Goal: Task Accomplishment & Management: Complete application form

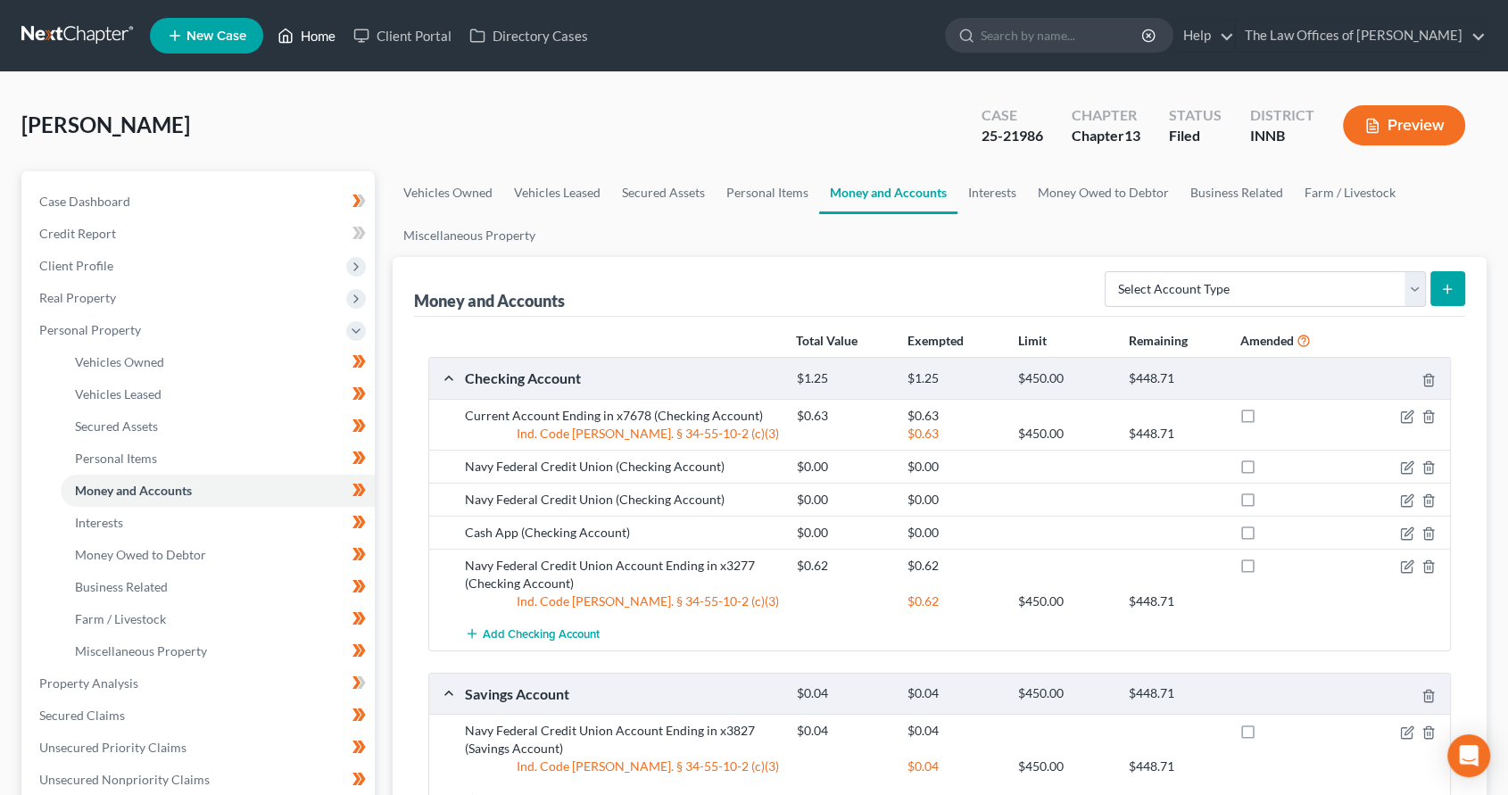
click at [312, 38] on link "Home" at bounding box center [307, 36] width 76 height 32
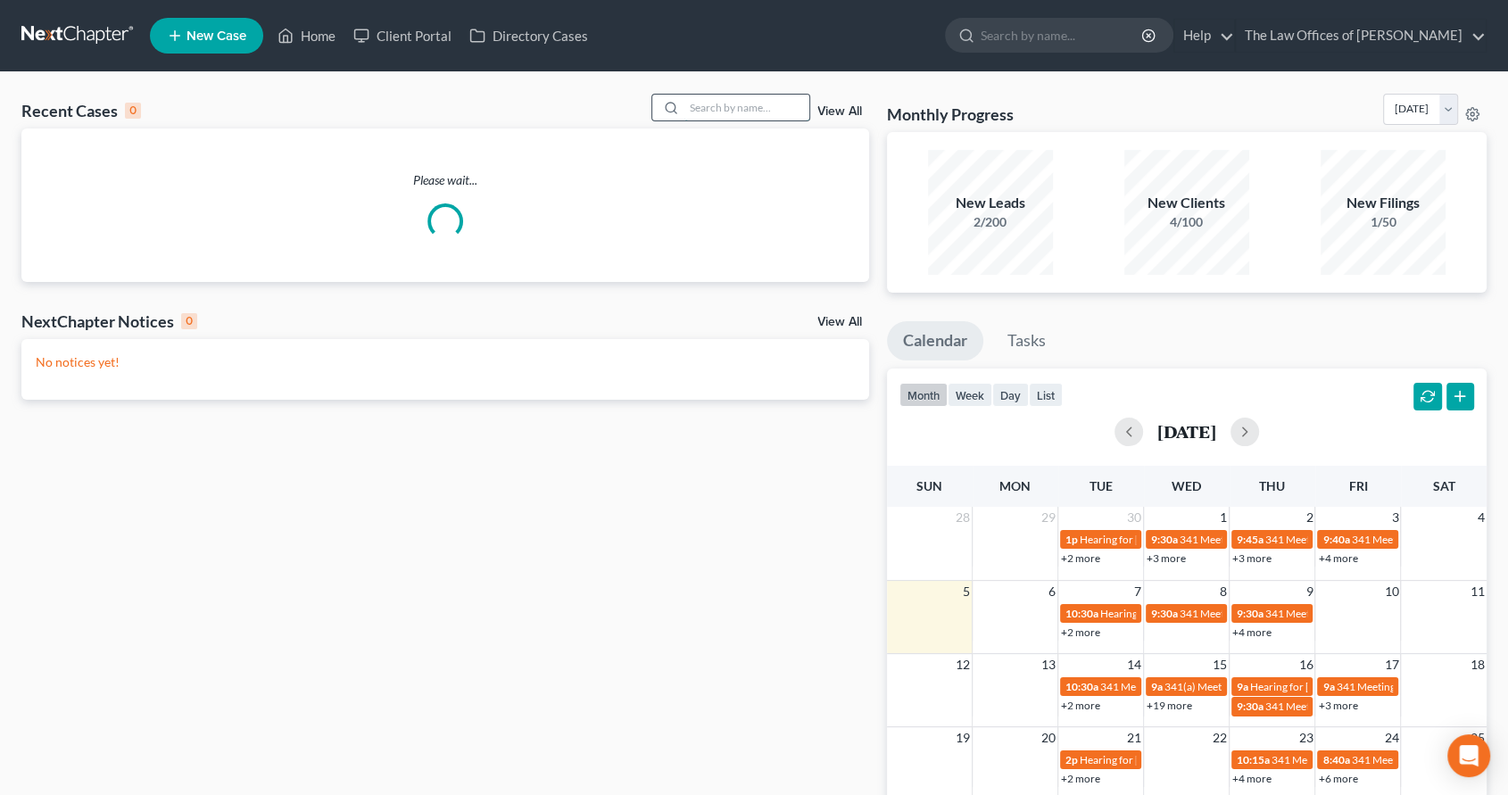
click at [760, 104] on input "search" at bounding box center [747, 108] width 125 height 26
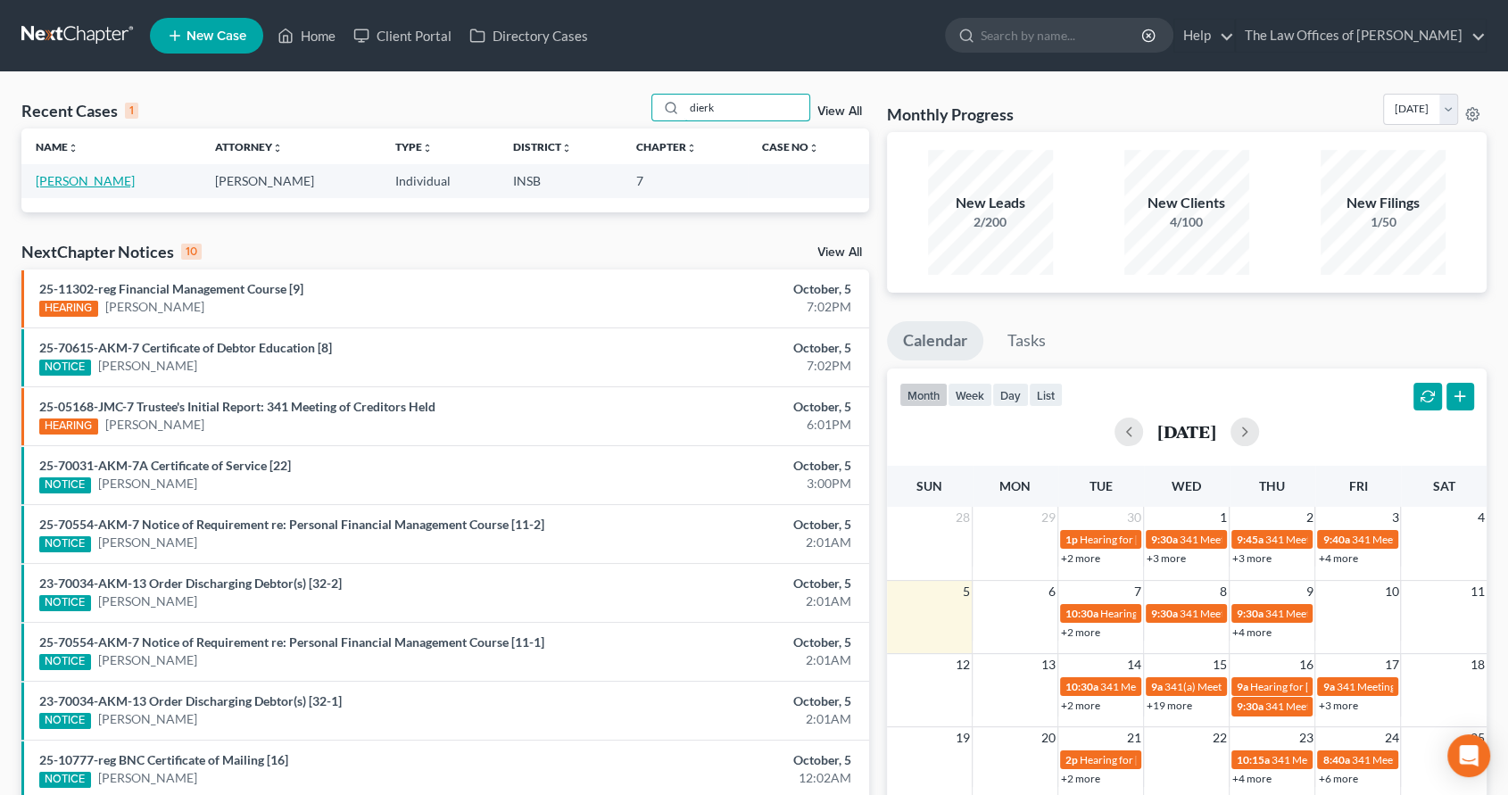
type input "dierk"
drag, startPoint x: 68, startPoint y: 176, endPoint x: 101, endPoint y: 177, distance: 33.0
click at [67, 177] on link "[PERSON_NAME]" at bounding box center [85, 180] width 99 height 15
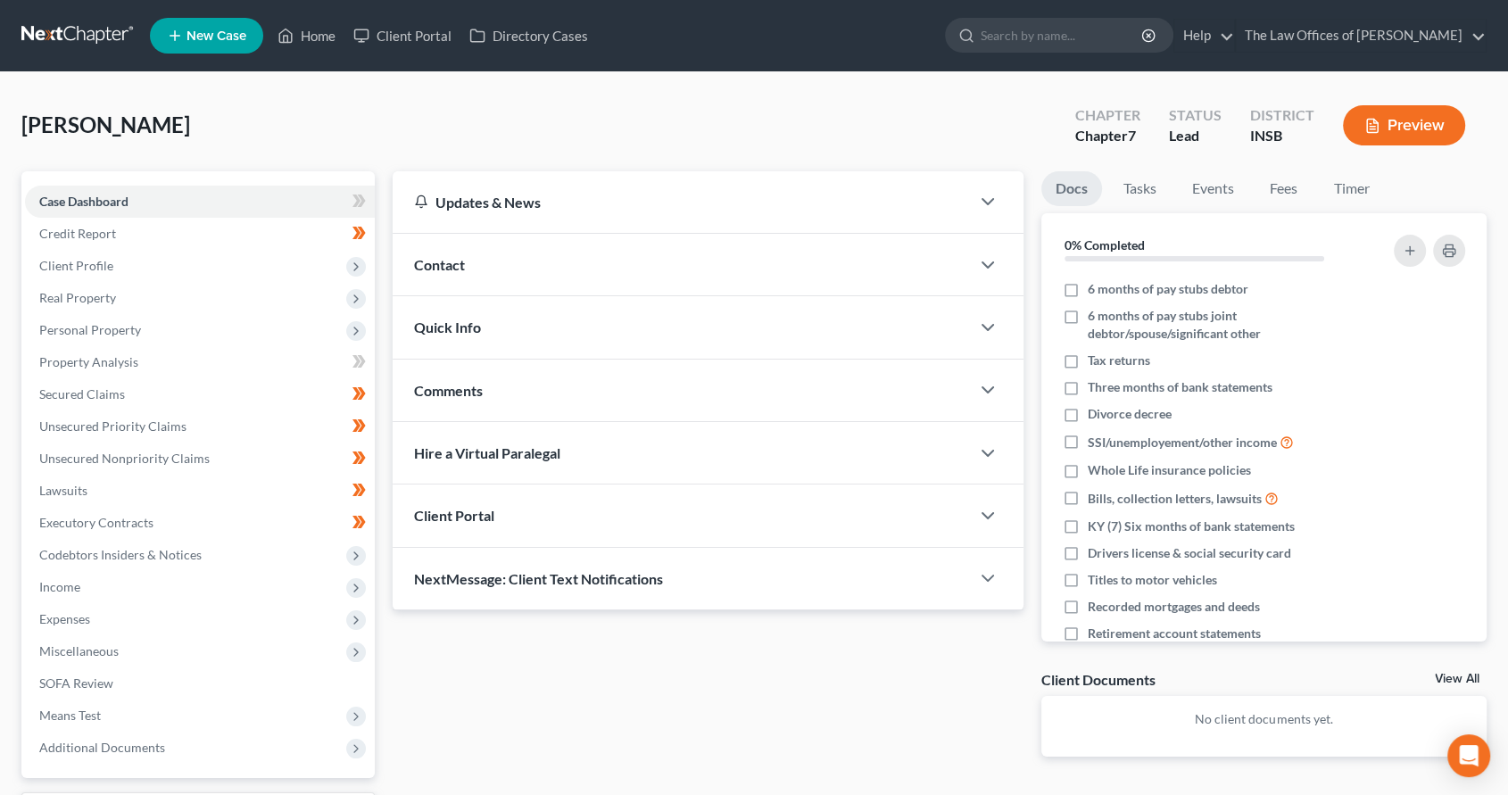
click at [463, 322] on span "Quick Info" at bounding box center [447, 327] width 67 height 17
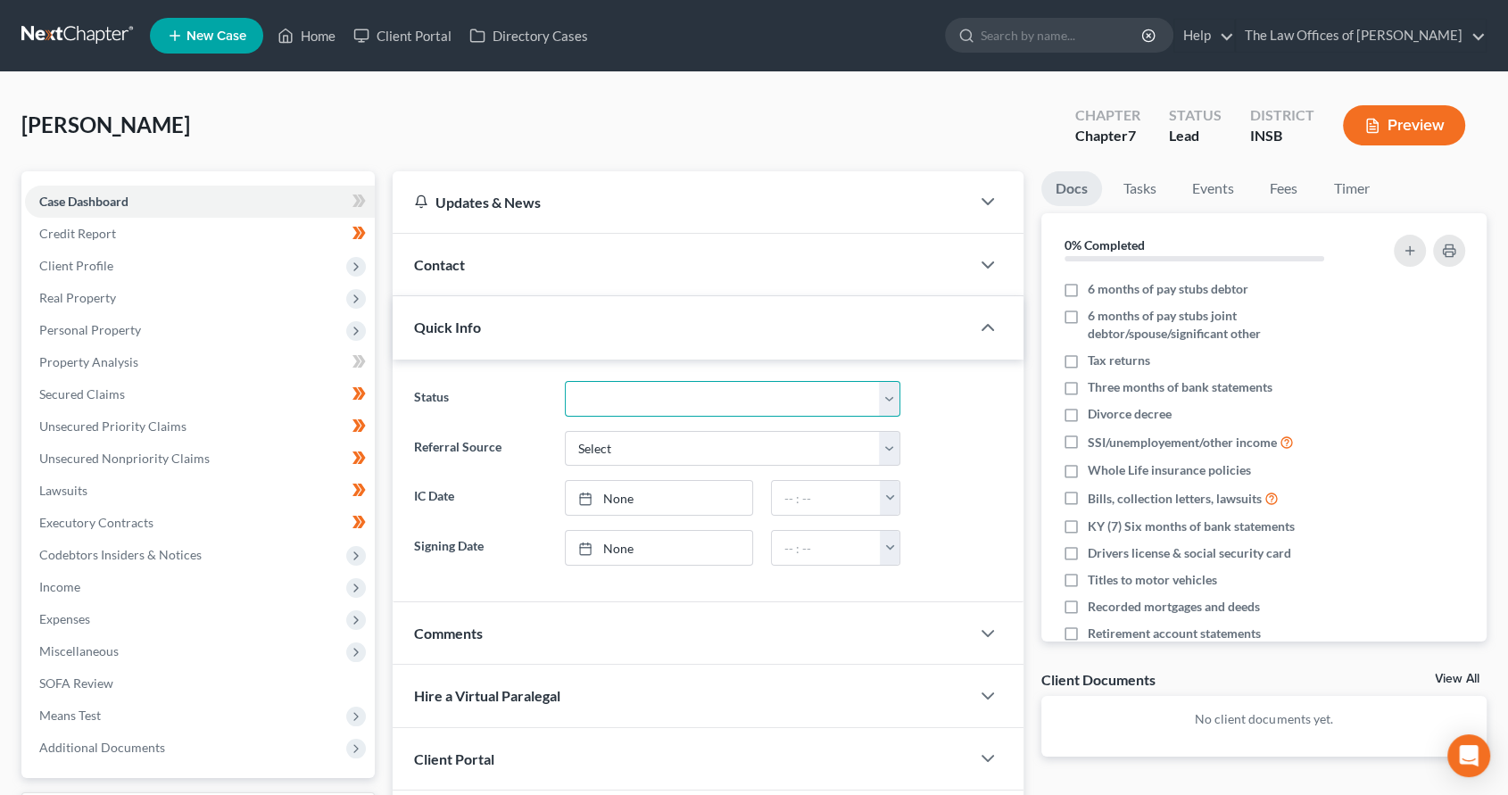
click at [629, 395] on select "Confirmed Discharged Dismissed Filed In Progress Means Test Objection to Confir…" at bounding box center [733, 399] width 336 height 36
select select "10"
click at [565, 381] on select "Confirmed Discharged Dismissed Filed In Progress Means Test Objection to Confir…" at bounding box center [733, 399] width 336 height 36
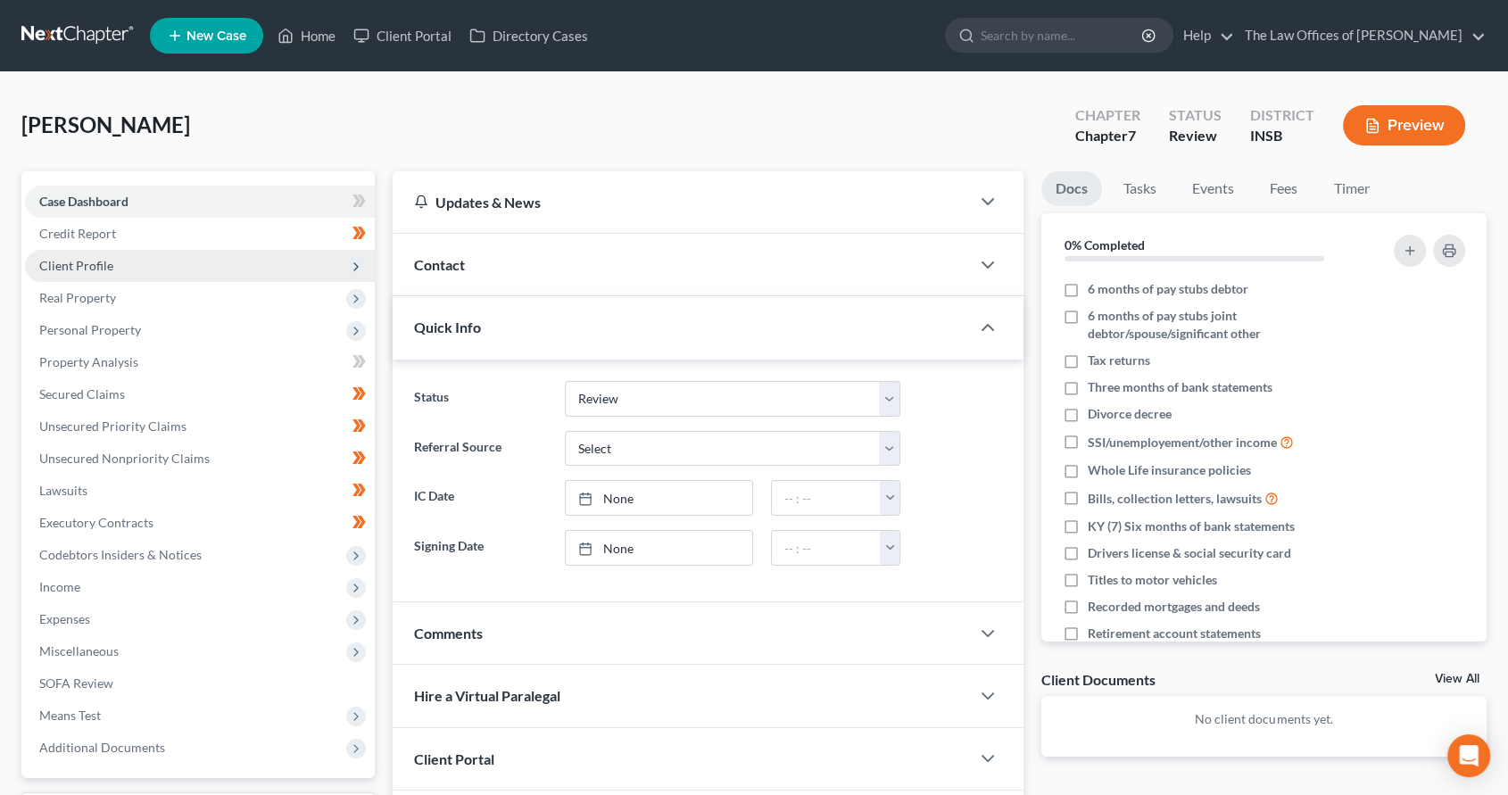
click at [157, 250] on span "Client Profile" at bounding box center [200, 266] width 350 height 32
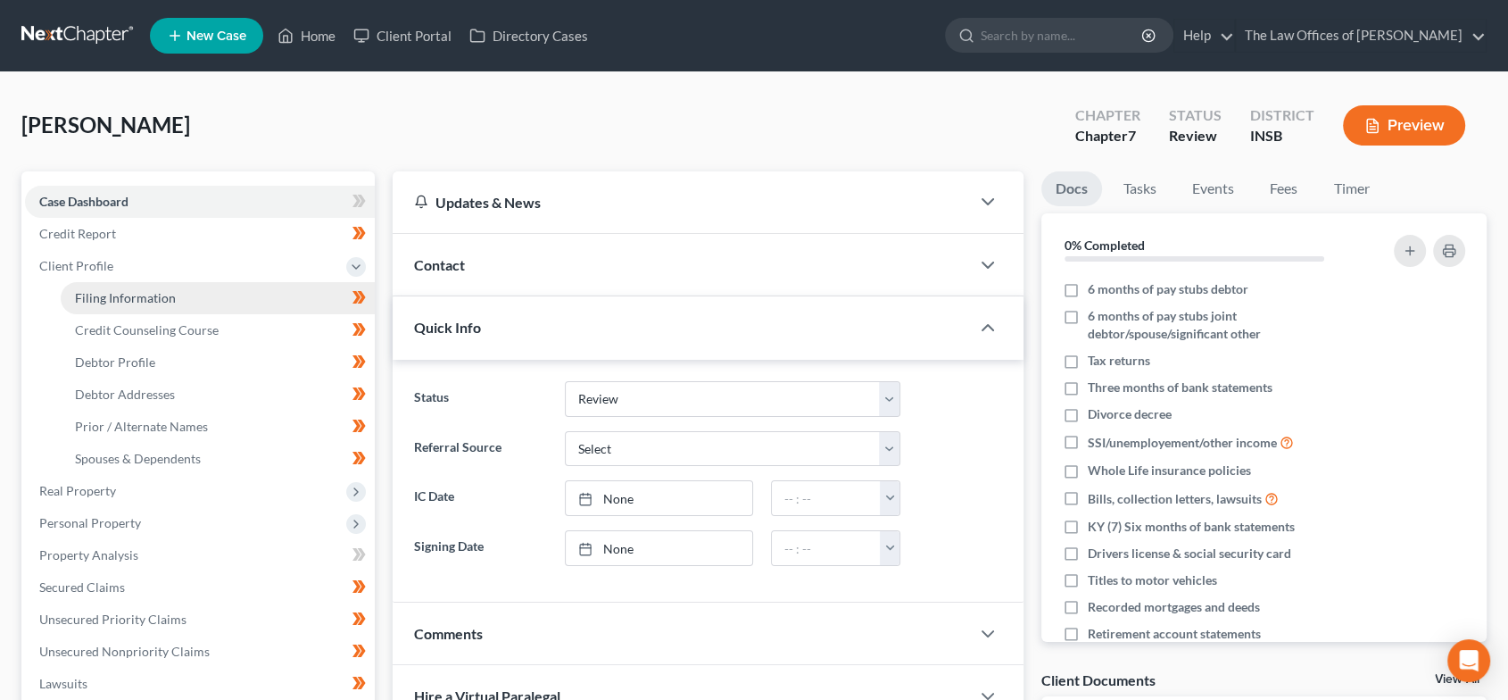
click at [162, 298] on span "Filing Information" at bounding box center [125, 297] width 101 height 15
select select "1"
select select "0"
select select "15"
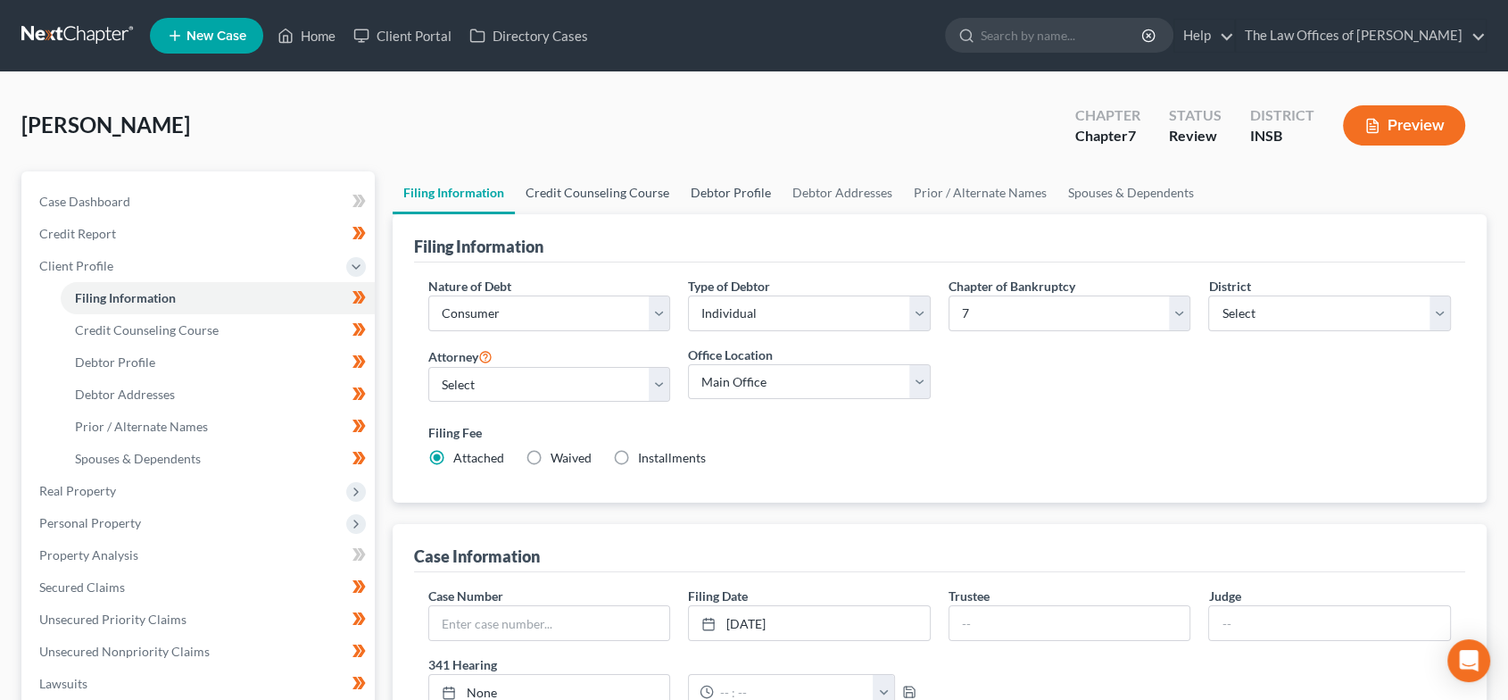
click at [595, 195] on link "Credit Counseling Course" at bounding box center [597, 192] width 165 height 43
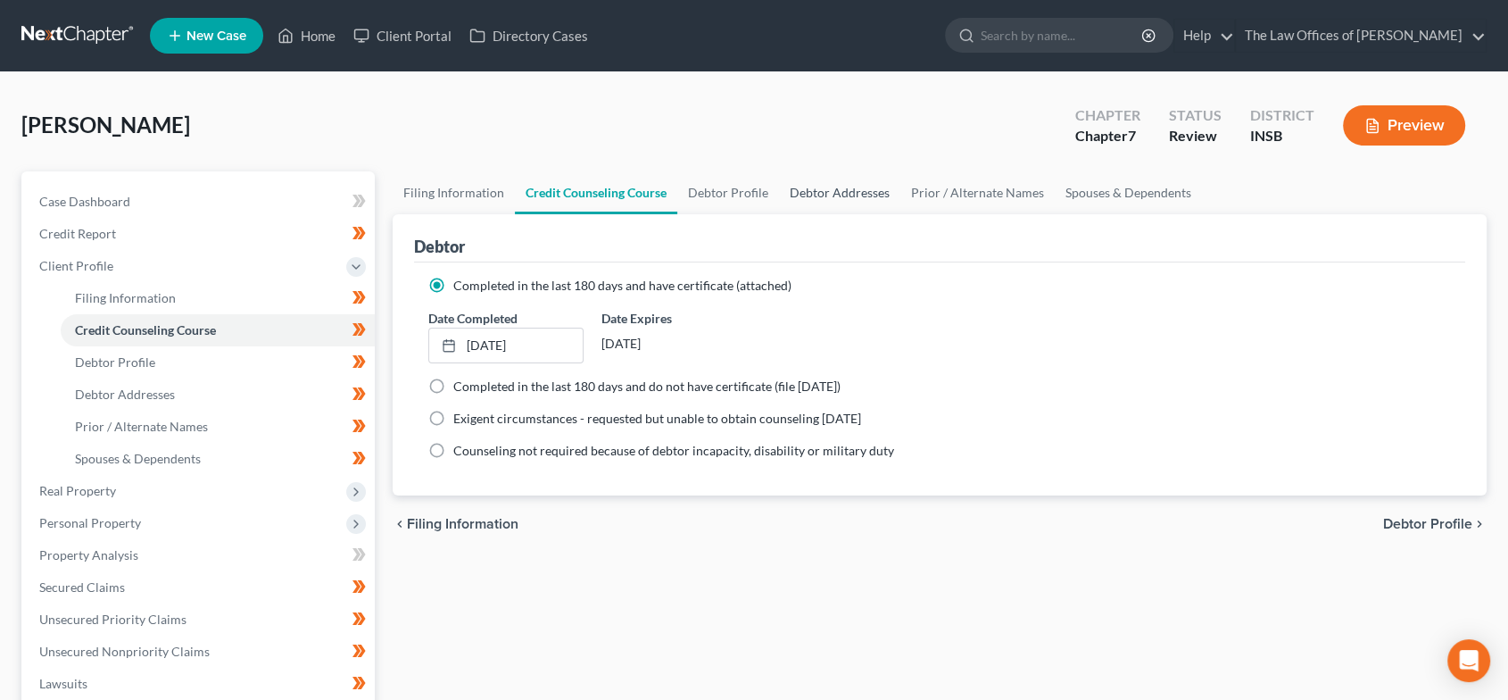
click at [784, 199] on link "Debtor Addresses" at bounding box center [839, 192] width 121 height 43
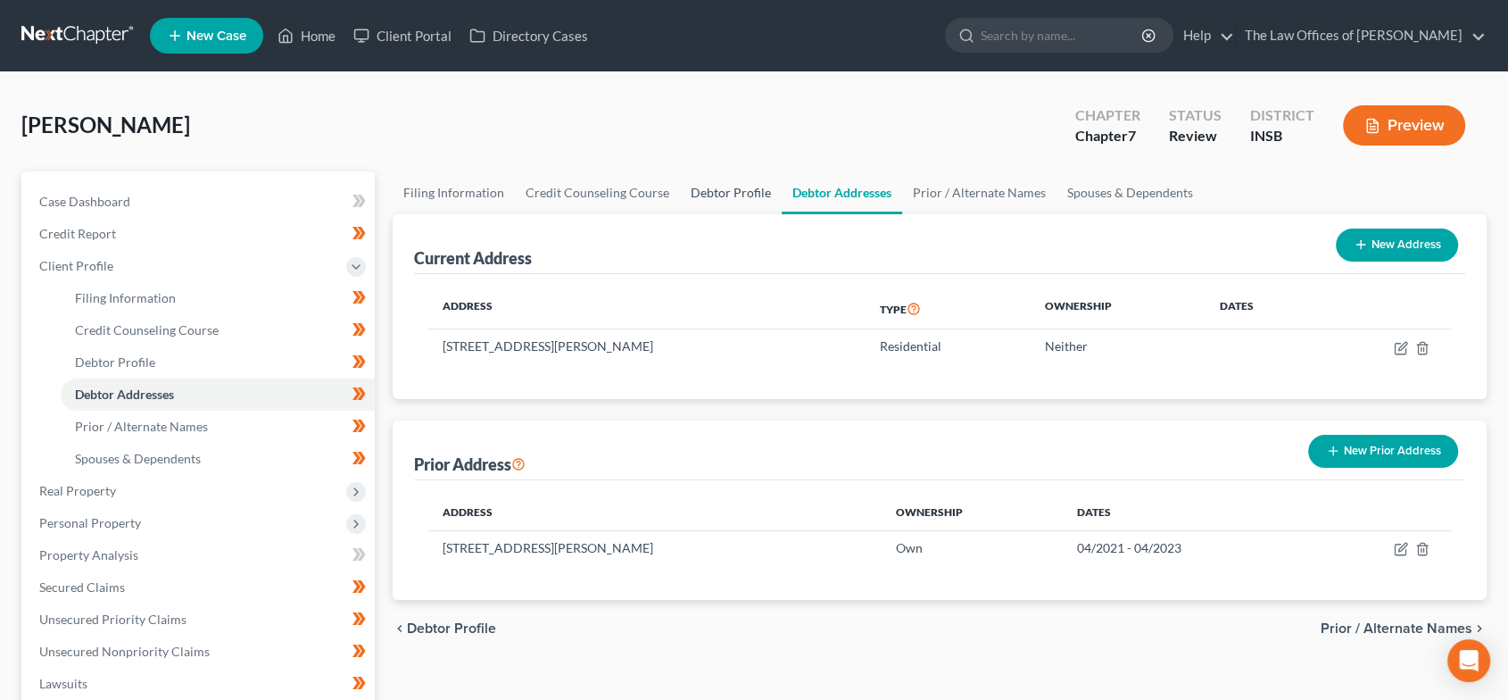
click at [706, 193] on link "Debtor Profile" at bounding box center [731, 192] width 102 height 43
select select "0"
select select "1"
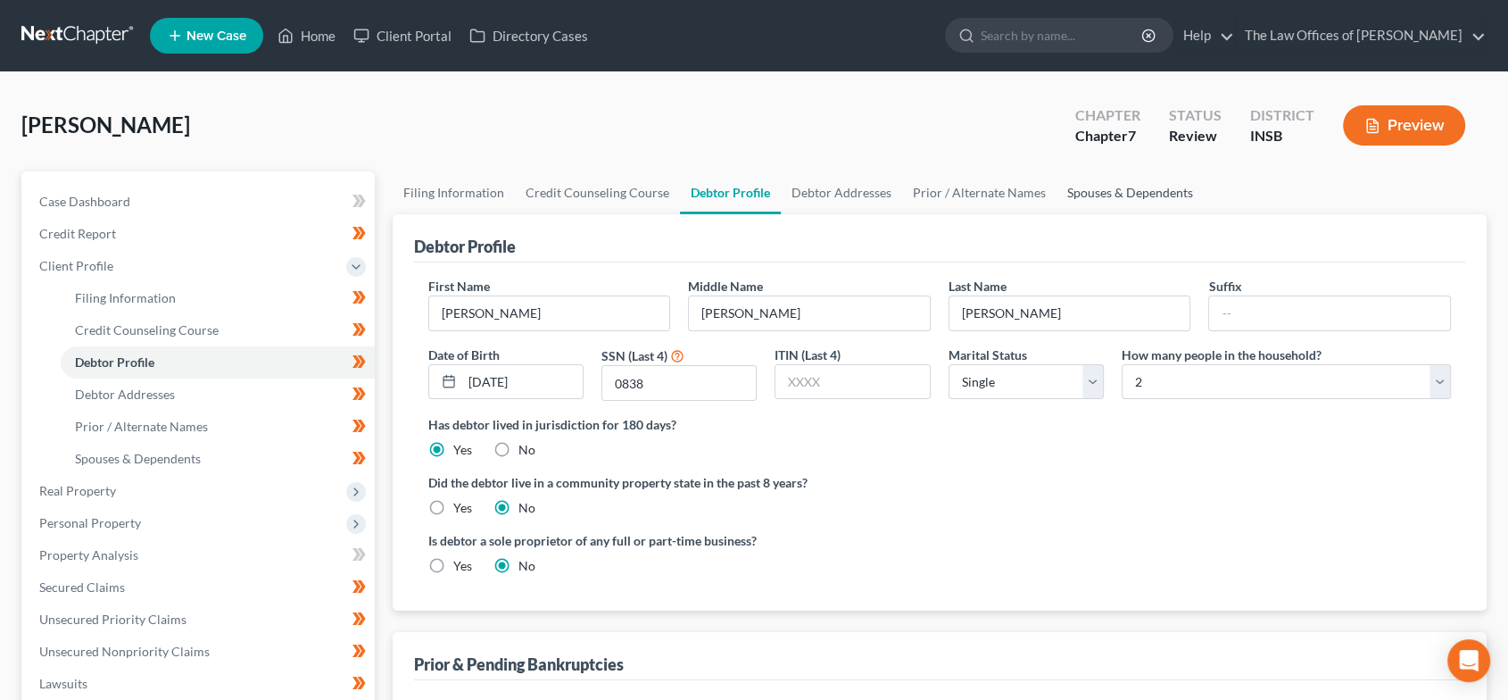
click at [1153, 181] on link "Spouses & Dependents" at bounding box center [1130, 192] width 147 height 43
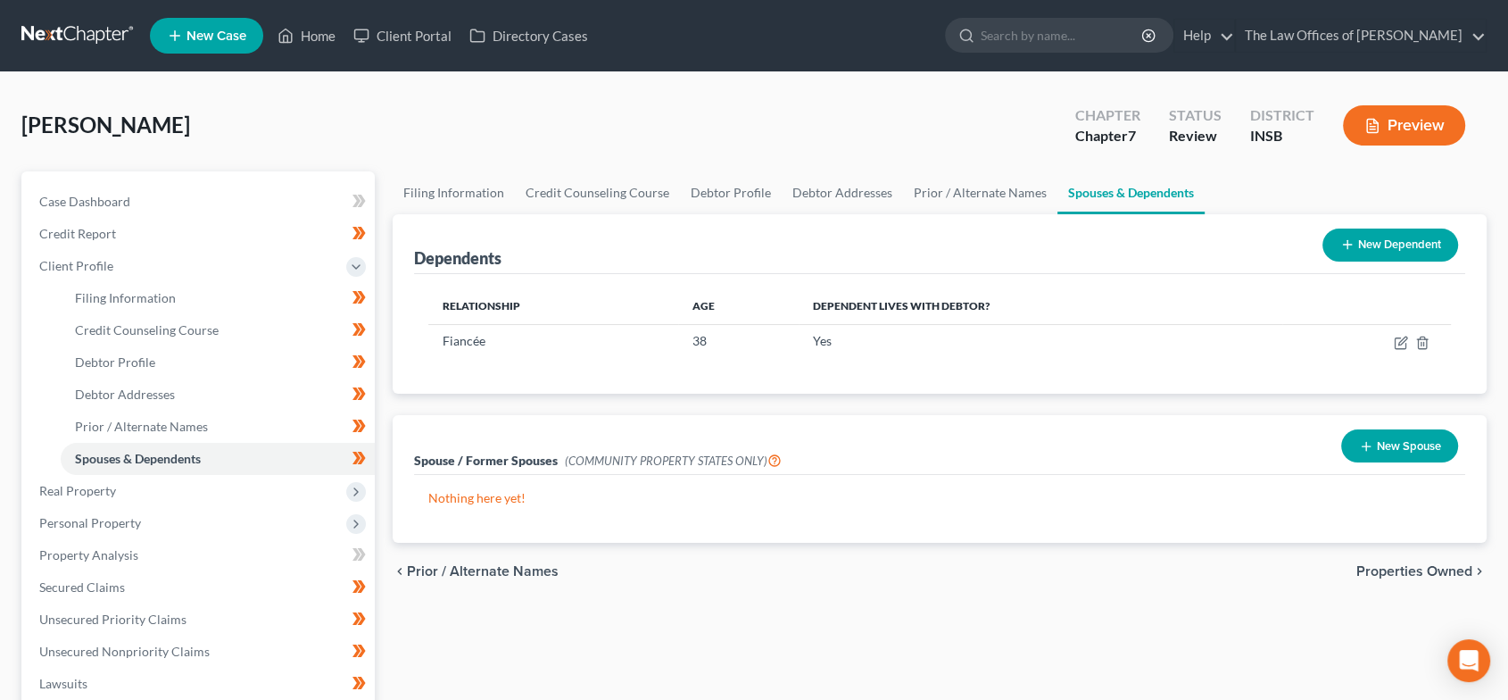
click at [1374, 565] on span "Properties Owned" at bounding box center [1415, 571] width 116 height 14
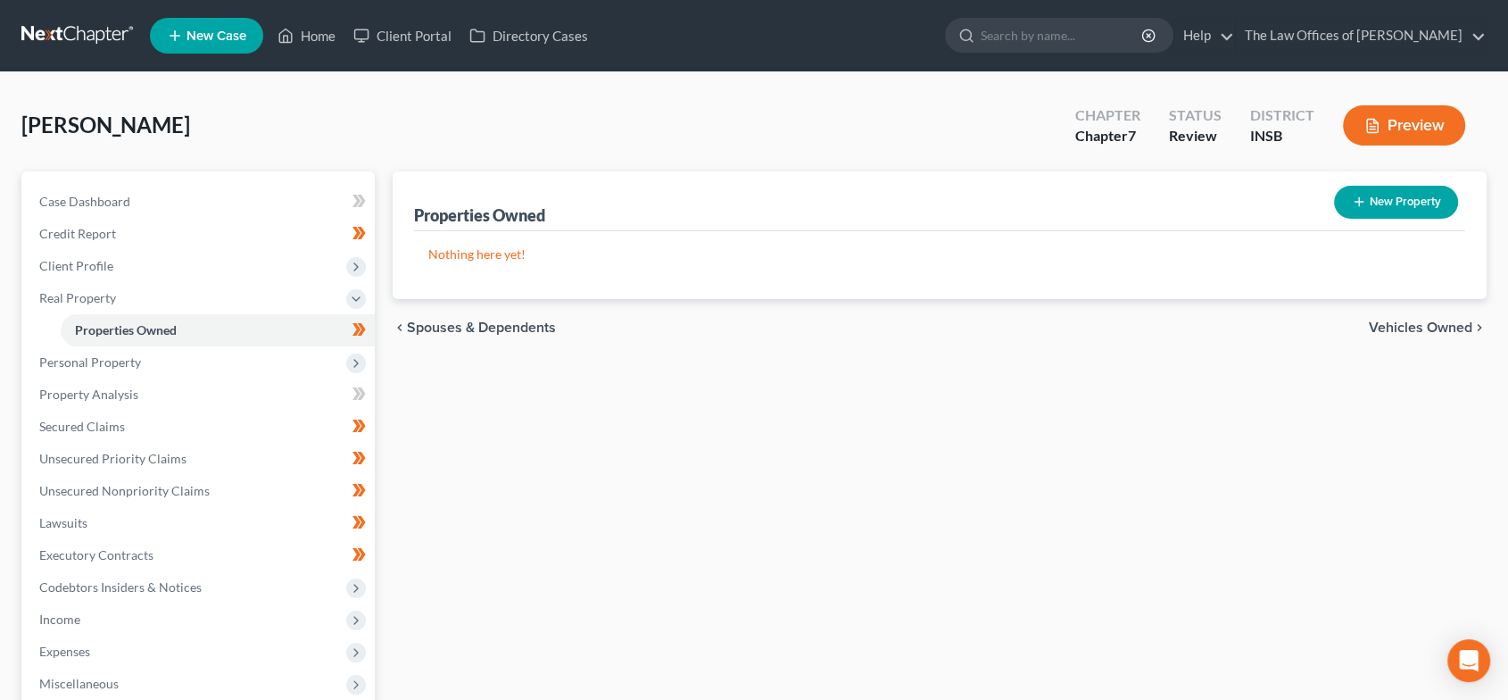
click at [1447, 330] on span "Vehicles Owned" at bounding box center [1421, 327] width 104 height 14
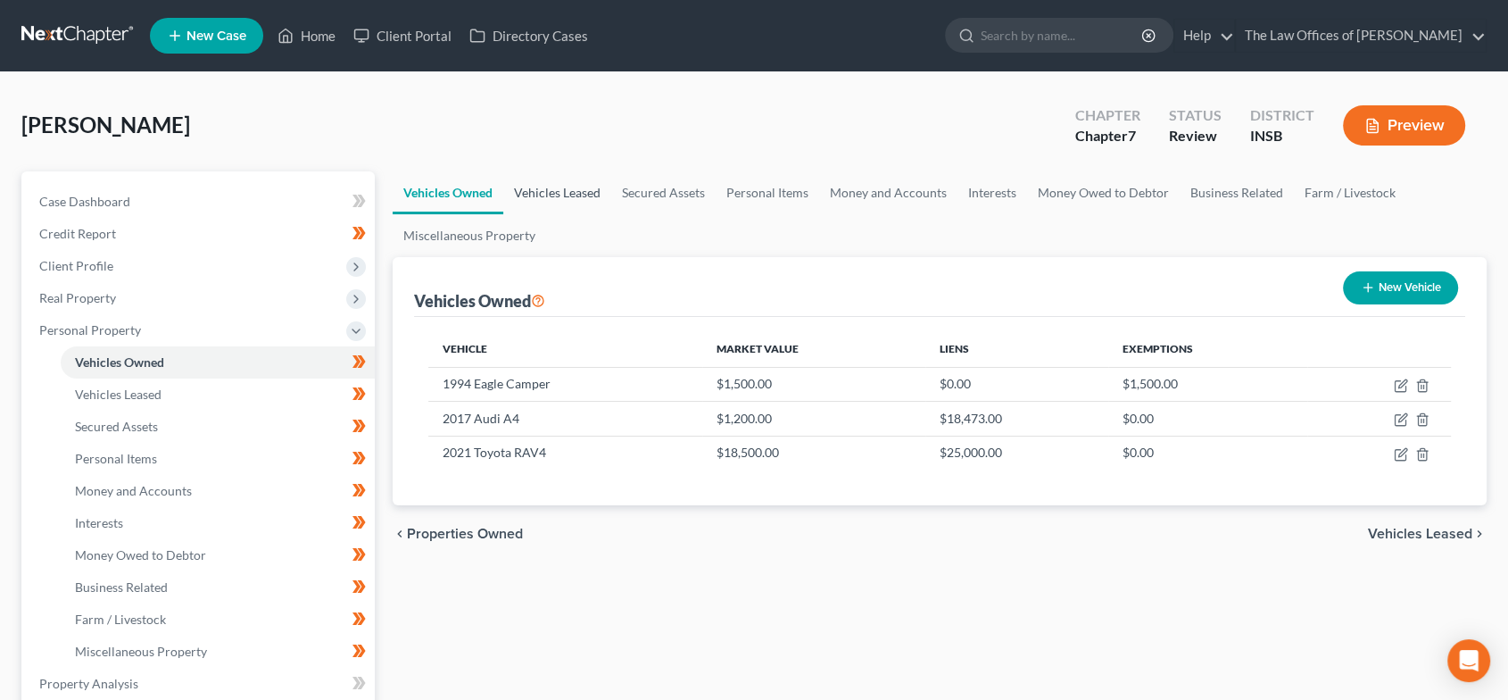
click at [570, 204] on link "Vehicles Leased" at bounding box center [557, 192] width 108 height 43
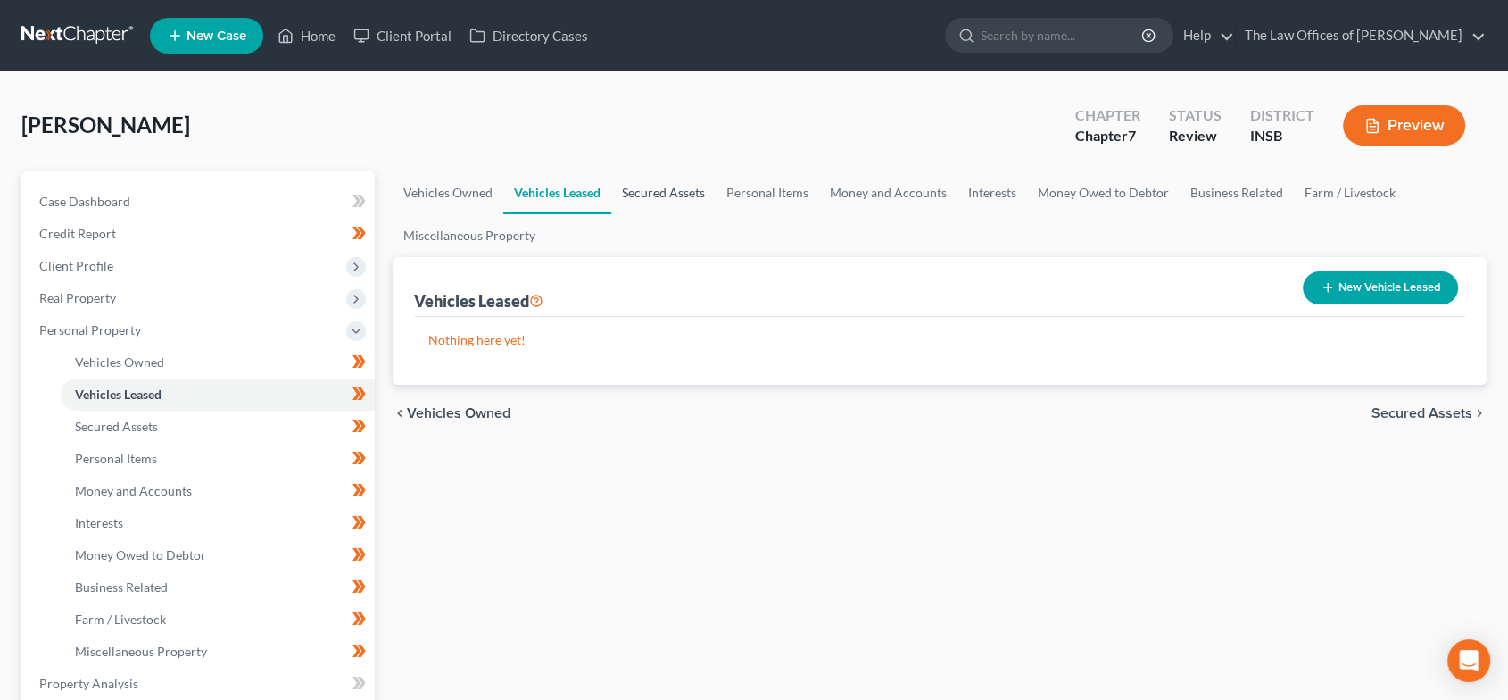
click at [669, 189] on link "Secured Assets" at bounding box center [663, 192] width 104 height 43
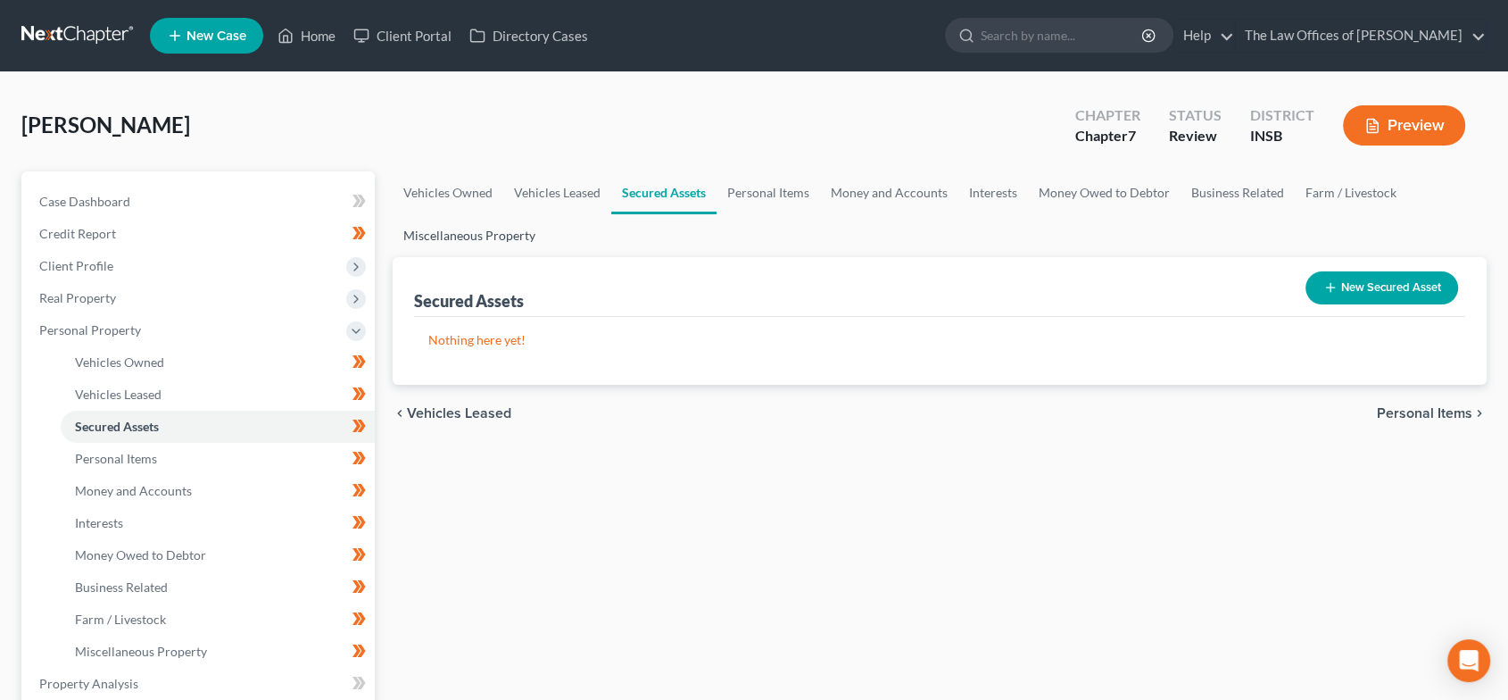
click at [511, 229] on link "Miscellaneous Property" at bounding box center [470, 235] width 154 height 43
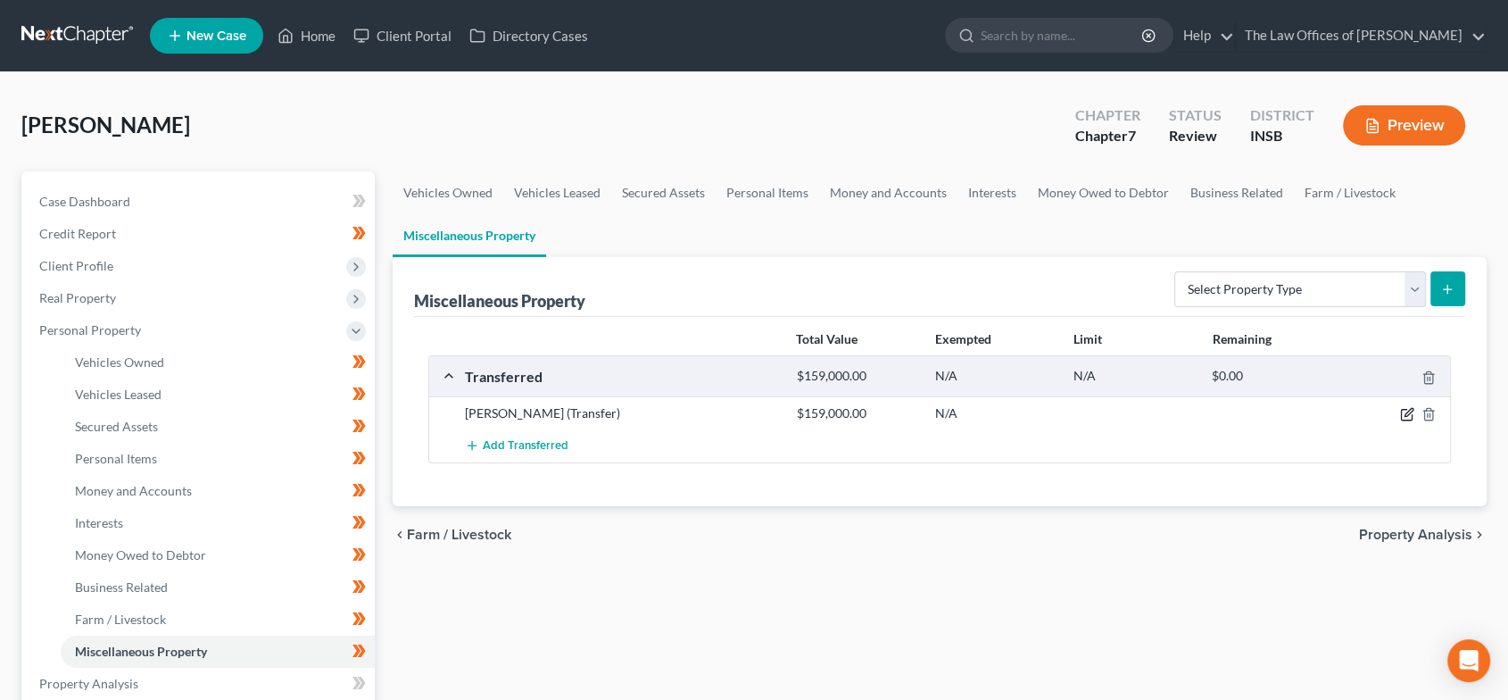
click at [1405, 412] on icon "button" at bounding box center [1409, 413] width 8 height 8
select select "Ordinary ([DATE])"
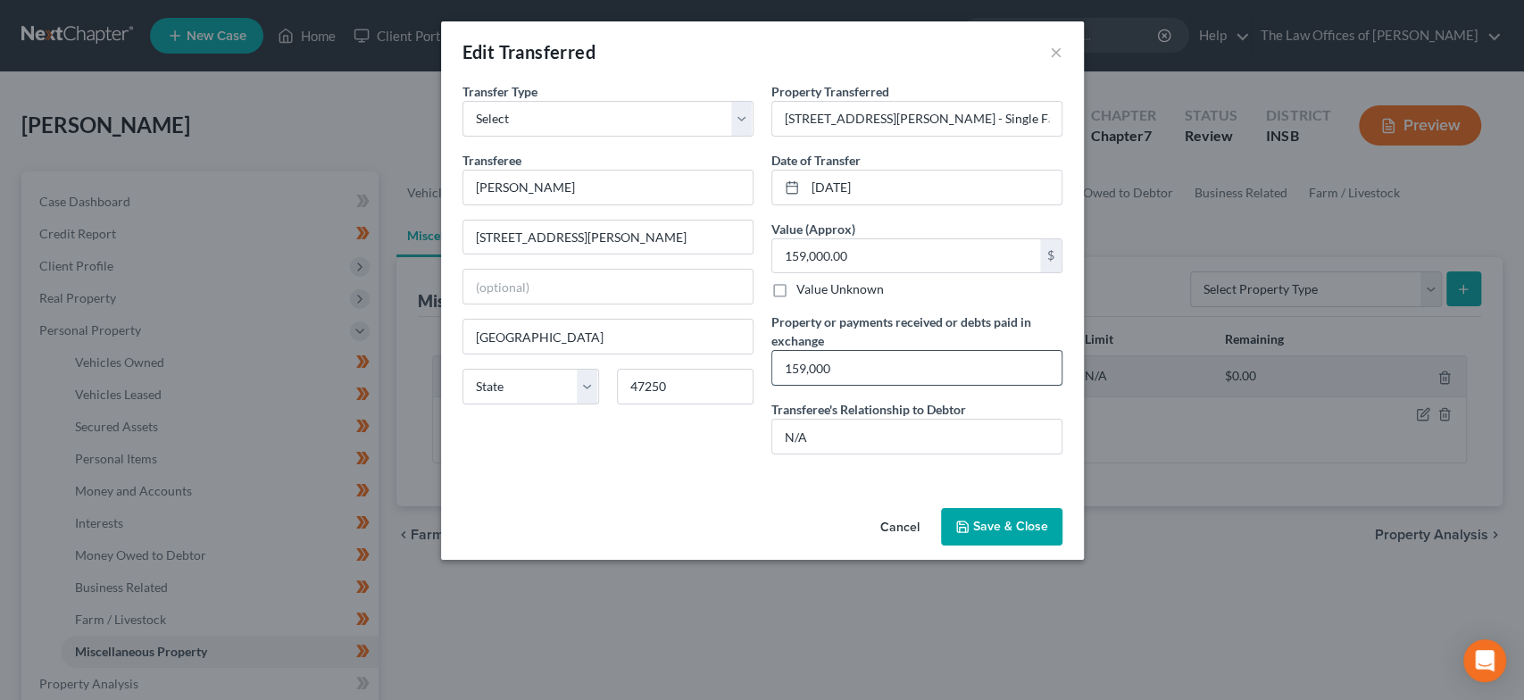
click at [785, 369] on input "159,000" at bounding box center [916, 368] width 289 height 34
type input "$159,000"
click at [1019, 526] on button "Save & Close" at bounding box center [1001, 526] width 121 height 37
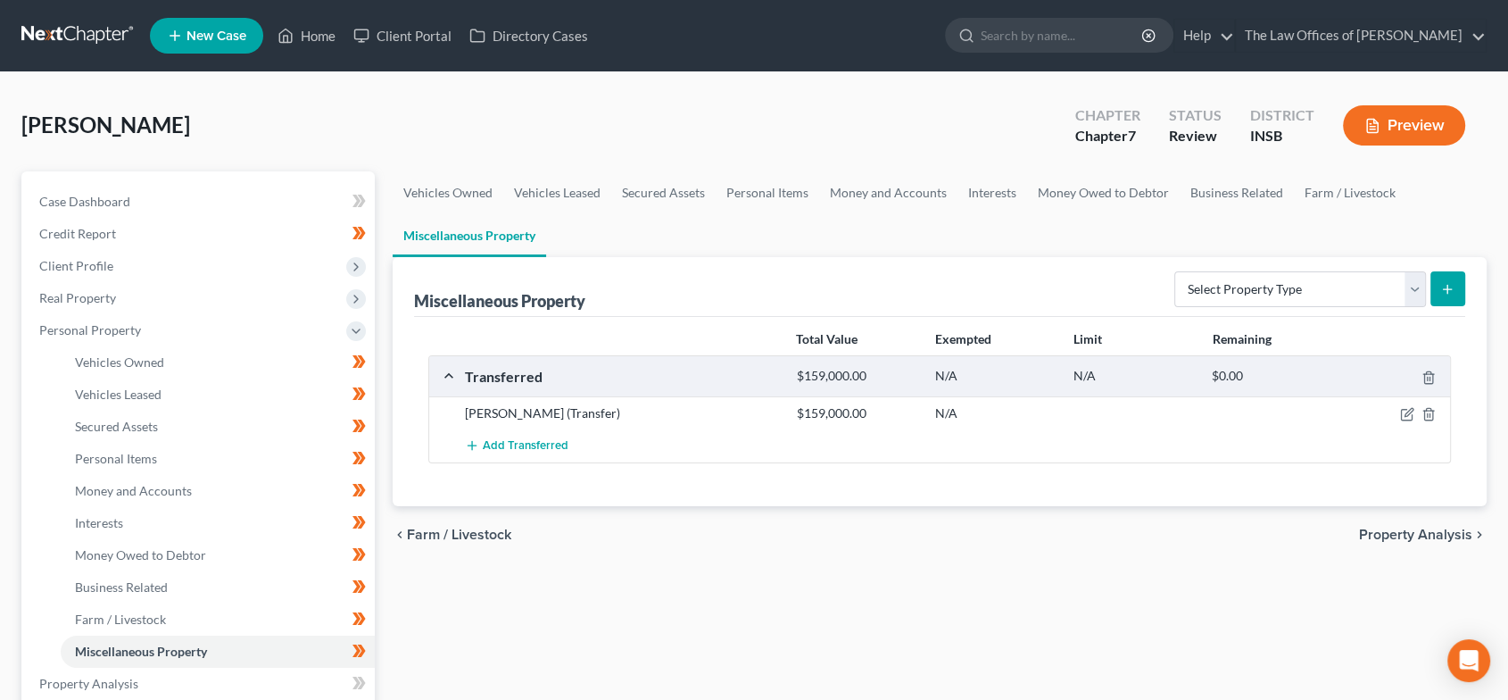
click at [1396, 529] on span "Property Analysis" at bounding box center [1415, 534] width 113 height 14
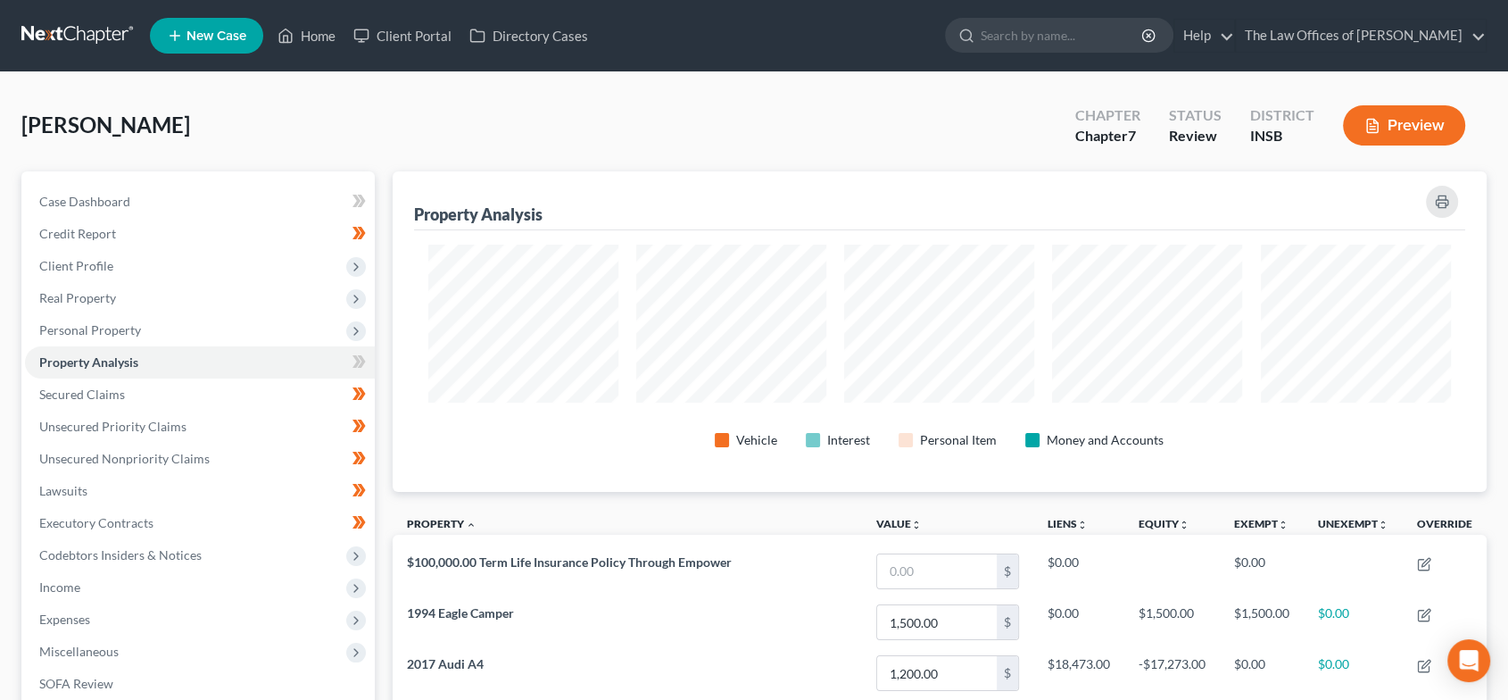
scroll to position [320, 1093]
click at [192, 389] on link "Secured Claims" at bounding box center [200, 394] width 350 height 32
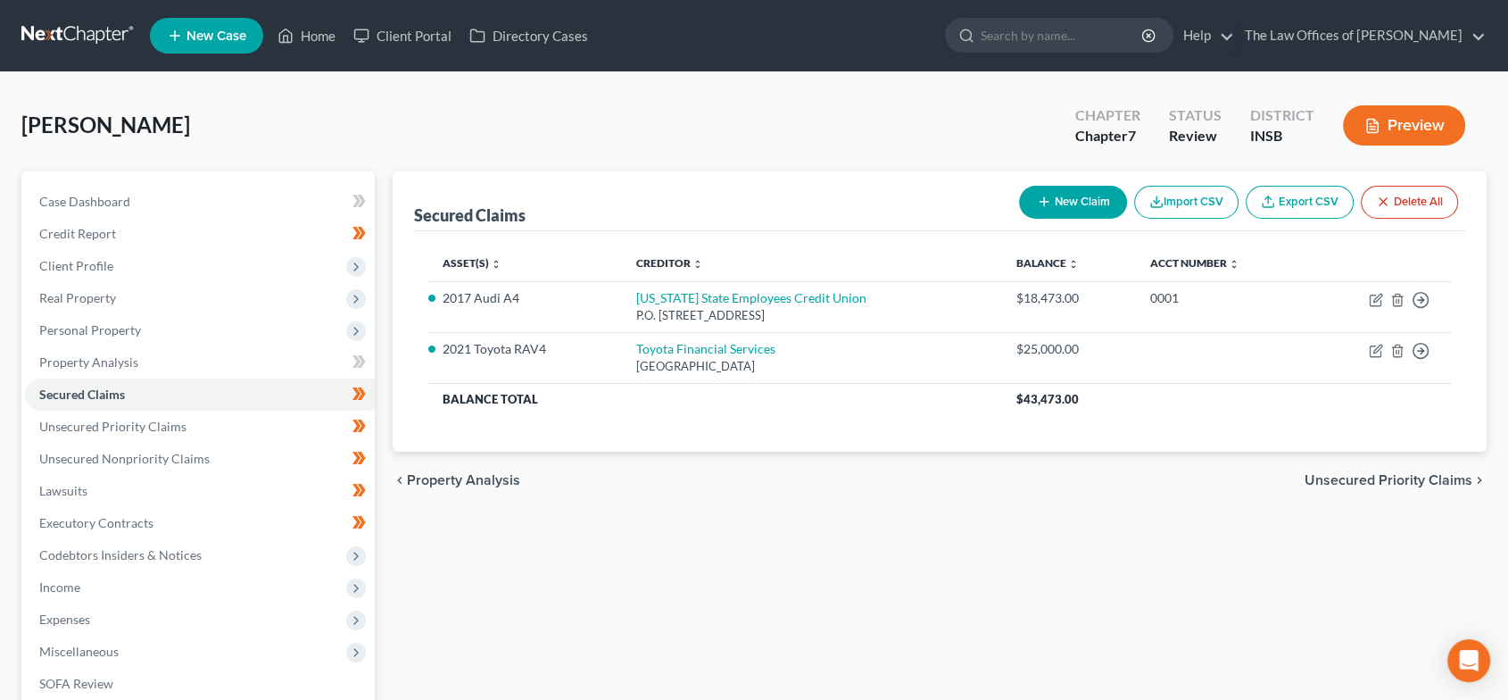
click at [1365, 478] on span "Unsecured Priority Claims" at bounding box center [1389, 480] width 168 height 14
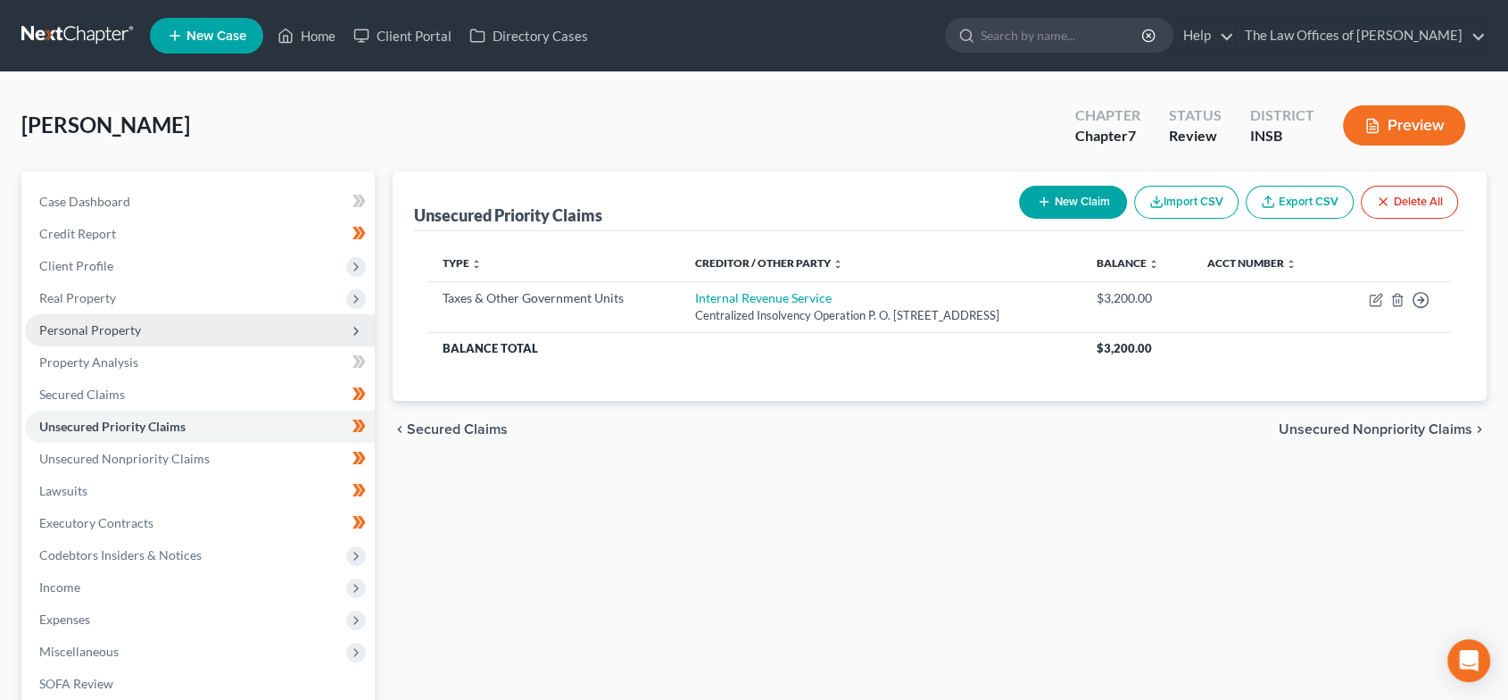
click at [161, 326] on span "Personal Property" at bounding box center [200, 330] width 350 height 32
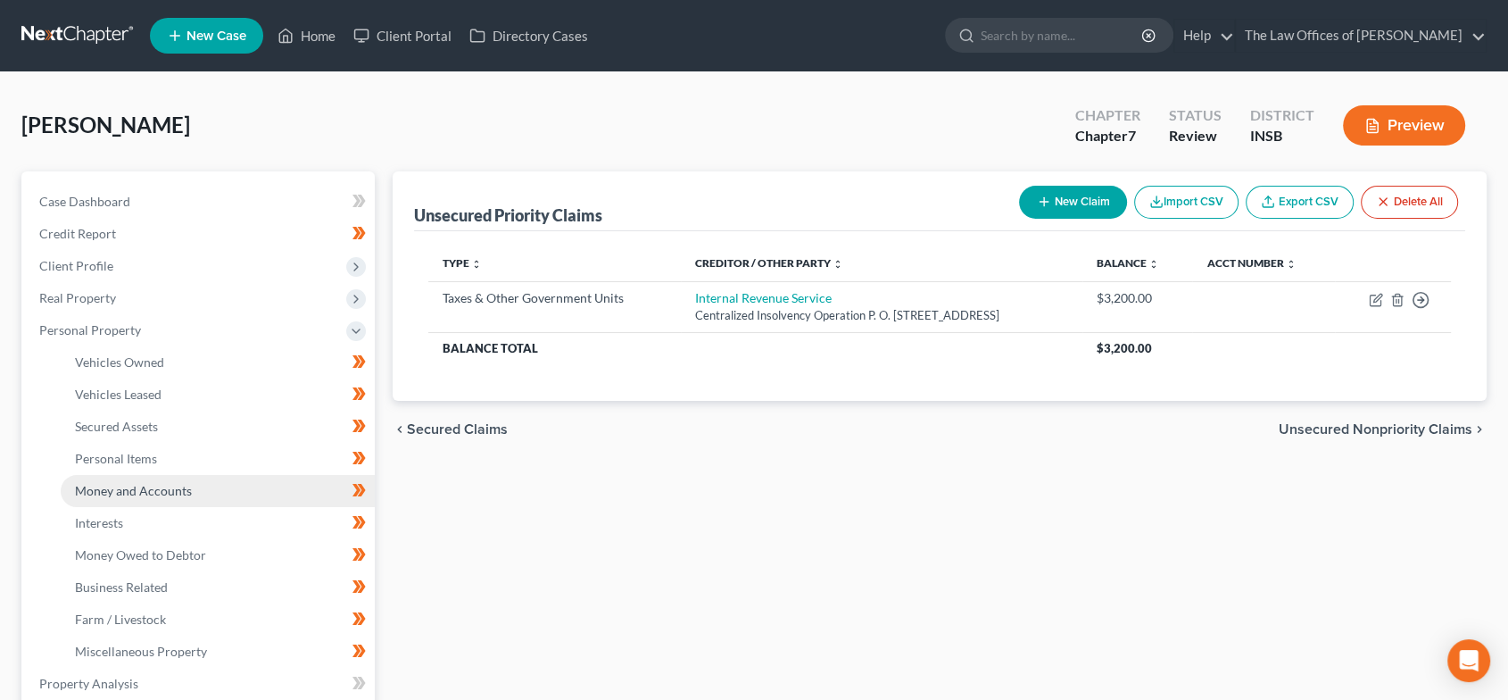
click at [182, 491] on span "Money and Accounts" at bounding box center [133, 490] width 117 height 15
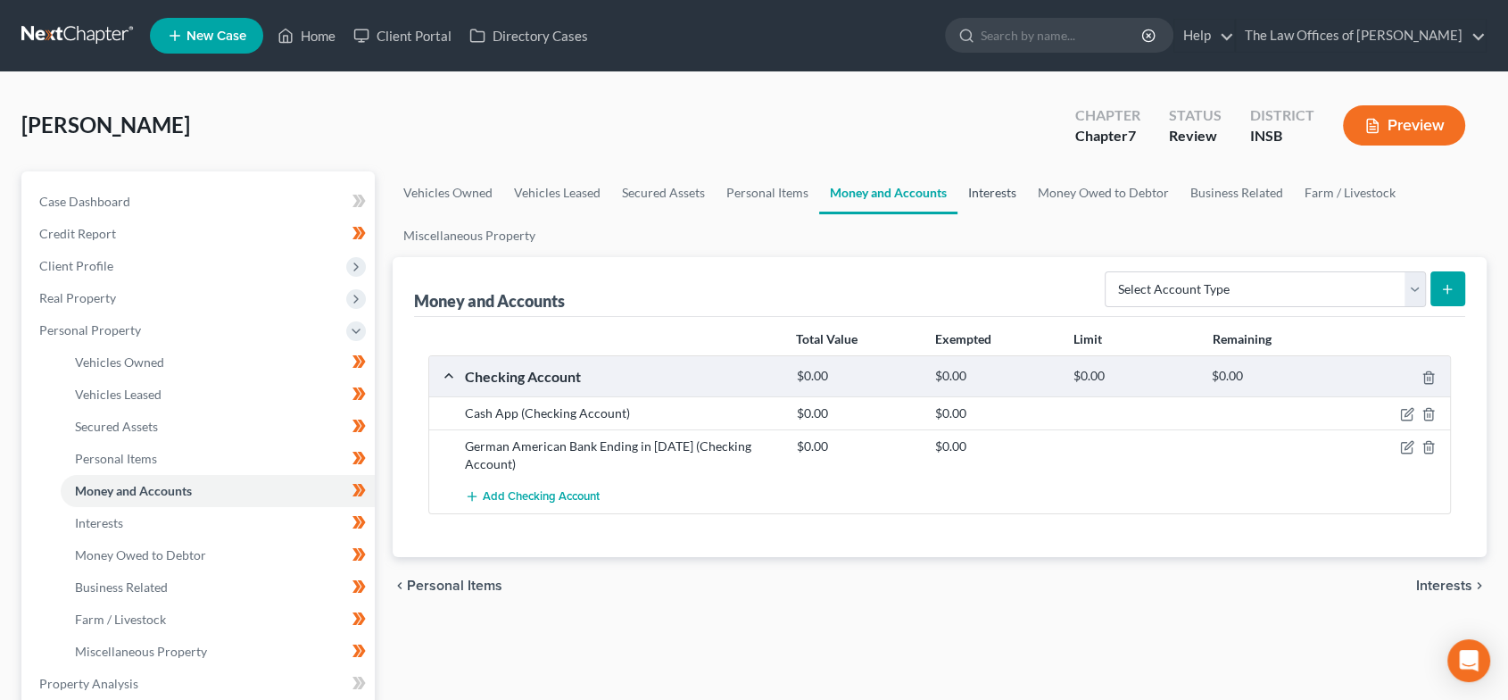
click at [1000, 195] on link "Interests" at bounding box center [993, 192] width 70 height 43
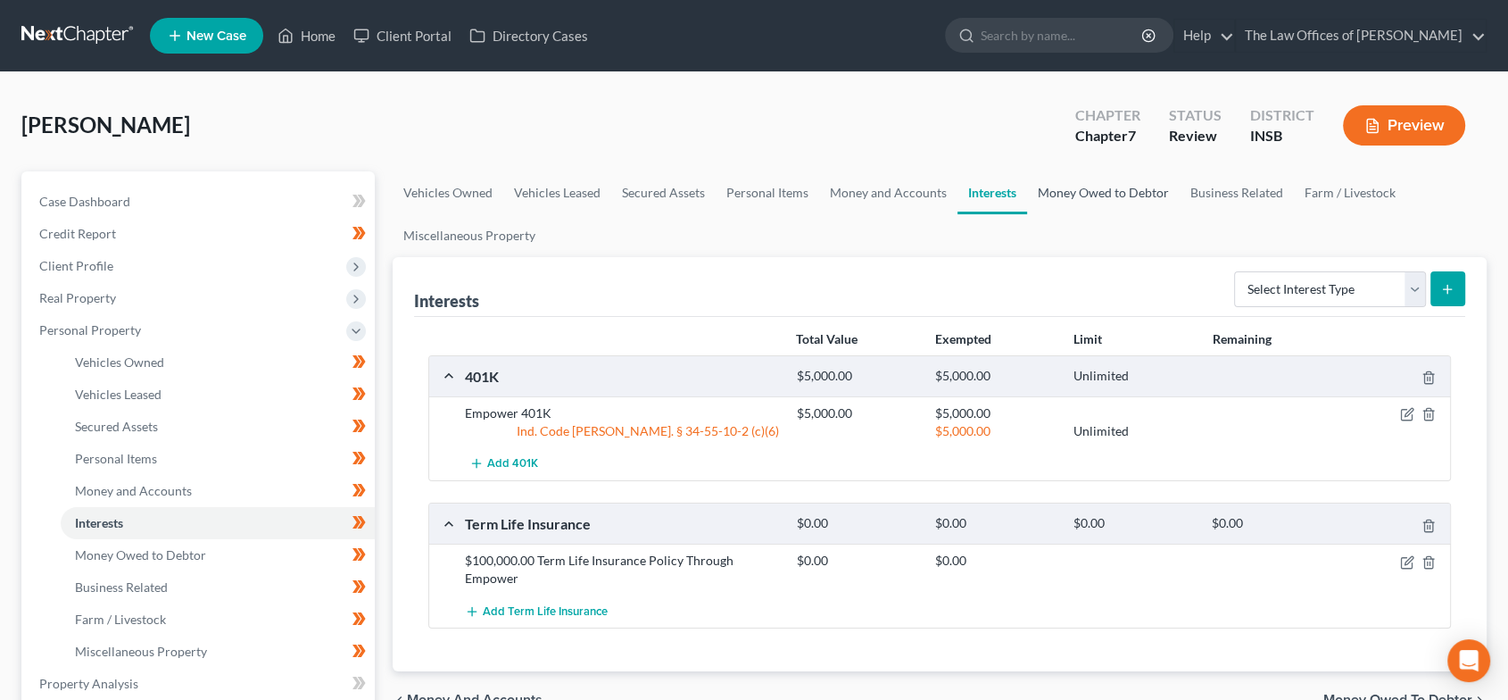
click at [1084, 195] on link "Money Owed to Debtor" at bounding box center [1103, 192] width 153 height 43
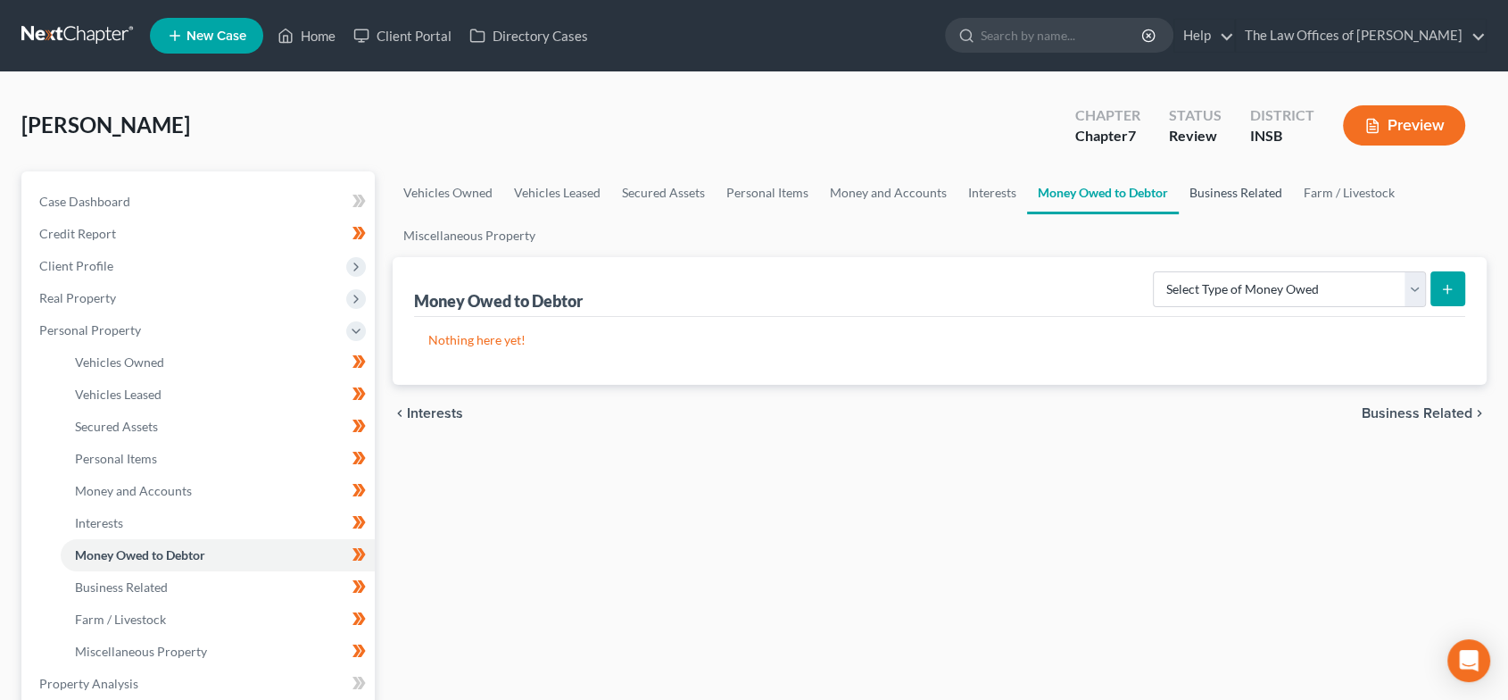
click at [1200, 193] on link "Business Related" at bounding box center [1236, 192] width 114 height 43
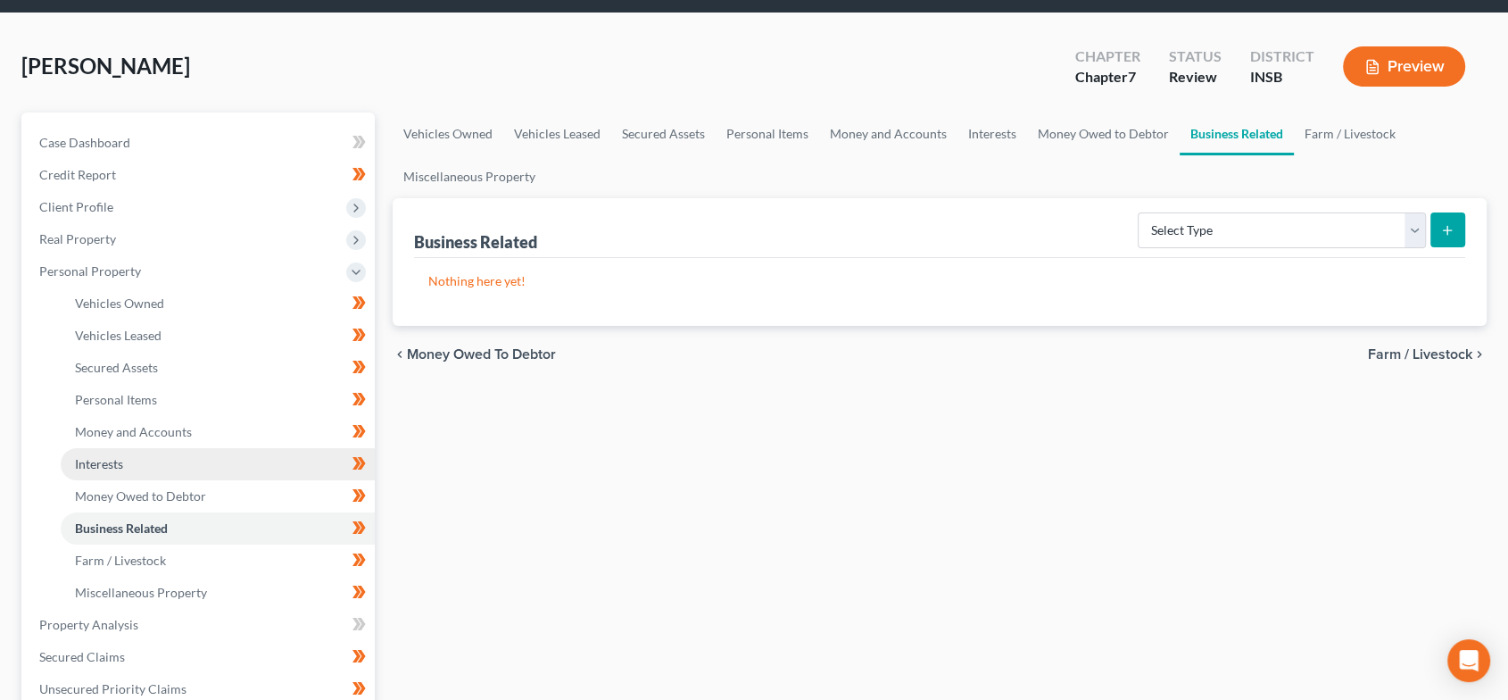
scroll to position [264, 0]
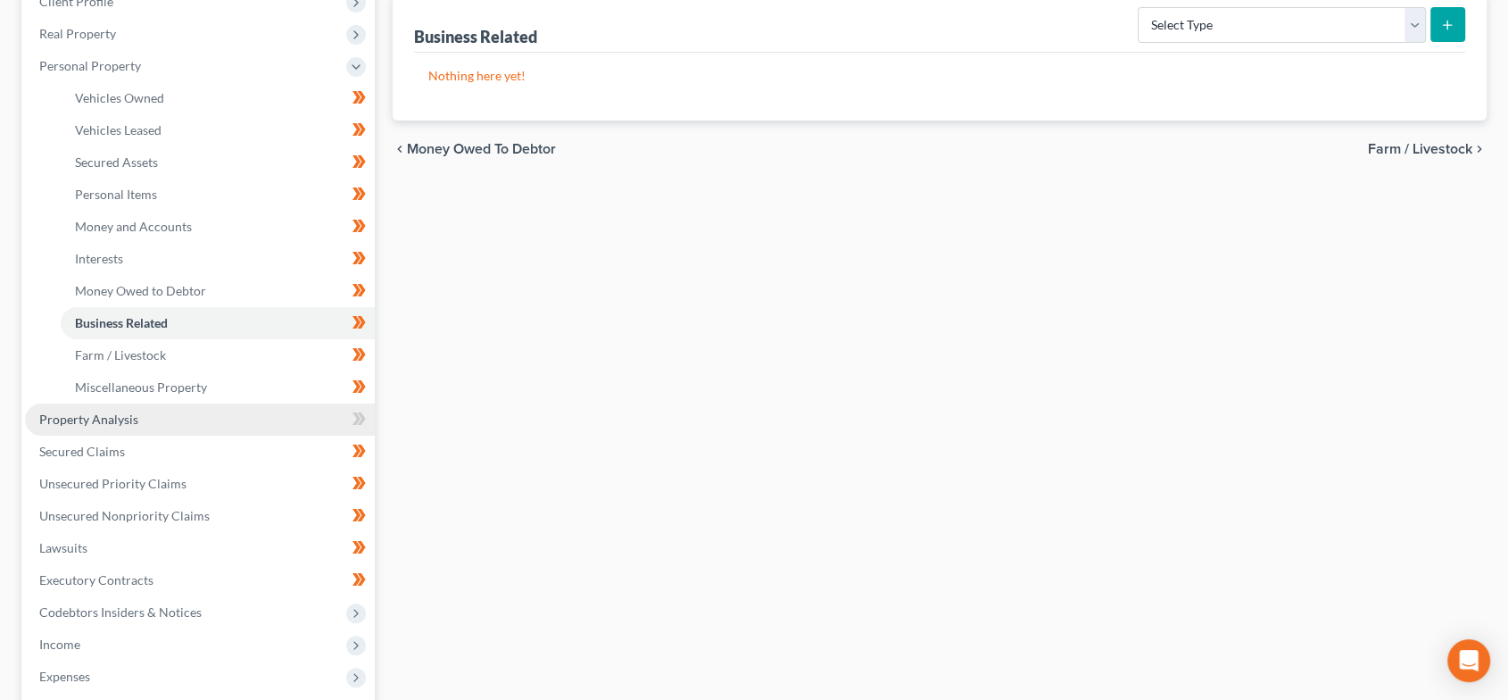
click at [152, 413] on link "Property Analysis" at bounding box center [200, 419] width 350 height 32
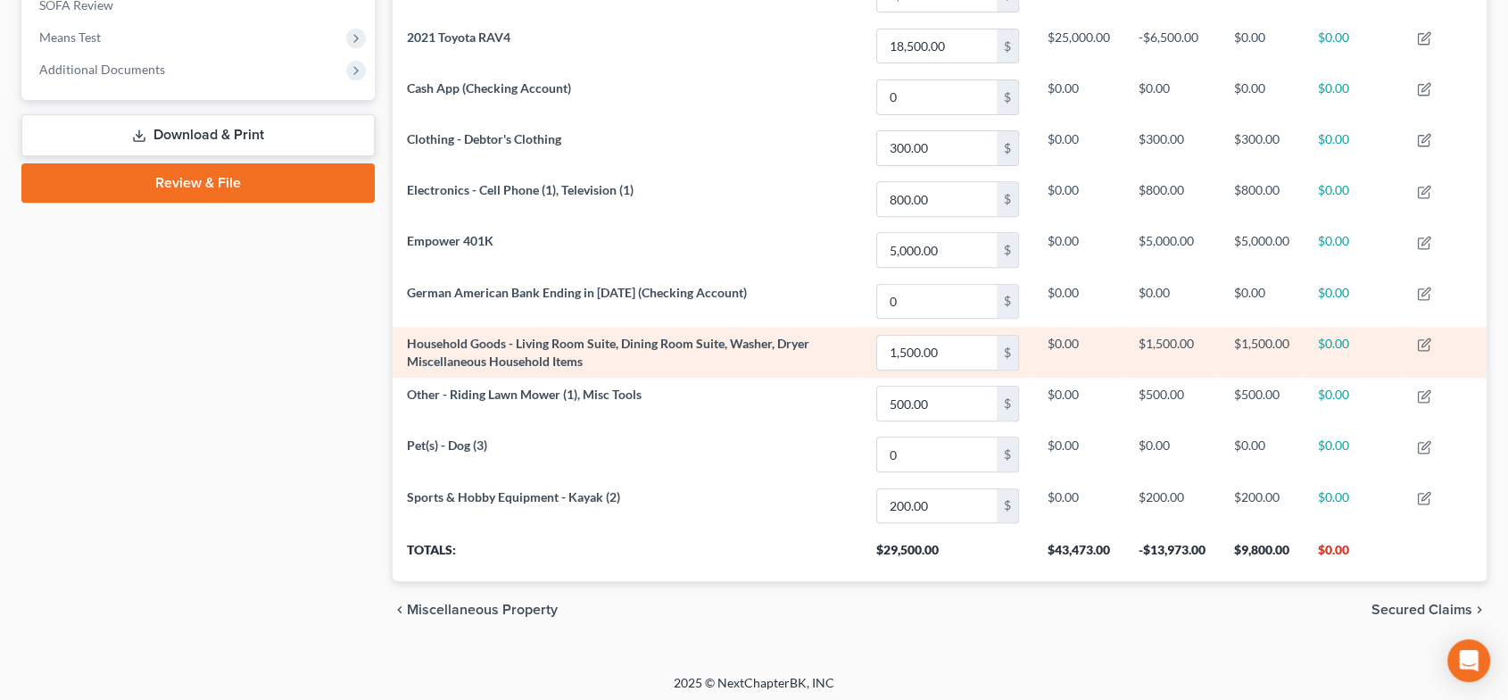
scroll to position [681, 0]
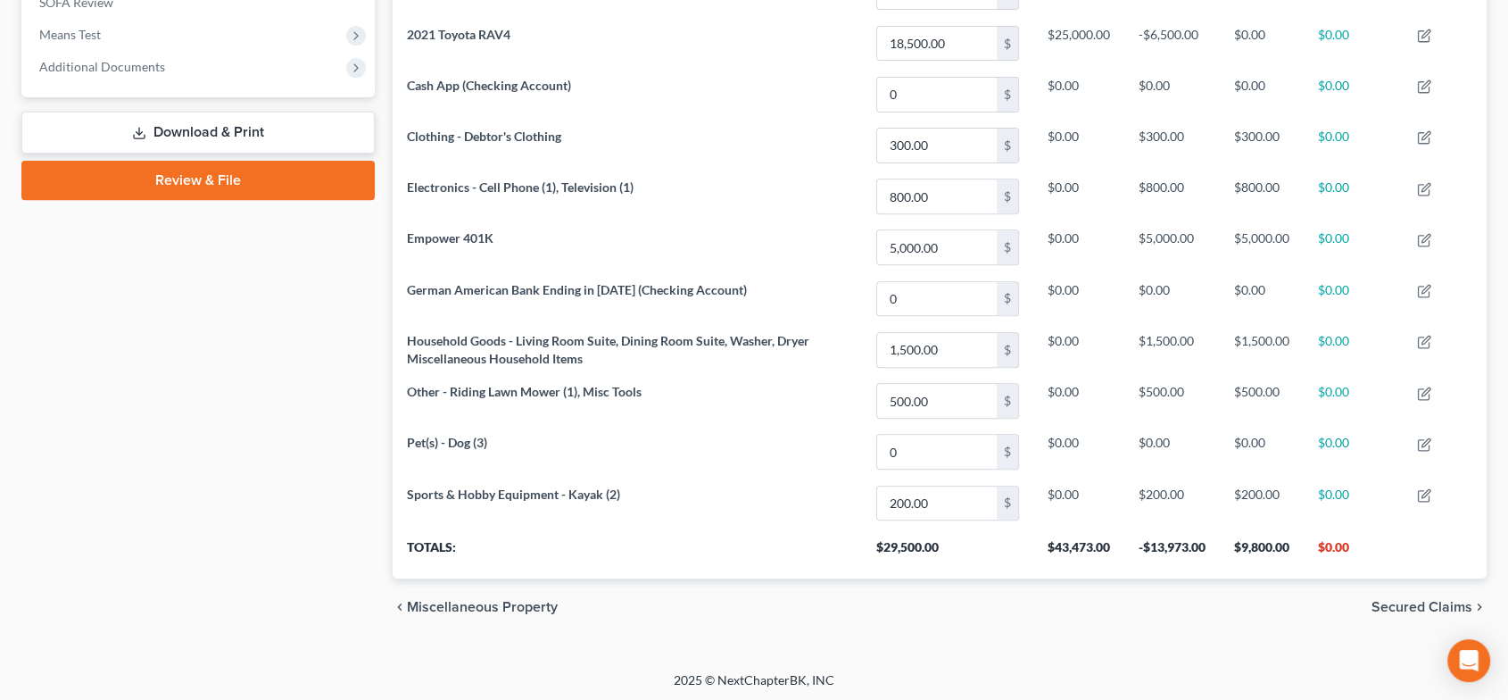
click at [1421, 606] on span "Secured Claims" at bounding box center [1422, 607] width 101 height 14
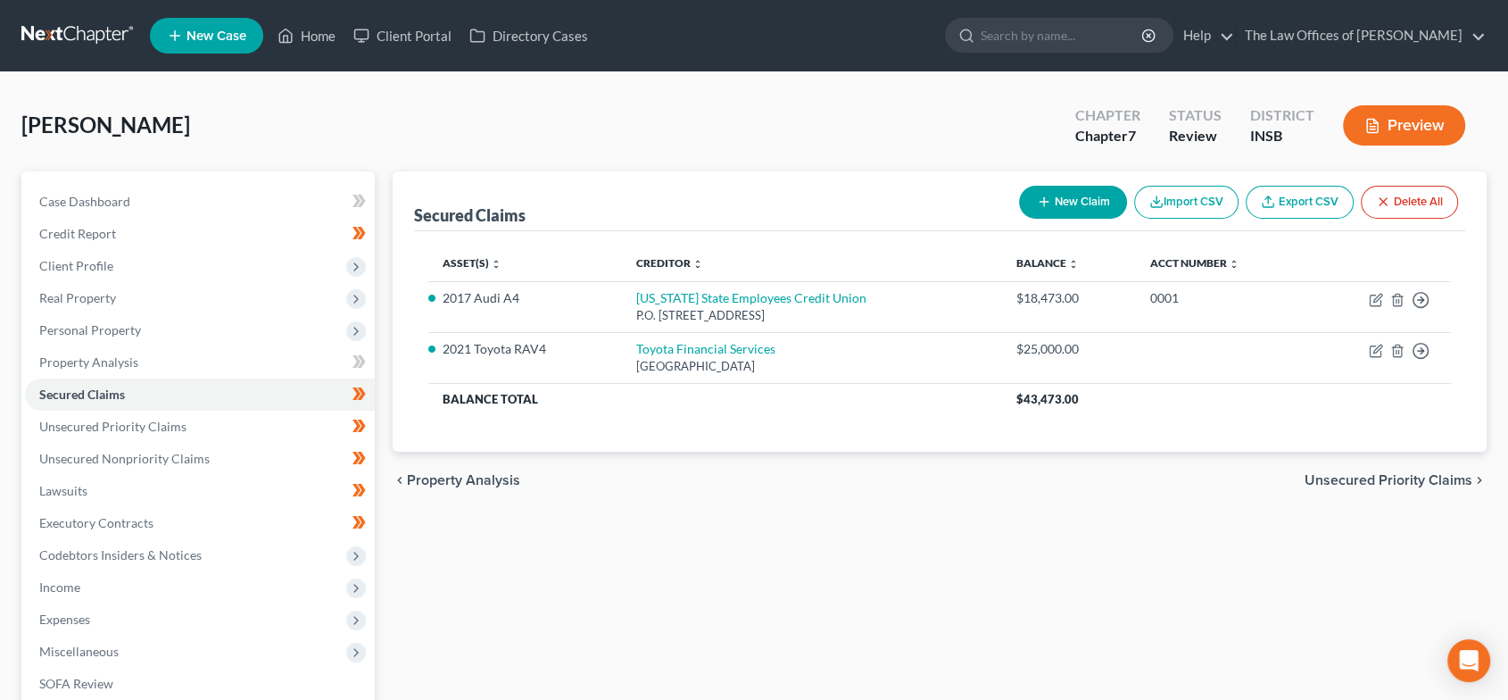
click at [1385, 479] on span "Unsecured Priority Claims" at bounding box center [1389, 480] width 168 height 14
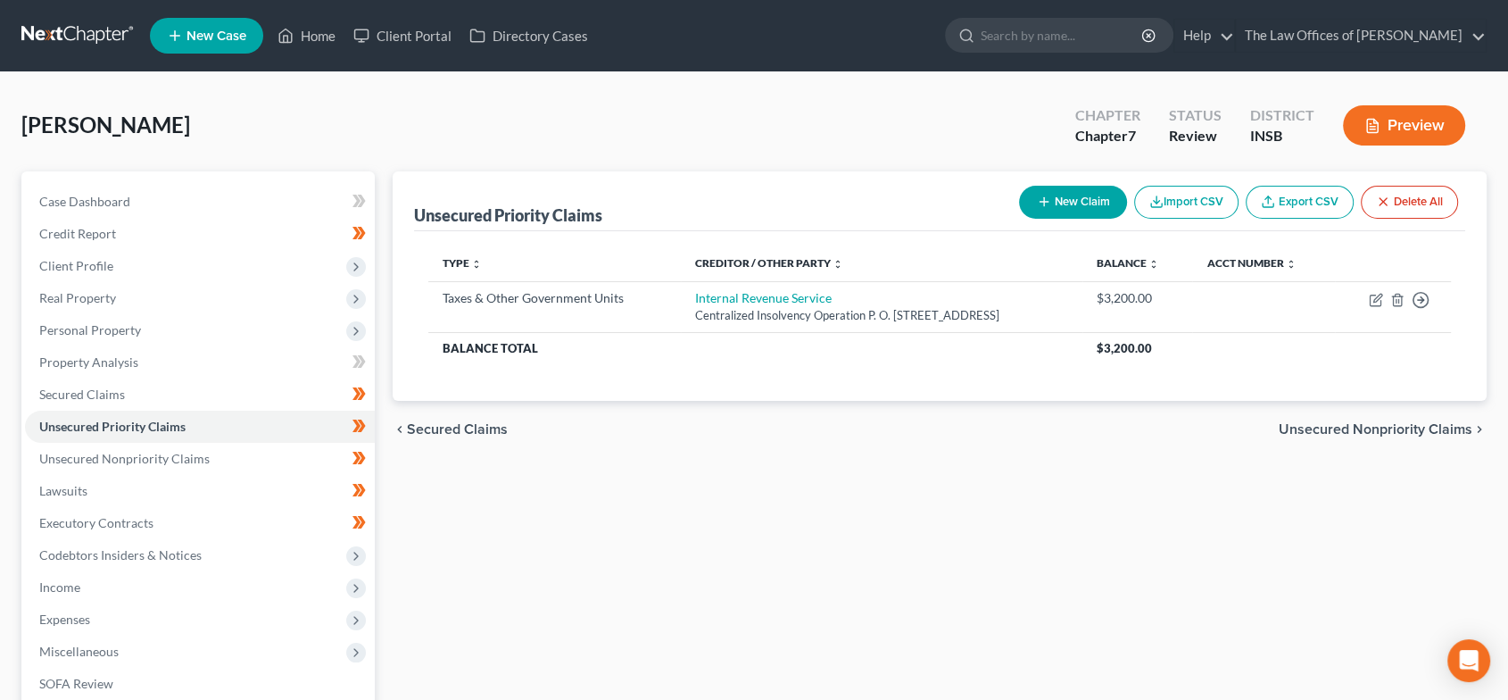
click at [1325, 433] on span "Unsecured Nonpriority Claims" at bounding box center [1376, 429] width 194 height 14
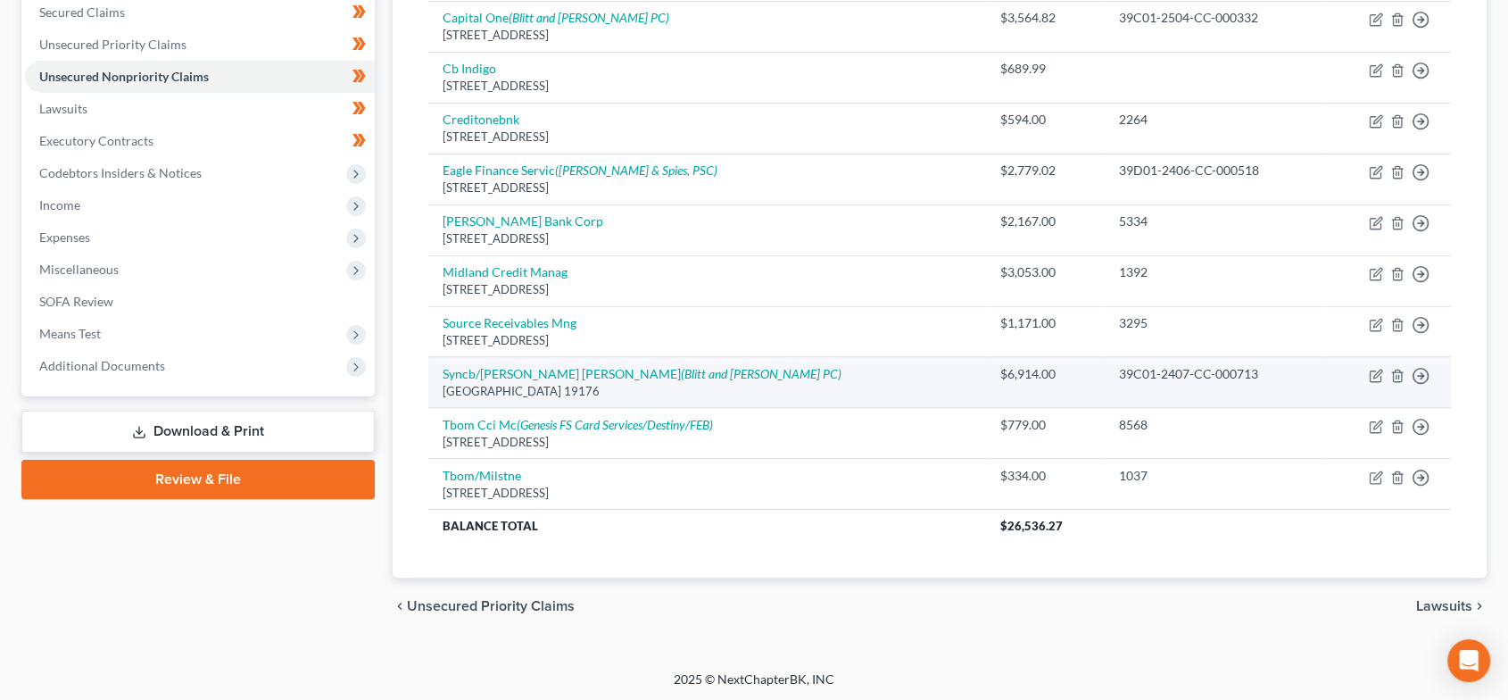
scroll to position [383, 0]
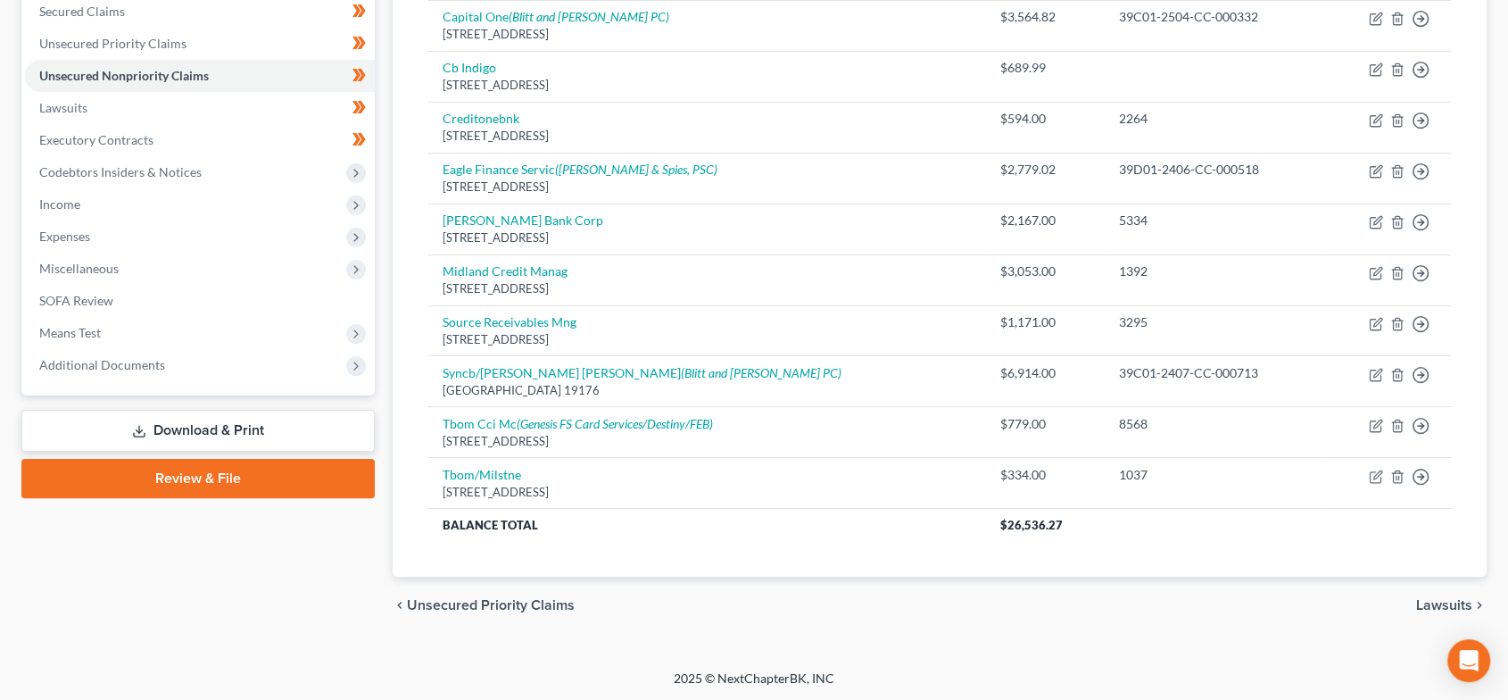
click at [1434, 599] on span "Lawsuits" at bounding box center [1444, 605] width 56 height 14
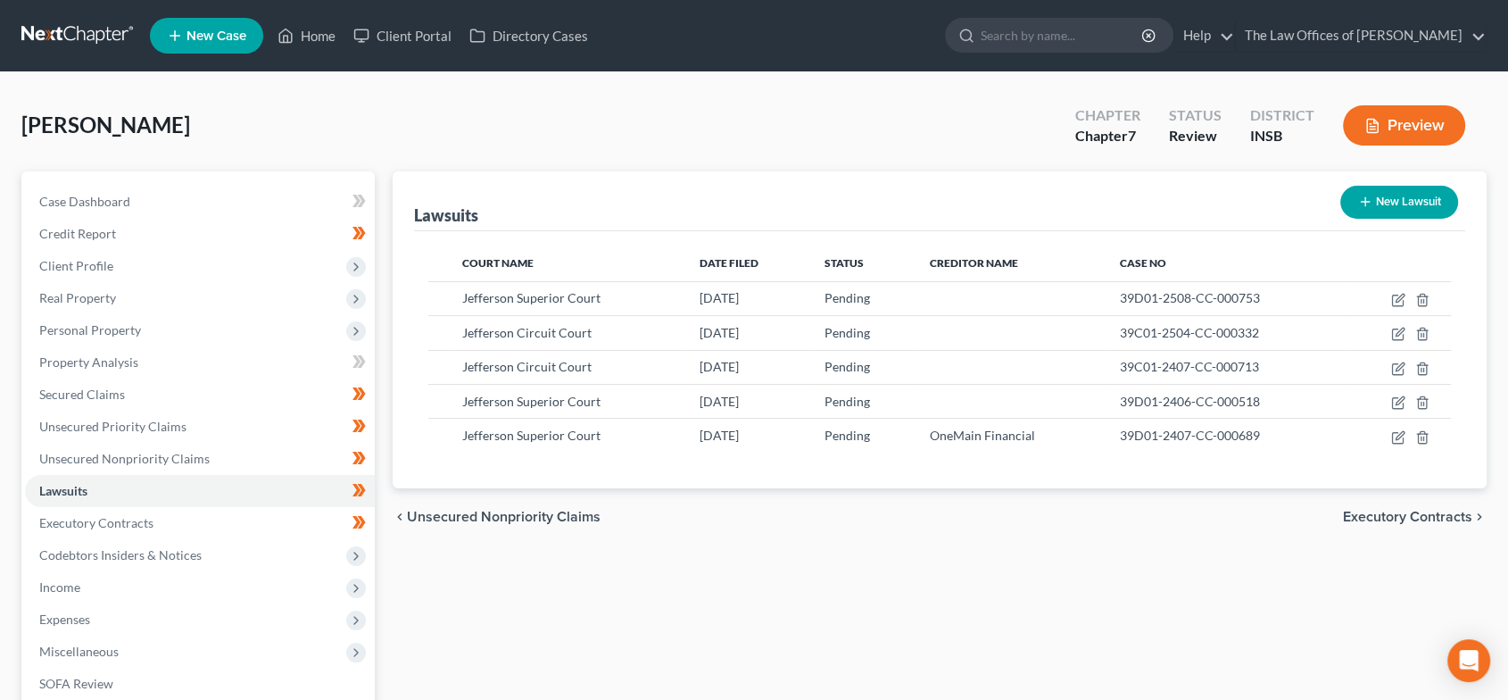
click at [1396, 516] on span "Executory Contracts" at bounding box center [1407, 517] width 129 height 14
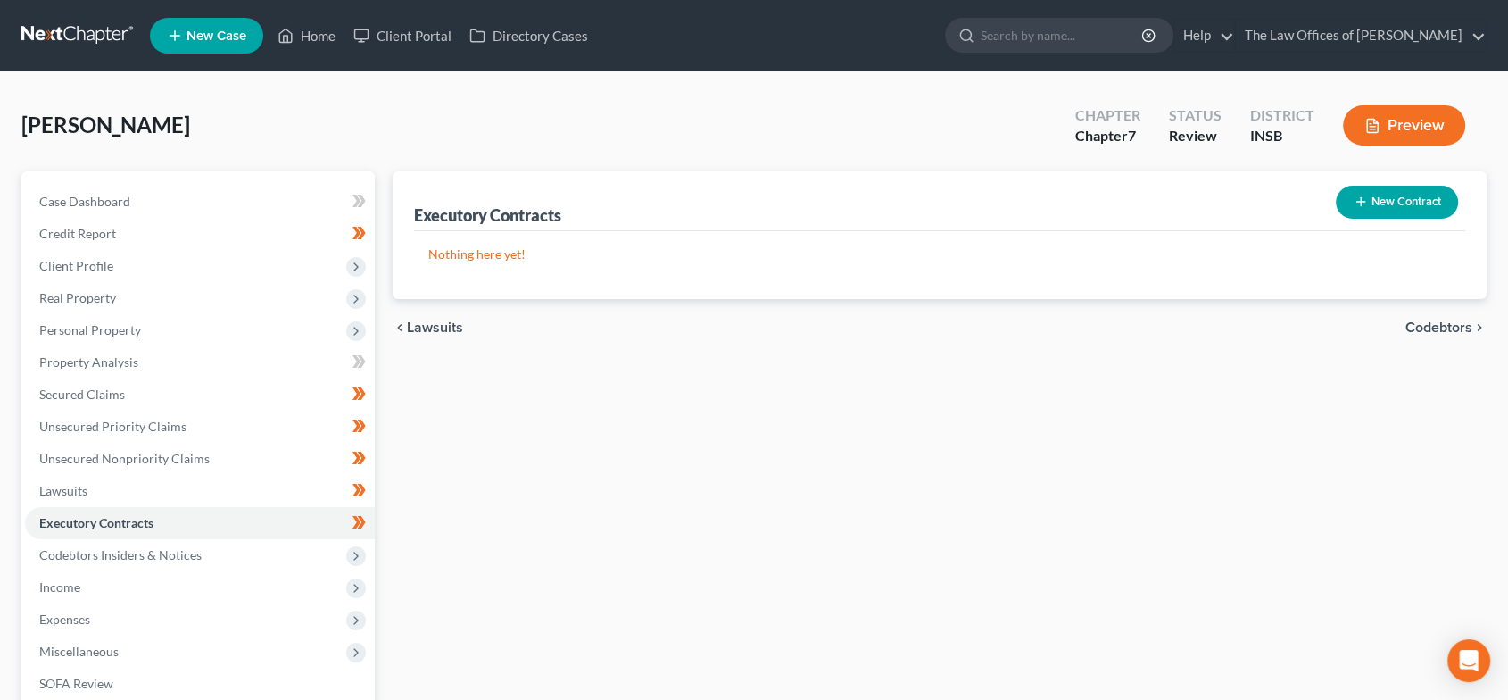
click at [1478, 325] on icon "chevron_right" at bounding box center [1480, 327] width 14 height 14
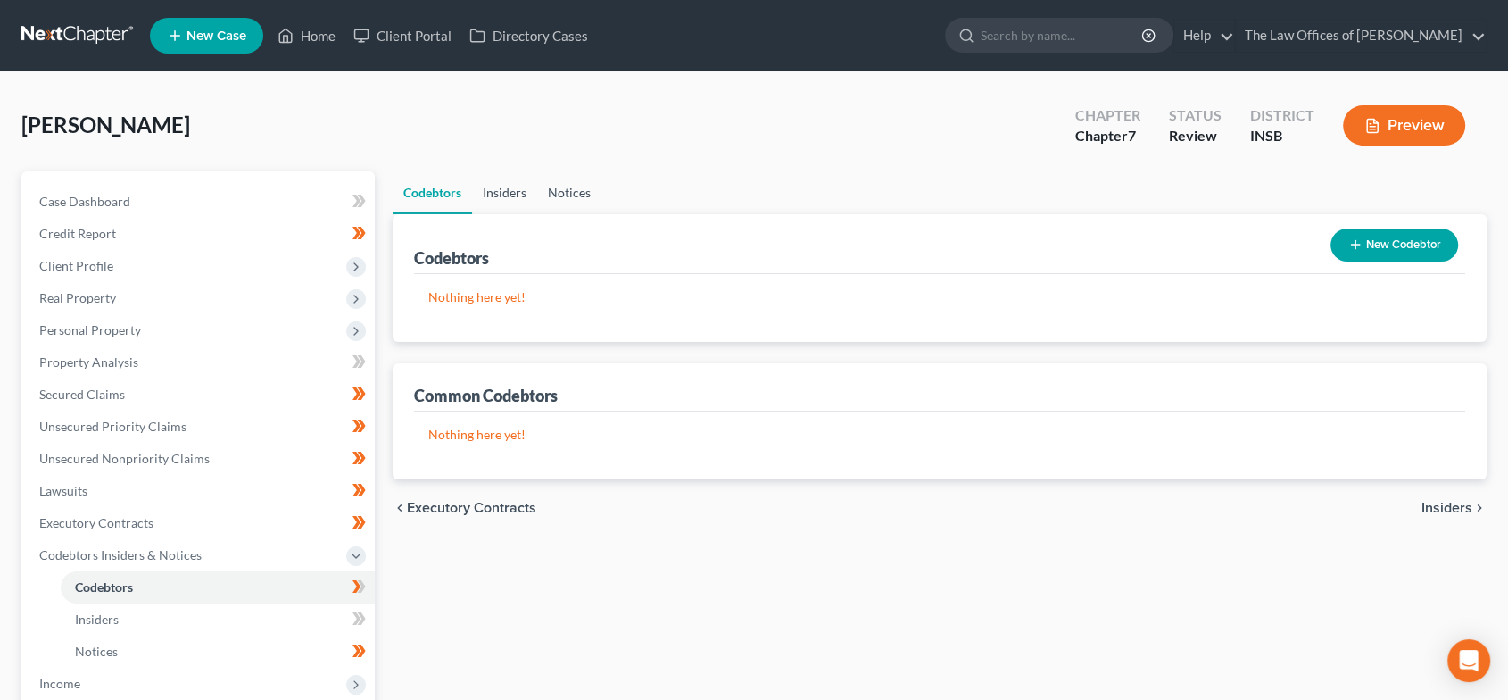
click at [500, 184] on link "Insiders" at bounding box center [504, 192] width 65 height 43
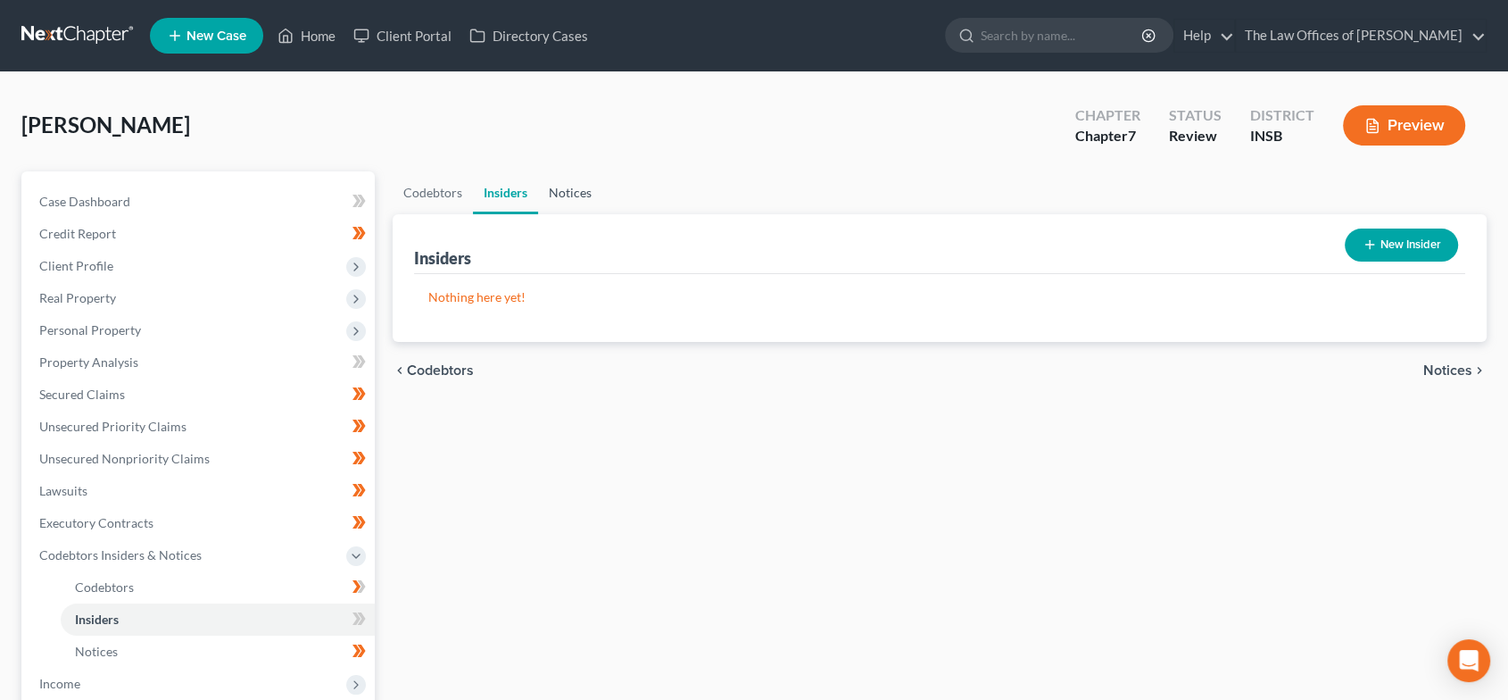
click at [585, 195] on link "Notices" at bounding box center [570, 192] width 64 height 43
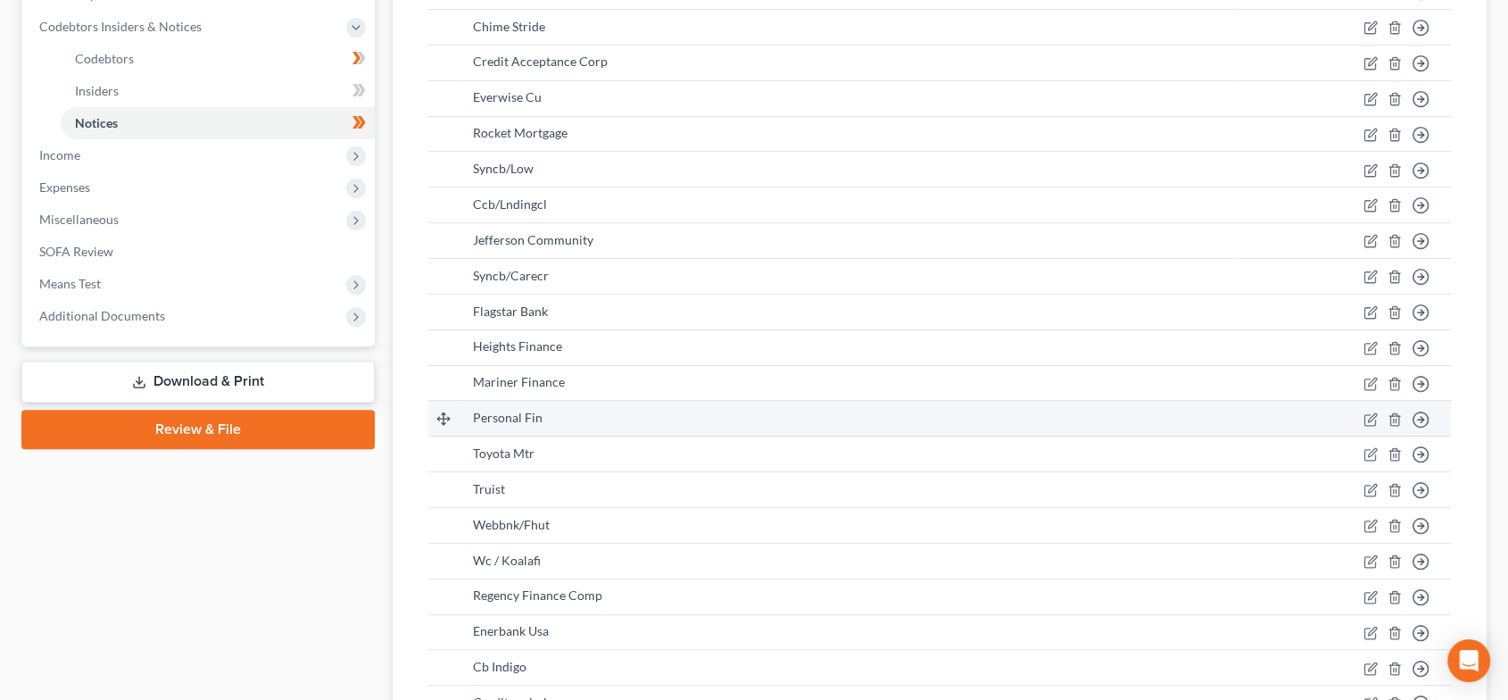
scroll to position [815, 0]
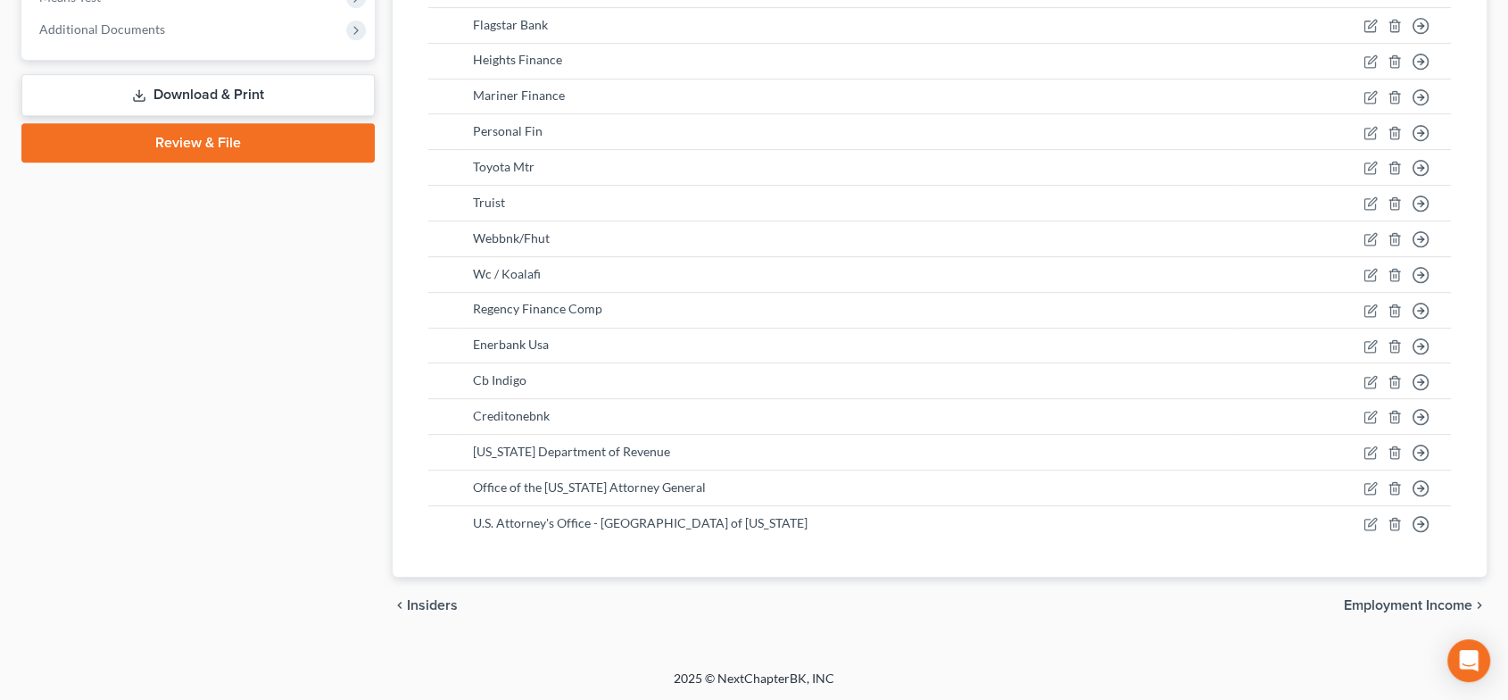
click at [1404, 600] on span "Employment Income" at bounding box center [1408, 605] width 129 height 14
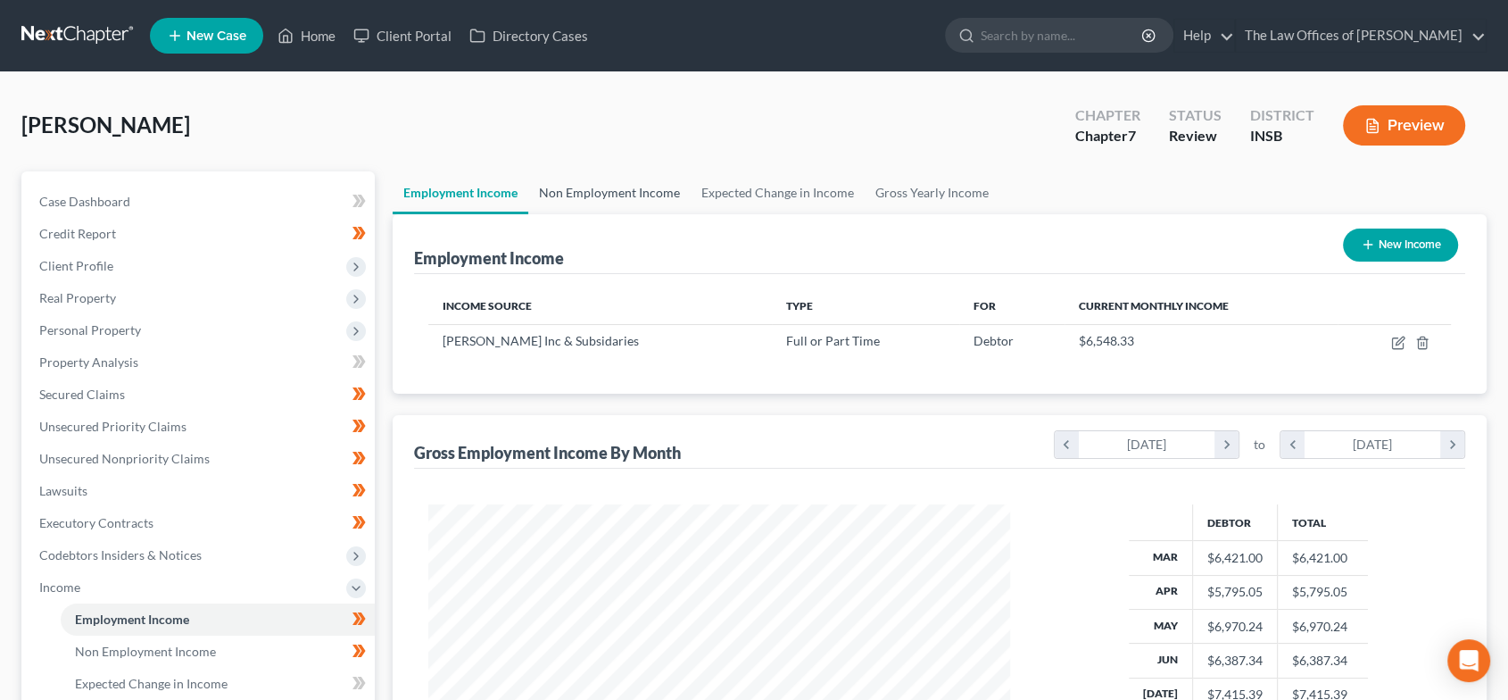
click at [610, 177] on link "Non Employment Income" at bounding box center [609, 192] width 162 height 43
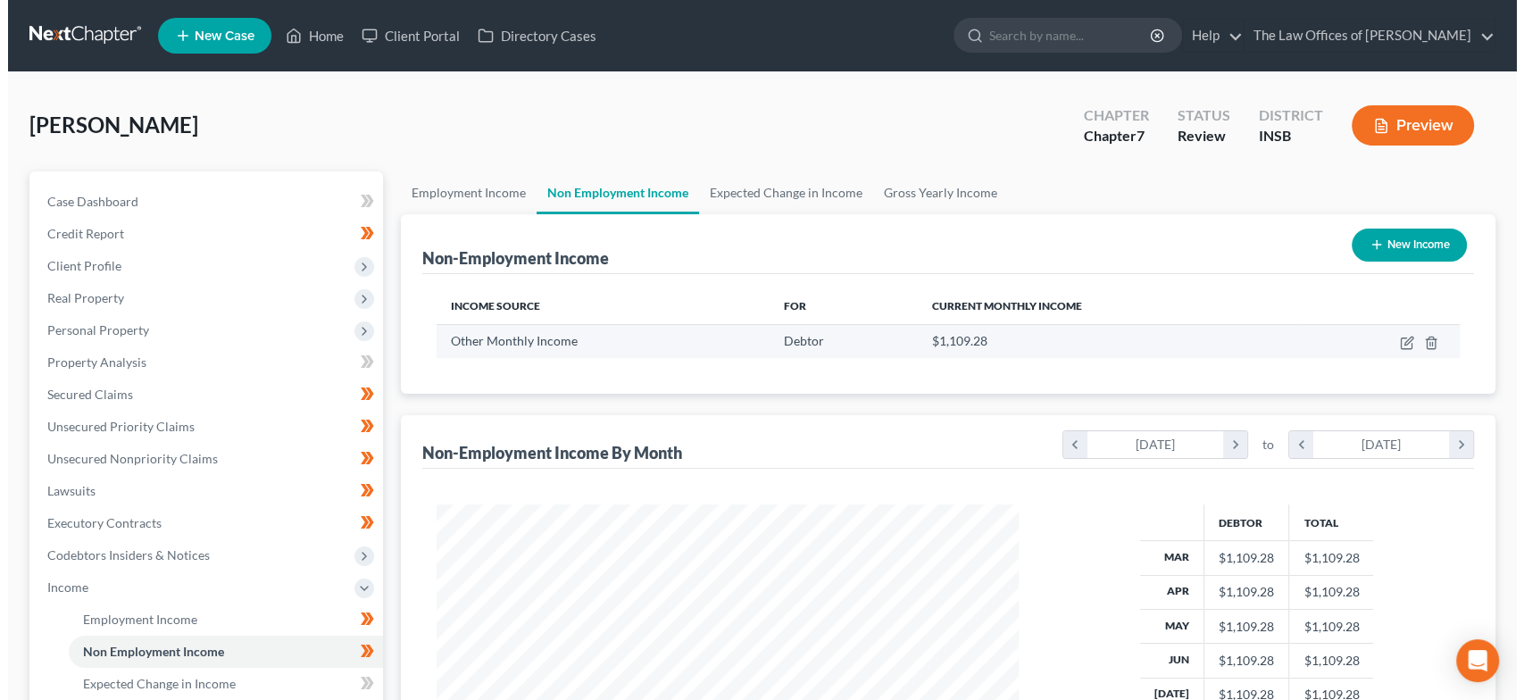
scroll to position [319, 617]
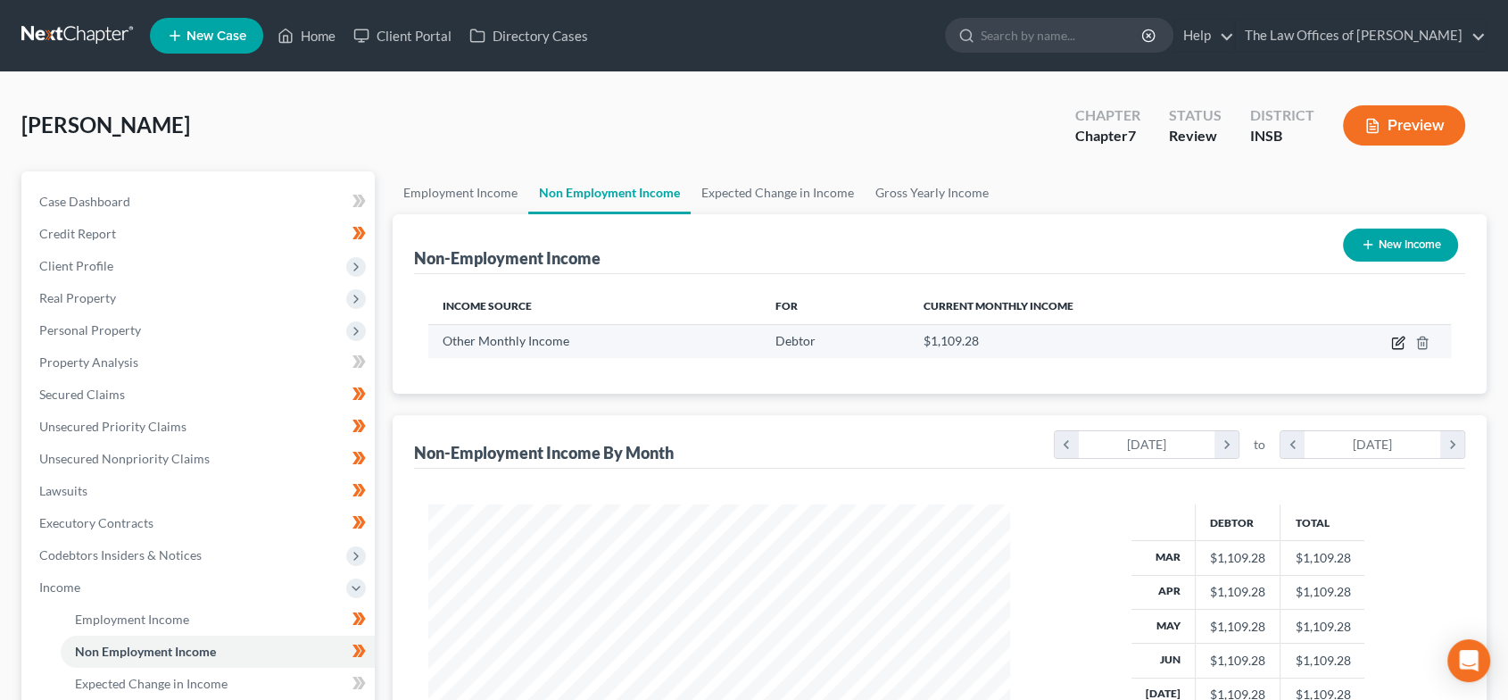
click at [1394, 336] on icon "button" at bounding box center [1398, 343] width 14 height 14
select select "13"
select select "0"
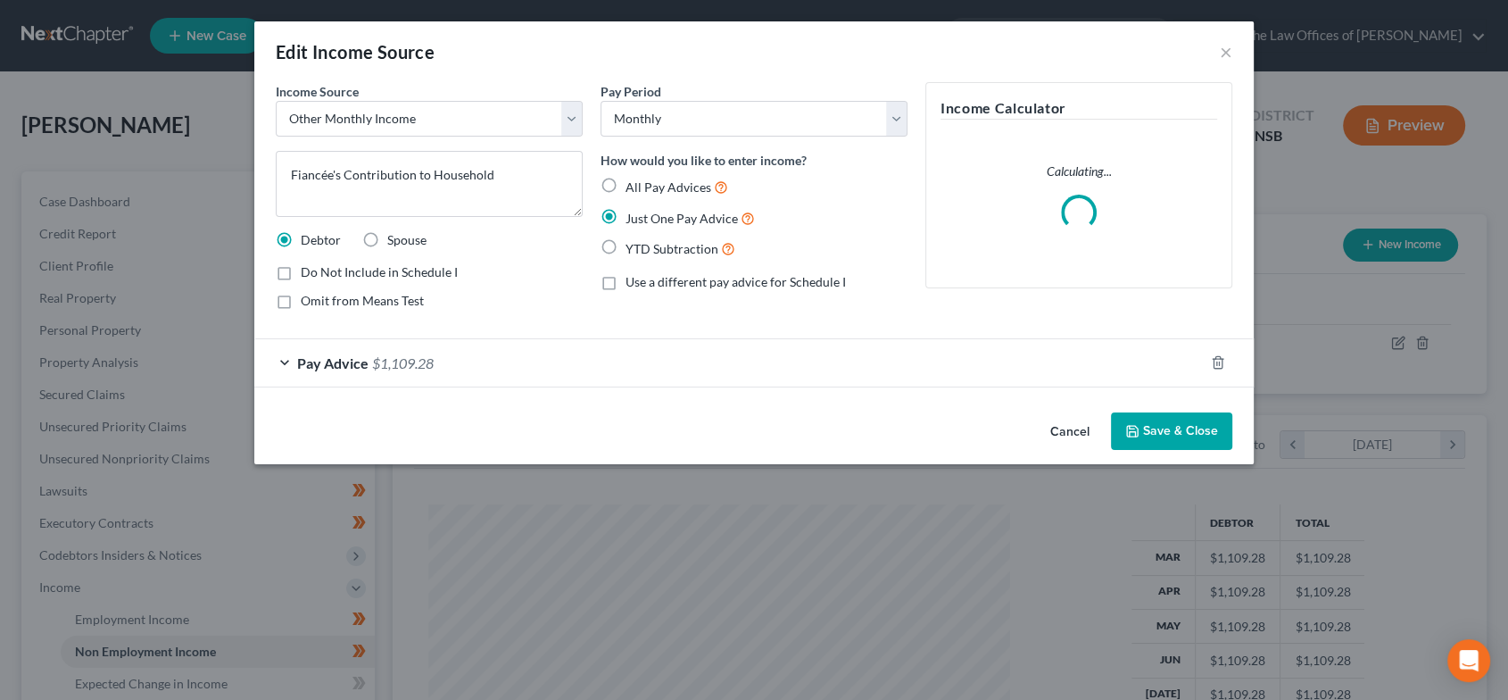
scroll to position [319, 624]
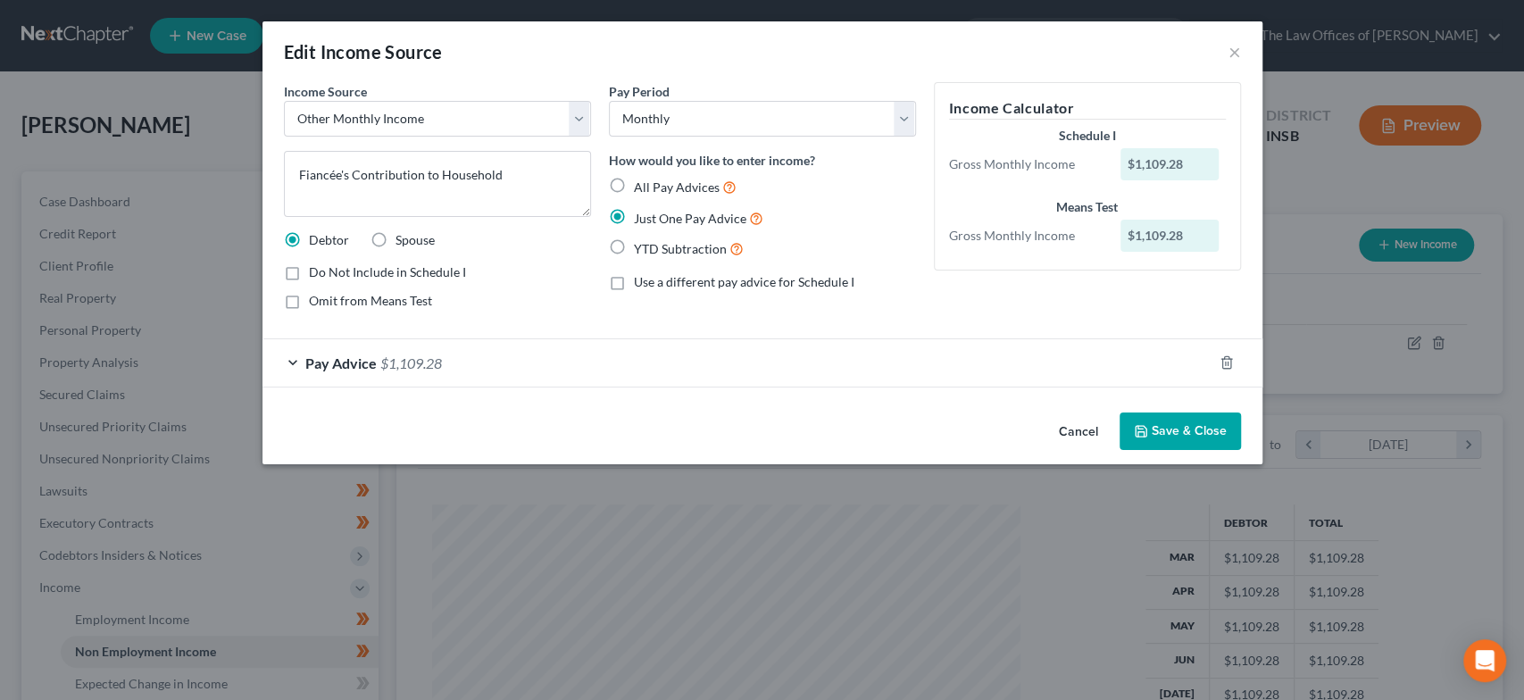
click at [405, 357] on span "$1,109.28" at bounding box center [411, 362] width 62 height 17
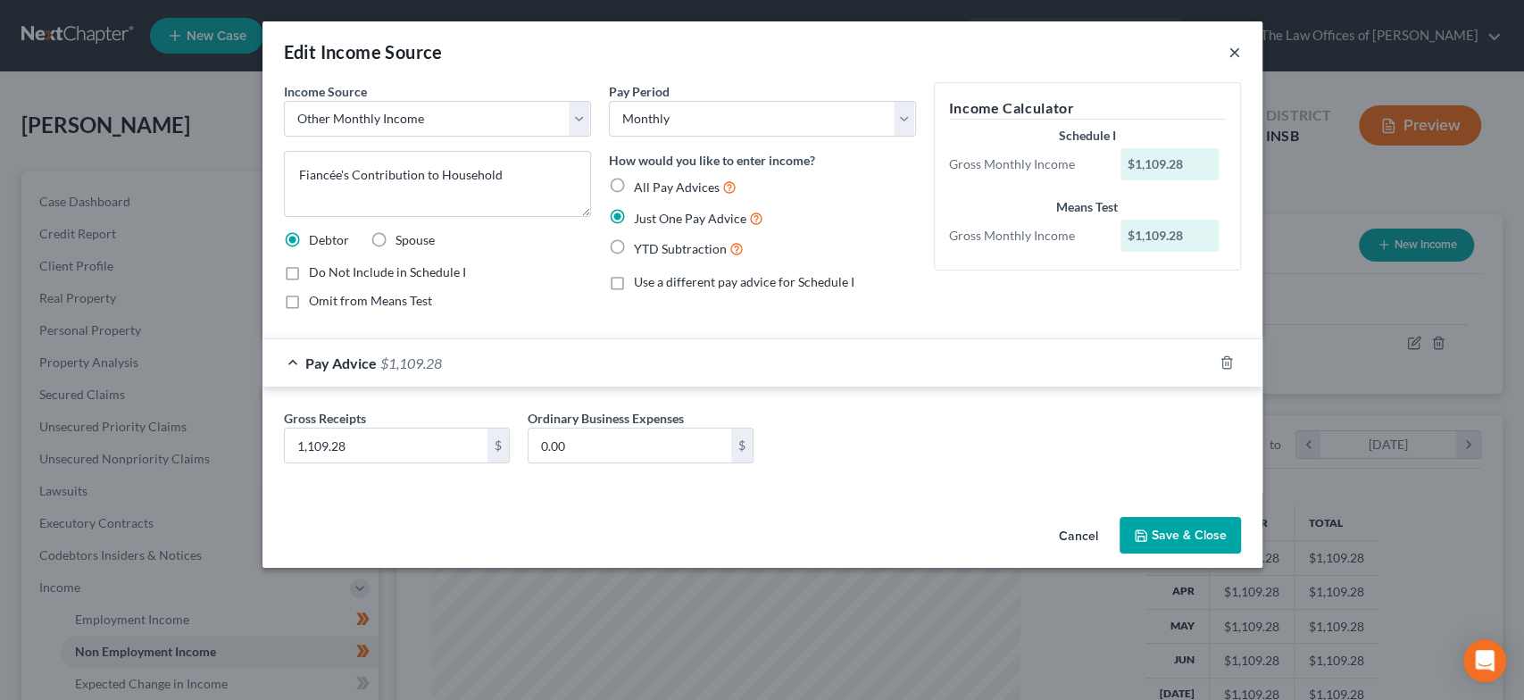
click at [1235, 54] on button "×" at bounding box center [1234, 51] width 12 height 21
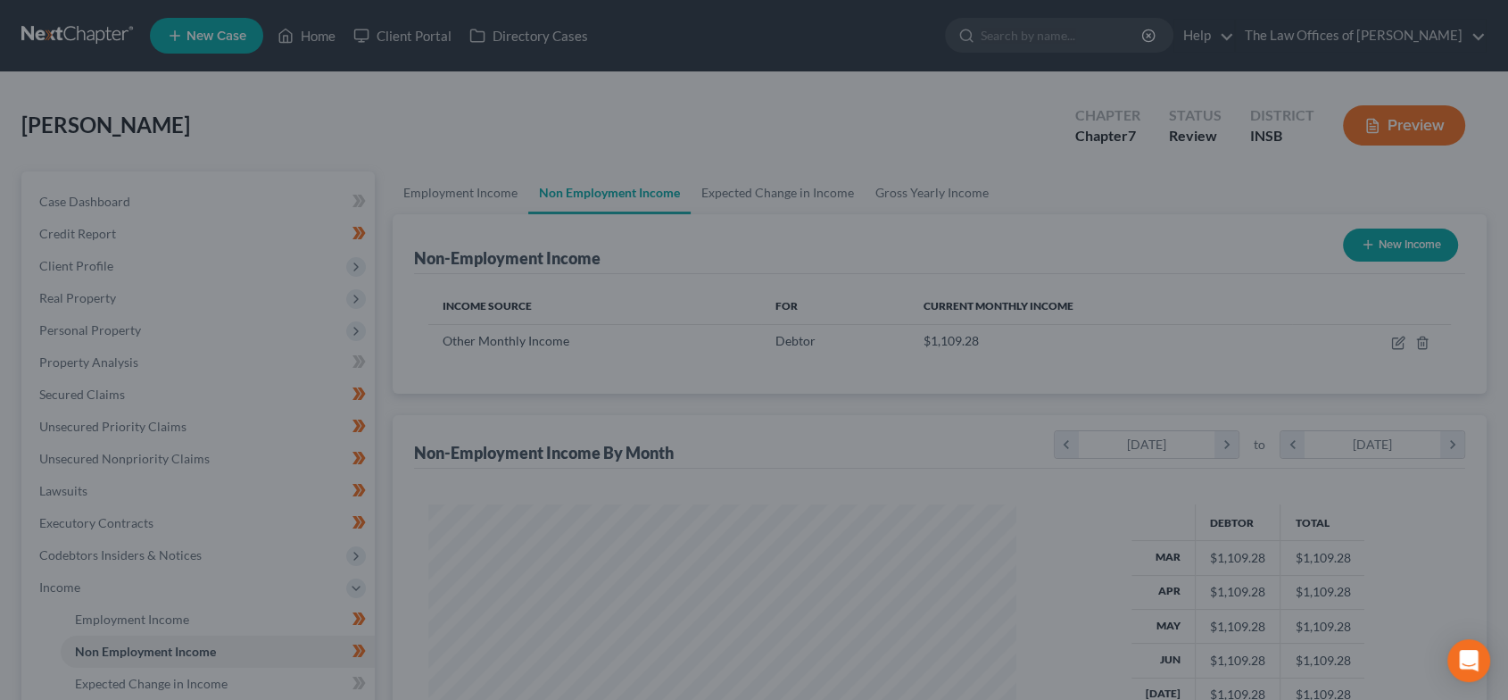
scroll to position [892197, 891898]
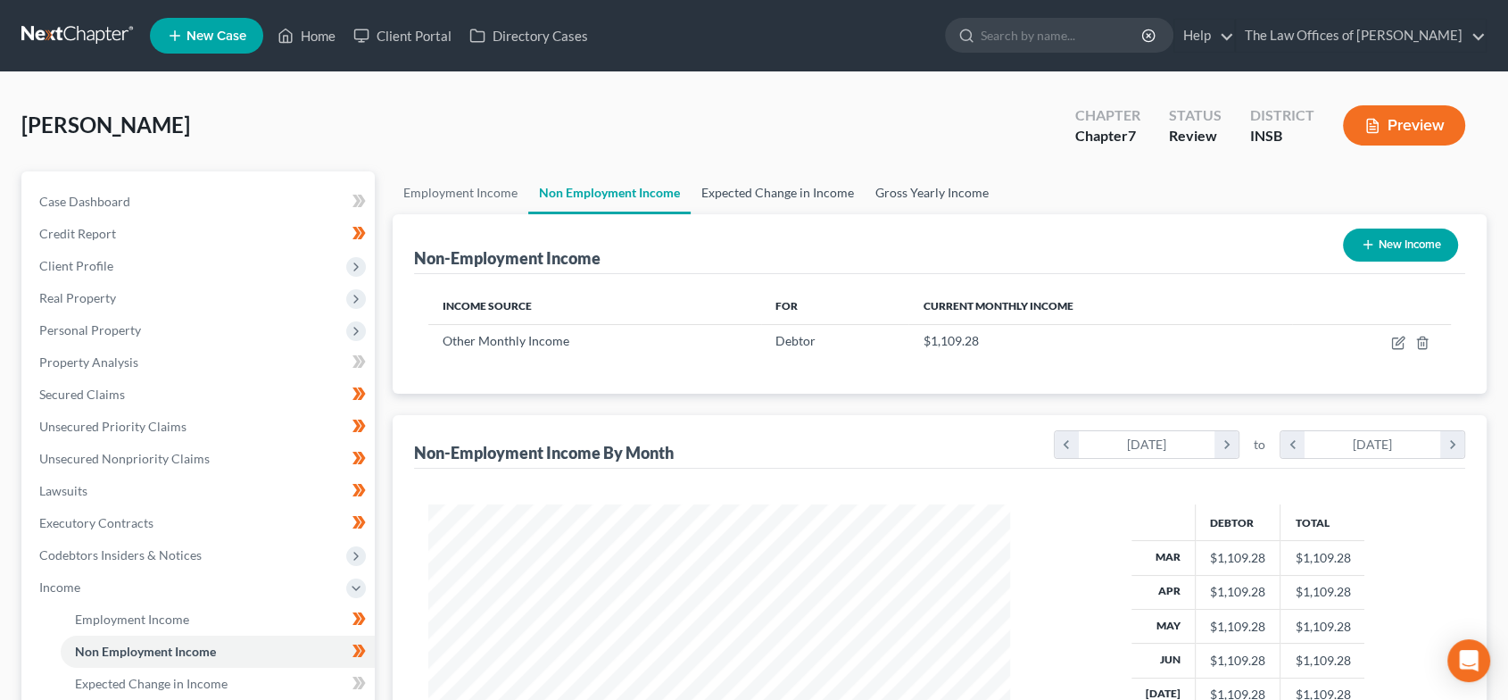
drag, startPoint x: 753, startPoint y: 192, endPoint x: 961, endPoint y: 205, distance: 208.4
click at [753, 192] on link "Expected Change in Income" at bounding box center [778, 192] width 174 height 43
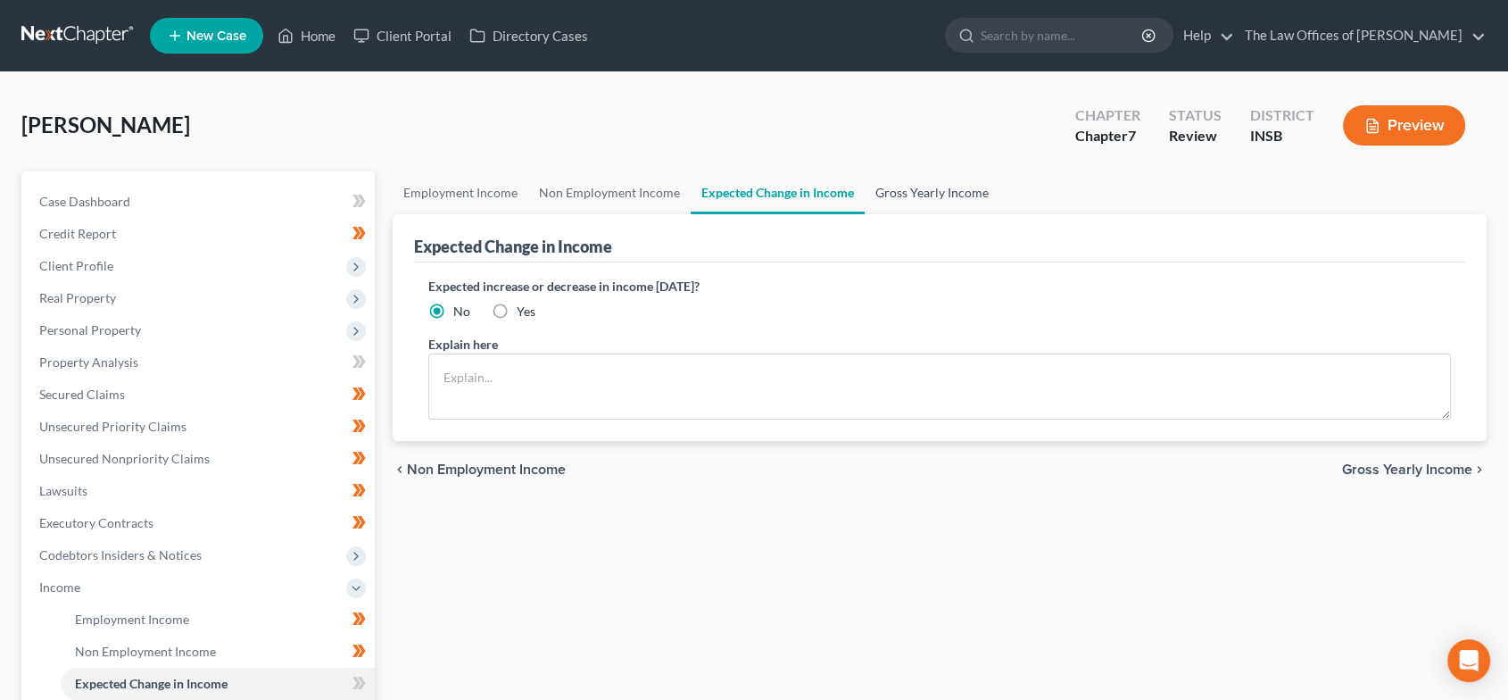
click at [957, 198] on link "Gross Yearly Income" at bounding box center [932, 192] width 135 height 43
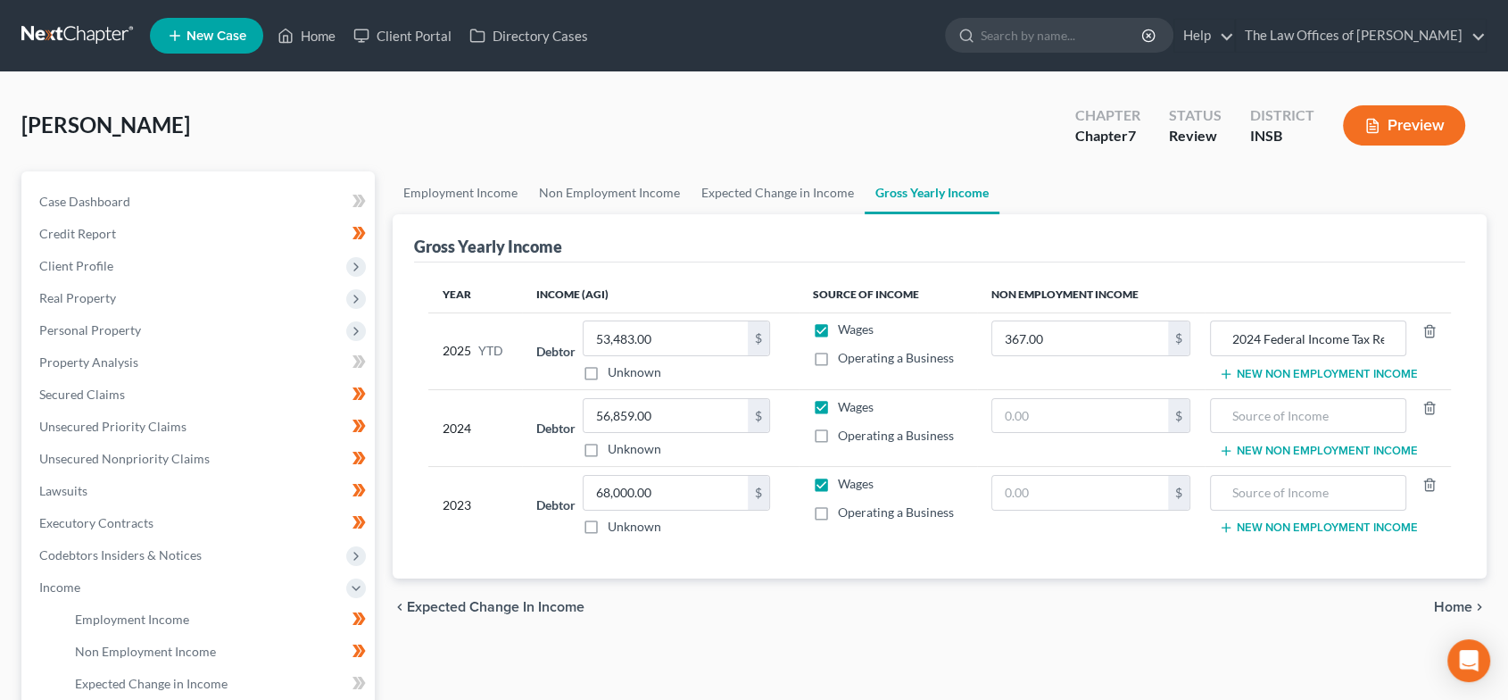
click at [1471, 600] on span "Home" at bounding box center [1453, 607] width 38 height 14
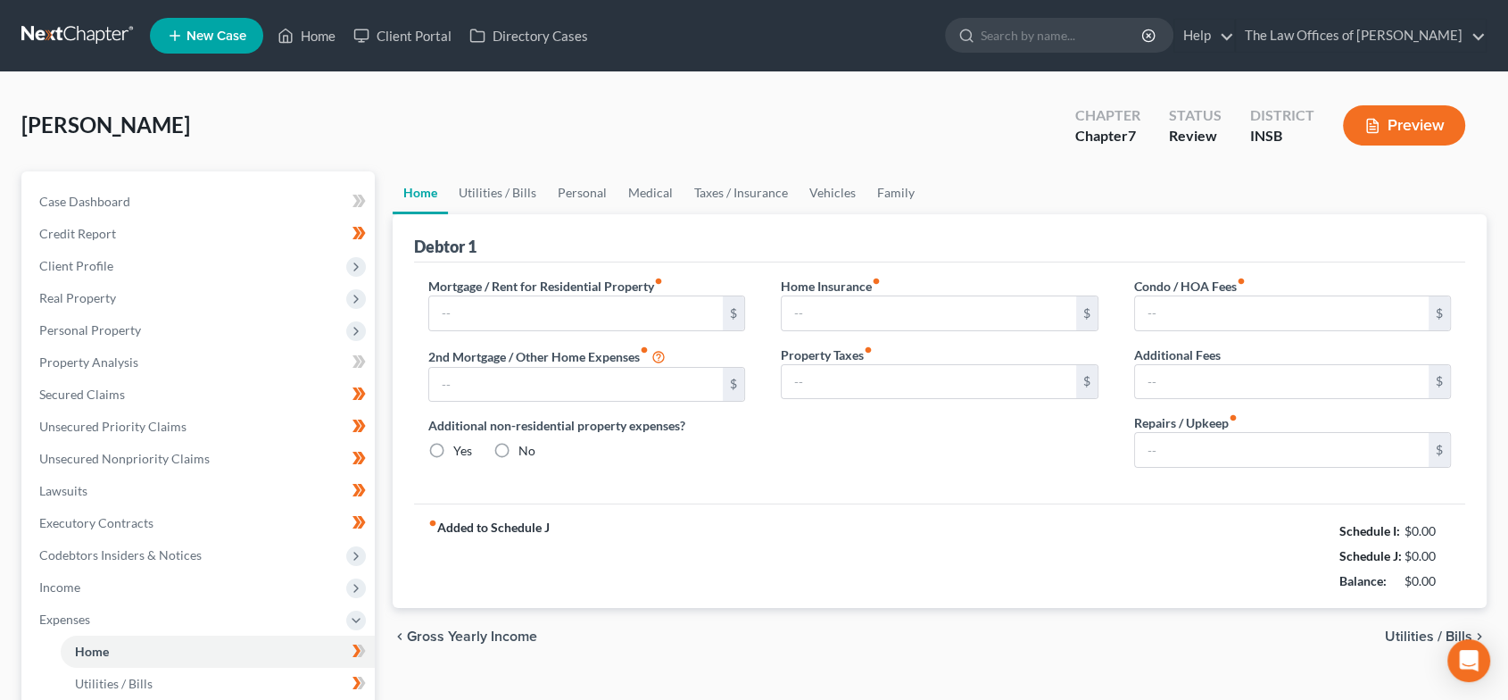
type input "1,100.00"
type input "0.00"
radio input "true"
type input "0.00"
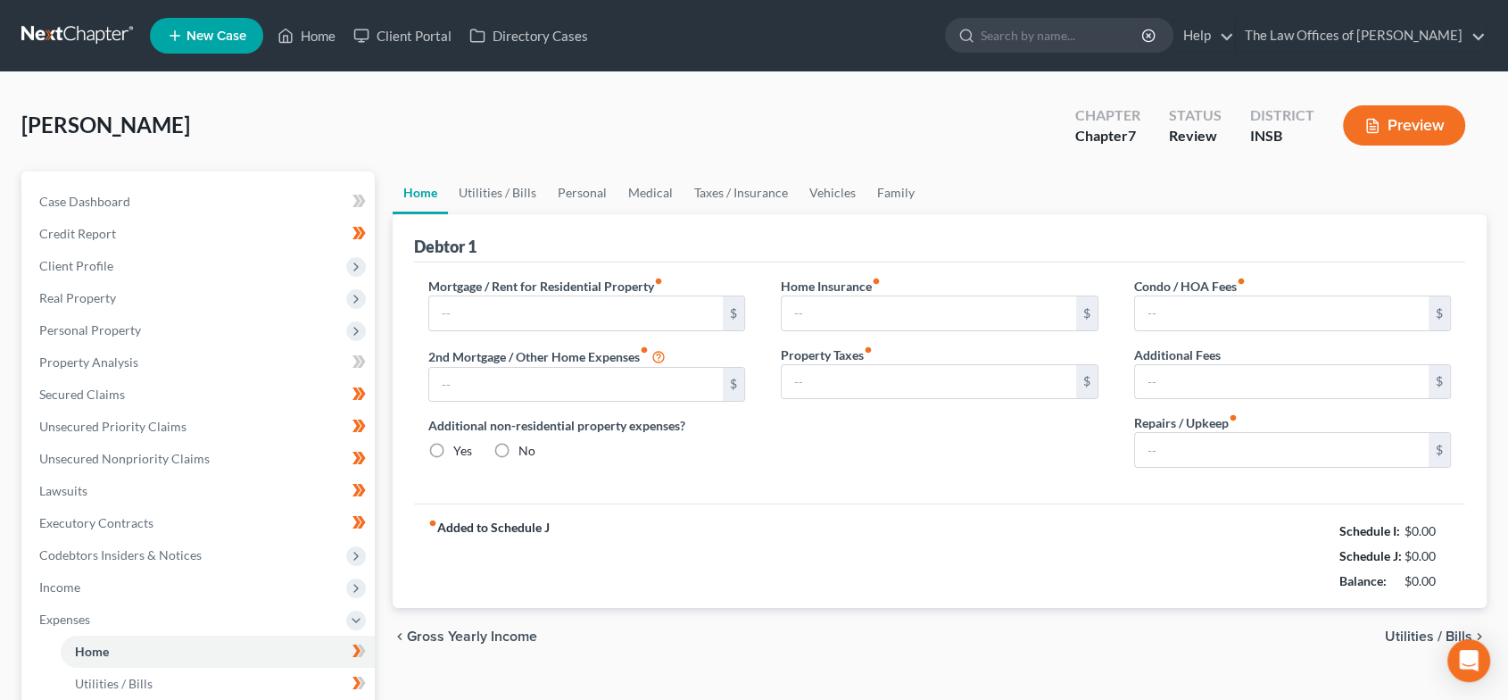
type input "0.00"
type input "10.00"
click at [486, 184] on link "Utilities / Bills" at bounding box center [497, 192] width 99 height 43
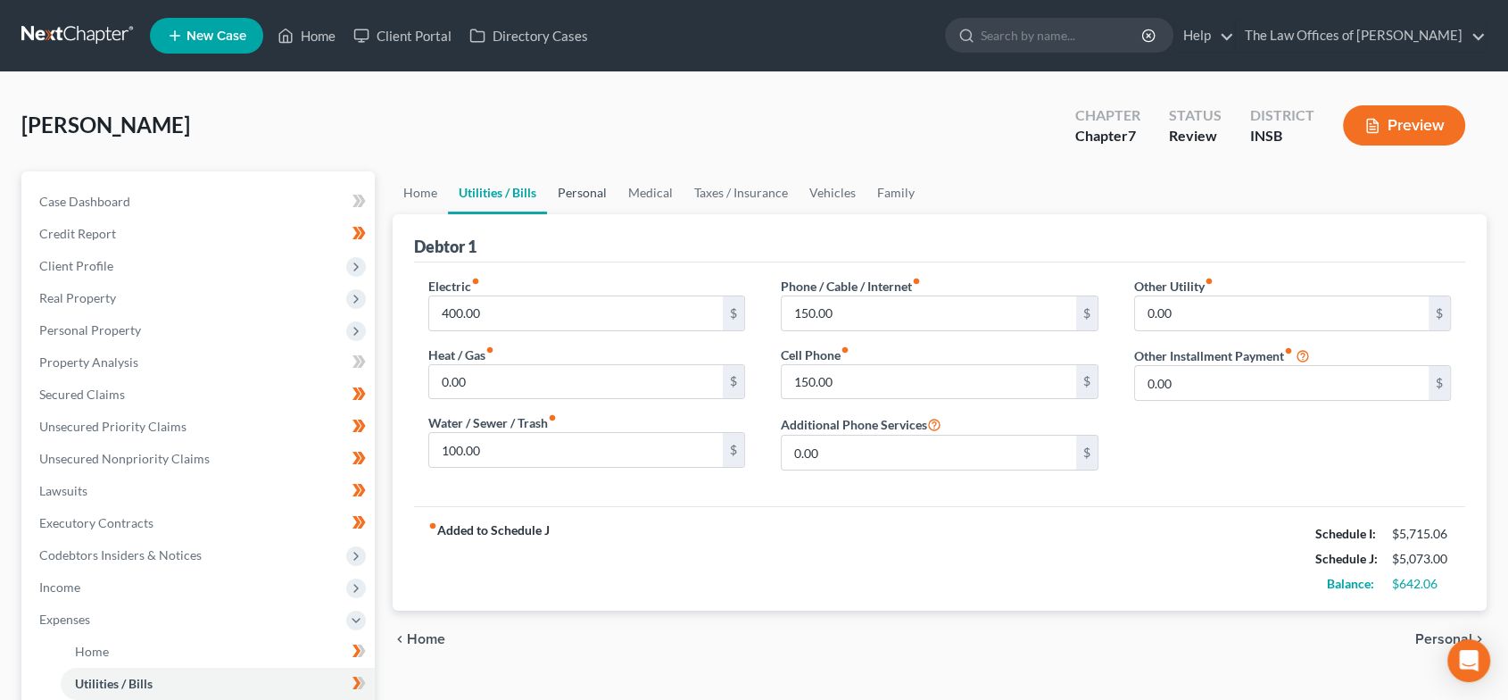
click at [591, 195] on link "Personal" at bounding box center [582, 192] width 71 height 43
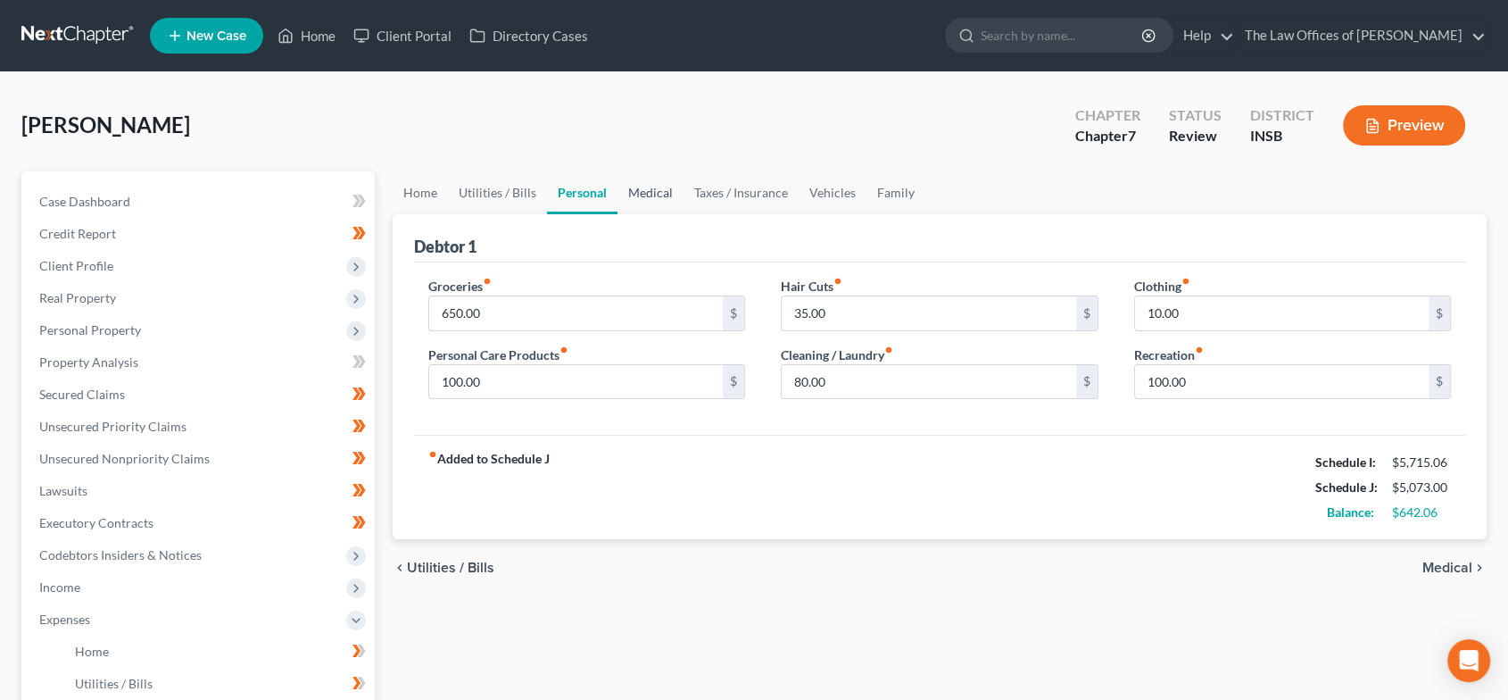
click at [645, 187] on link "Medical" at bounding box center [651, 192] width 66 height 43
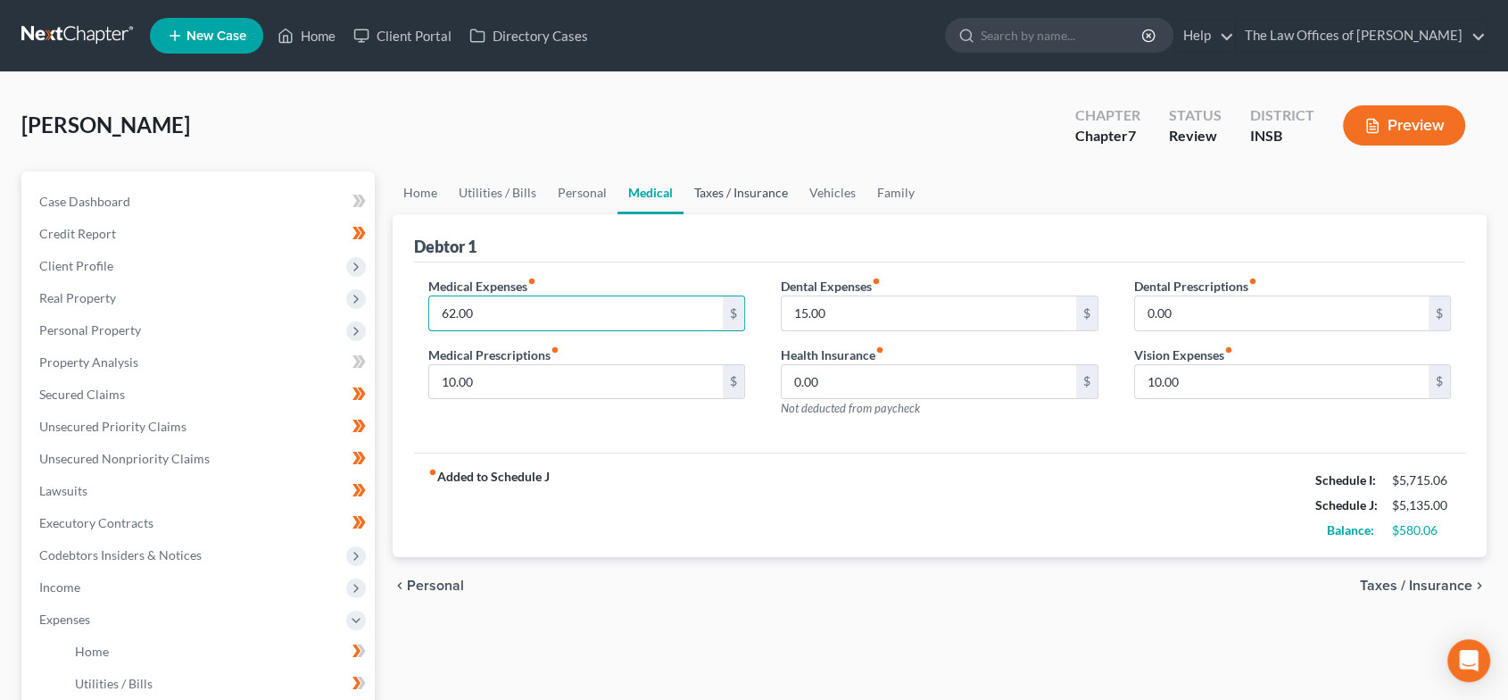
type input "62.00"
click at [769, 187] on link "Taxes / Insurance" at bounding box center [741, 192] width 115 height 43
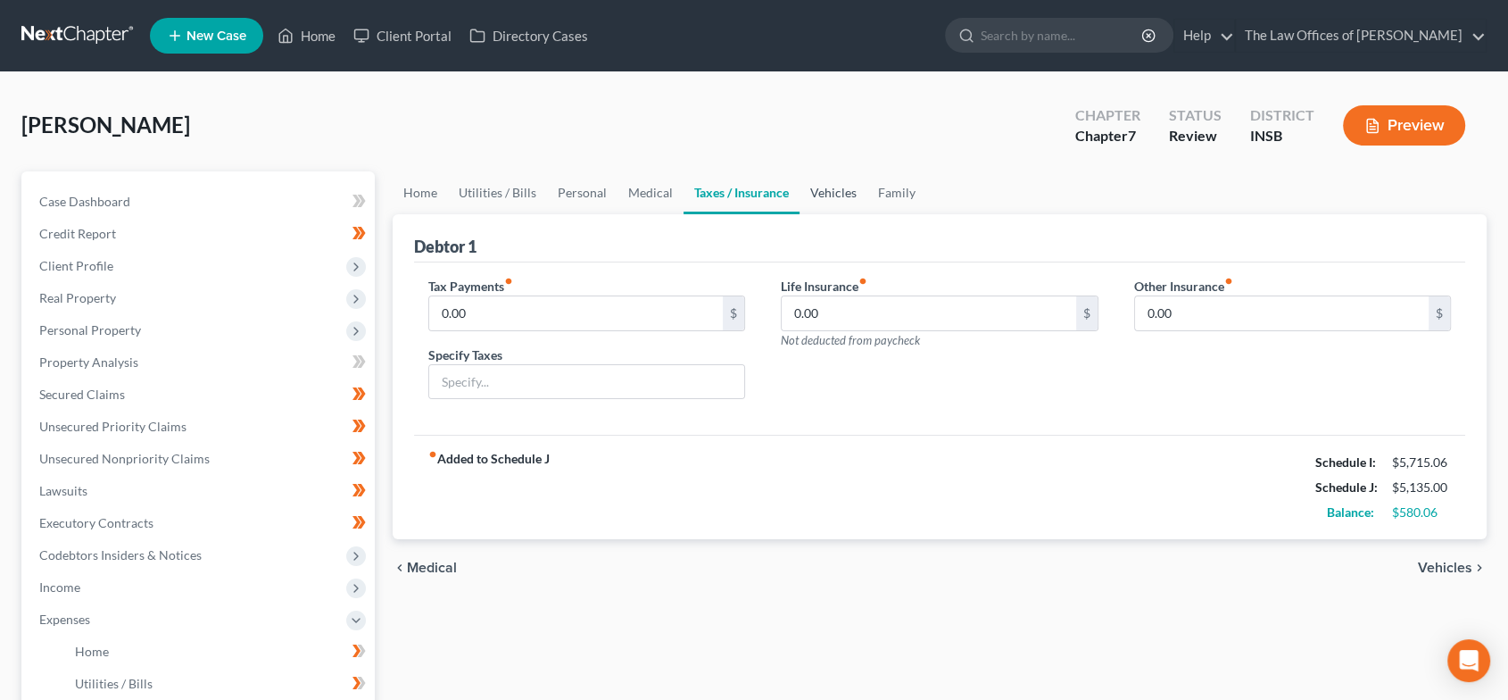
click at [840, 187] on link "Vehicles" at bounding box center [834, 192] width 68 height 43
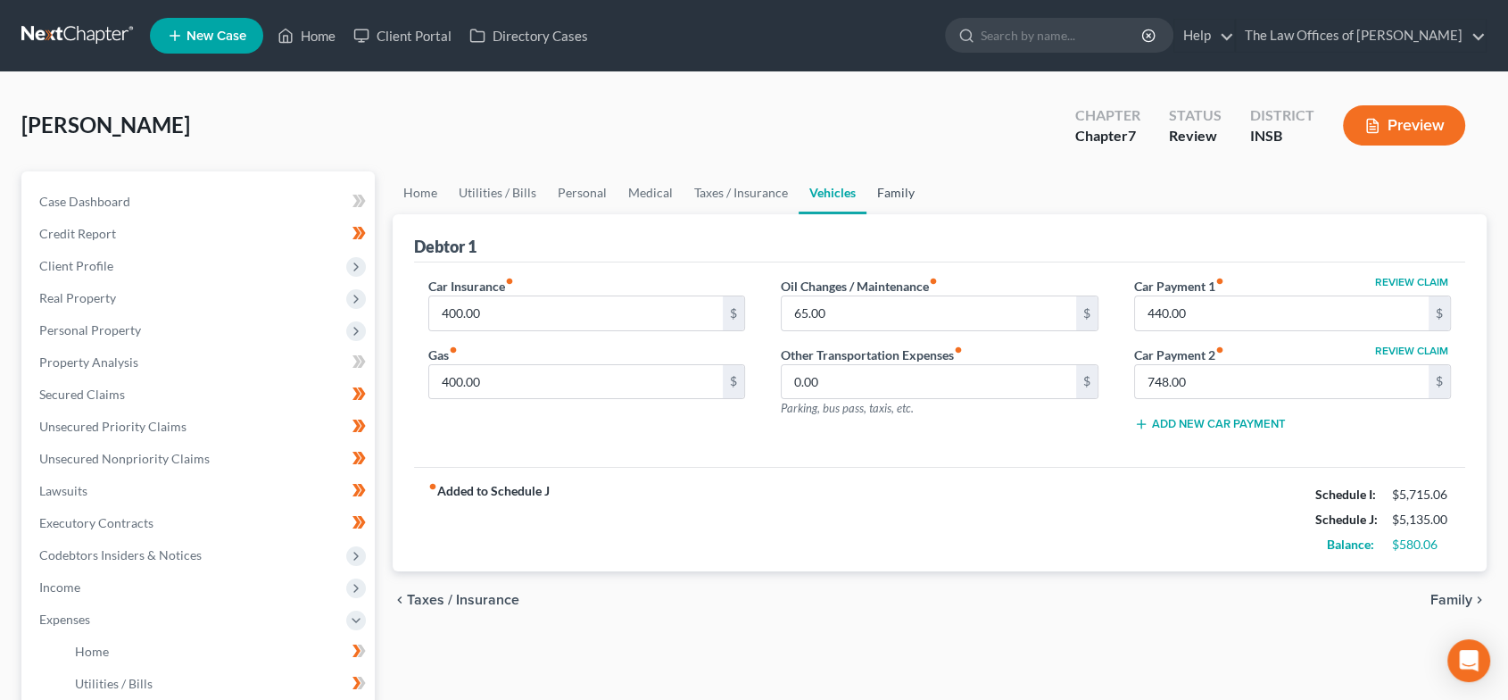
click at [889, 189] on link "Family" at bounding box center [896, 192] width 59 height 43
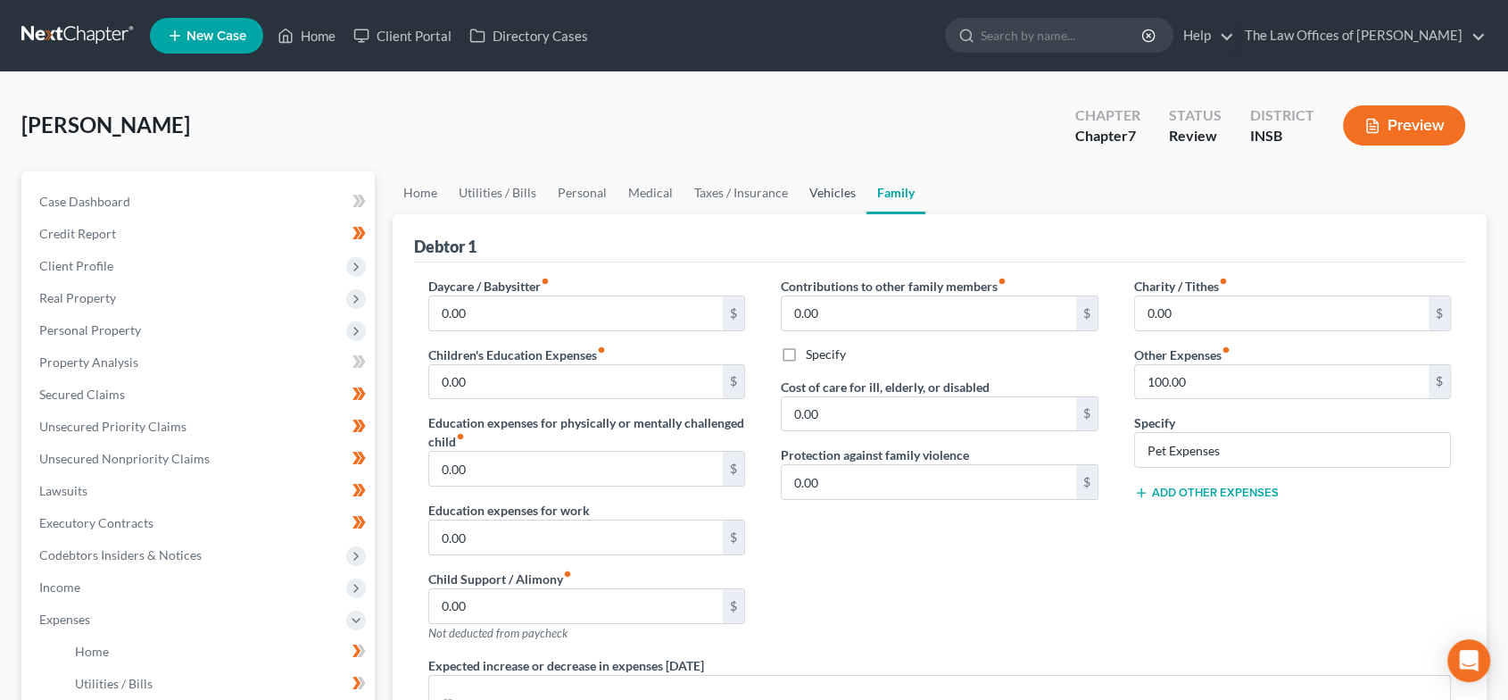
click at [828, 192] on link "Vehicles" at bounding box center [833, 192] width 68 height 43
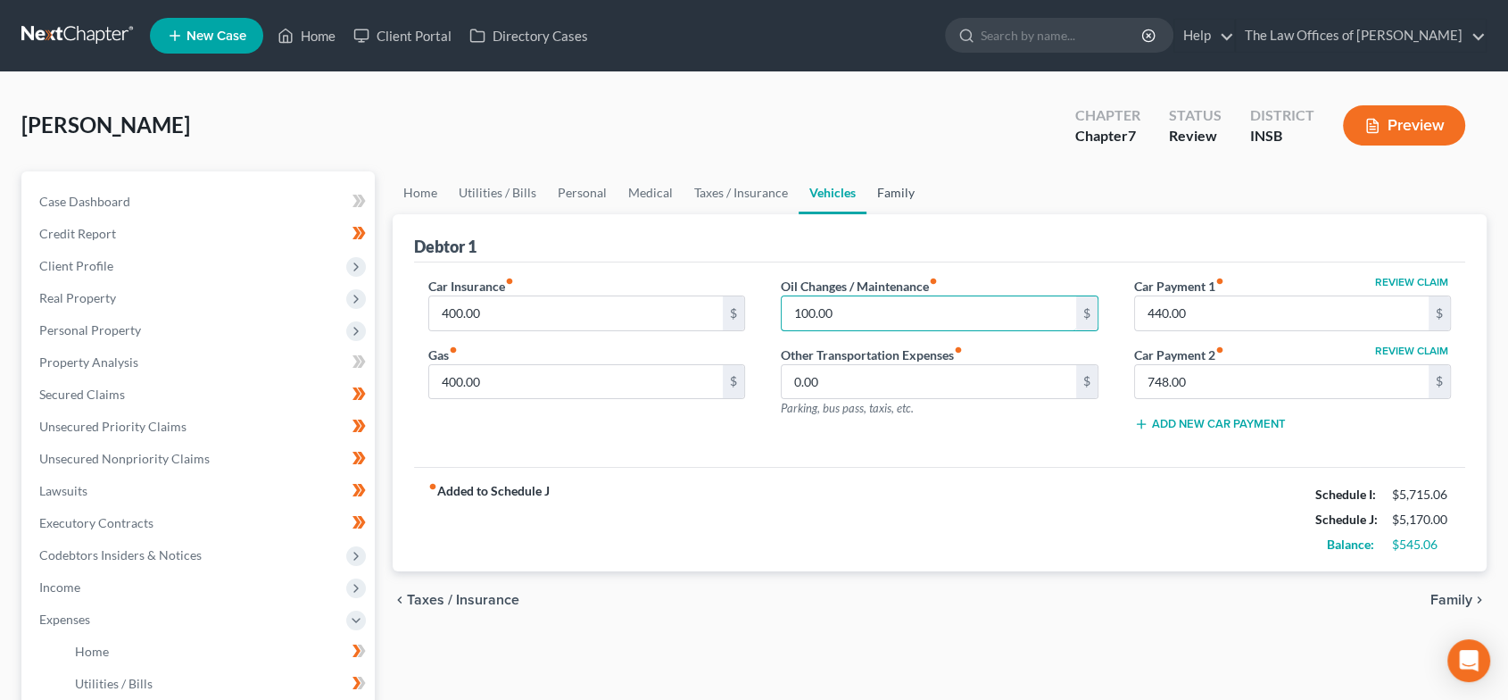
type input "100.00"
click at [876, 198] on link "Family" at bounding box center [896, 192] width 59 height 43
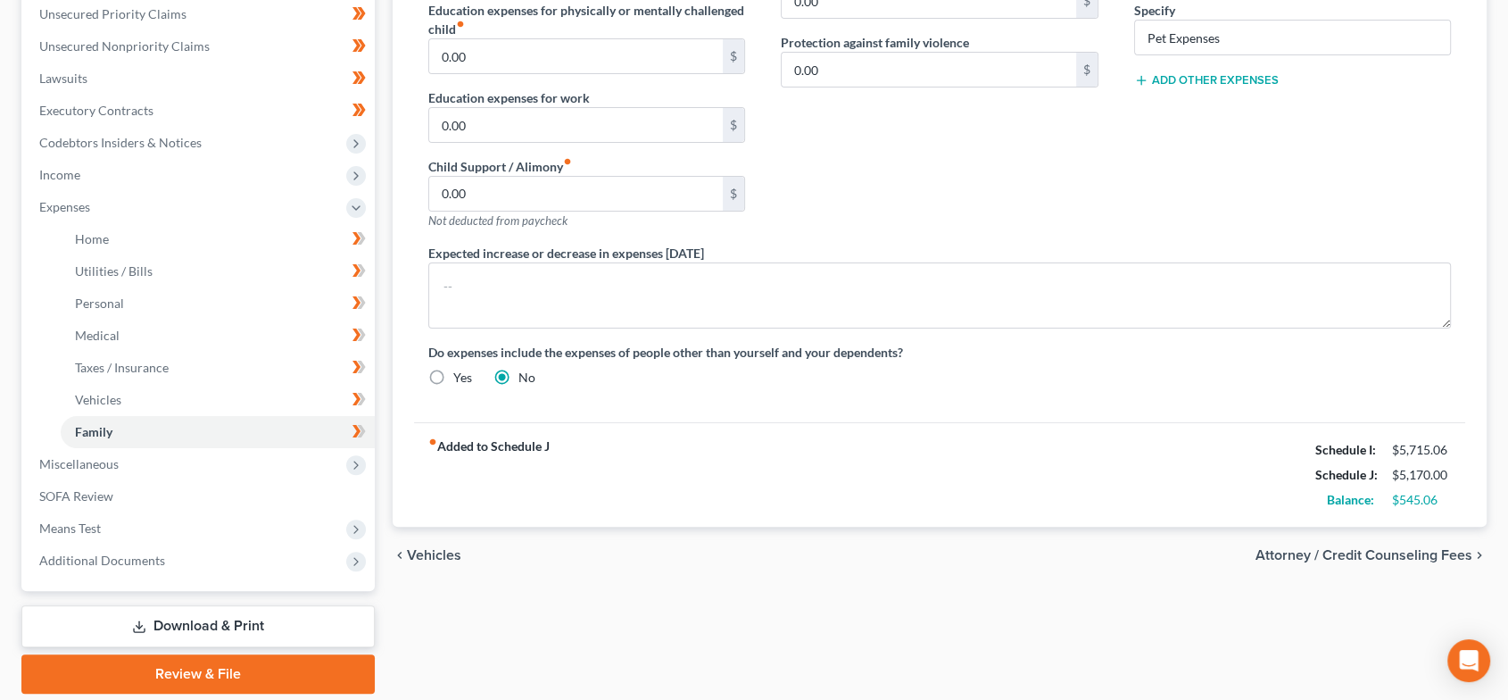
scroll to position [462, 0]
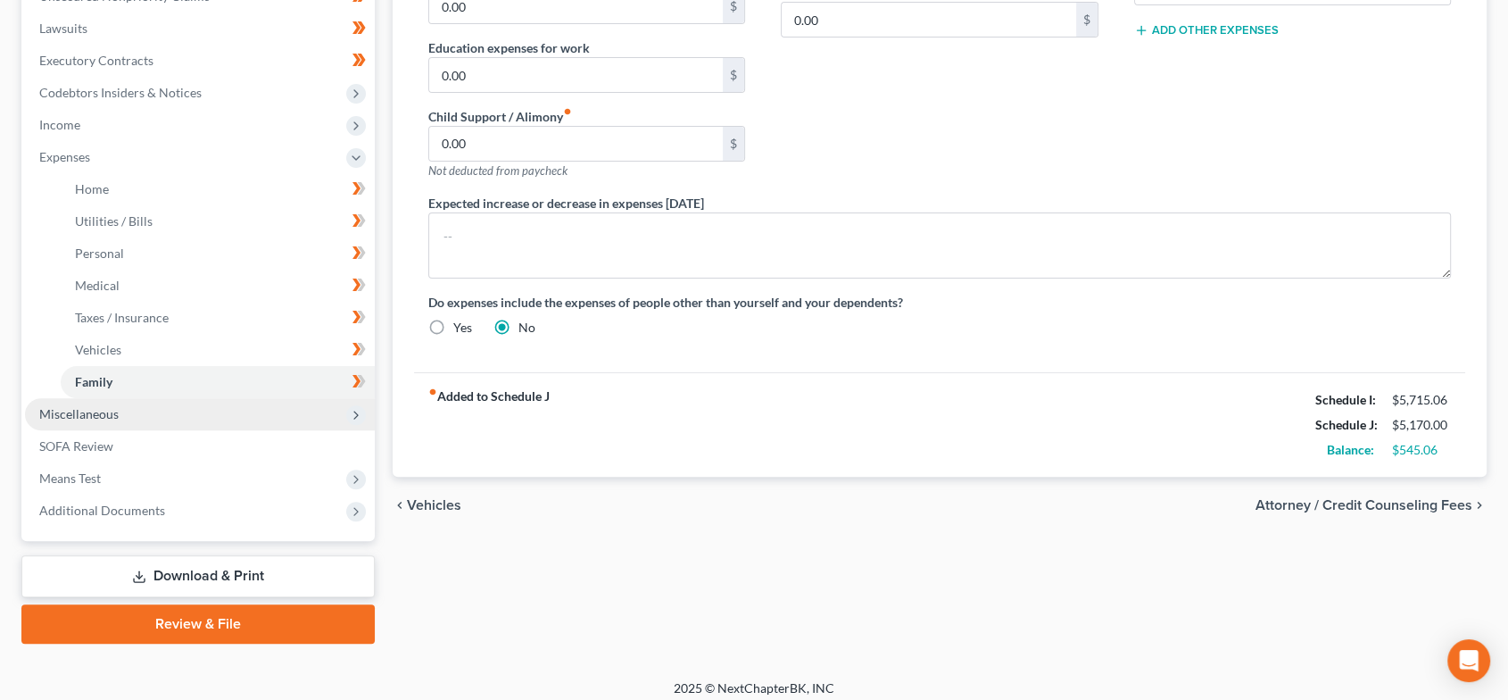
click at [170, 411] on span "Miscellaneous" at bounding box center [200, 414] width 350 height 32
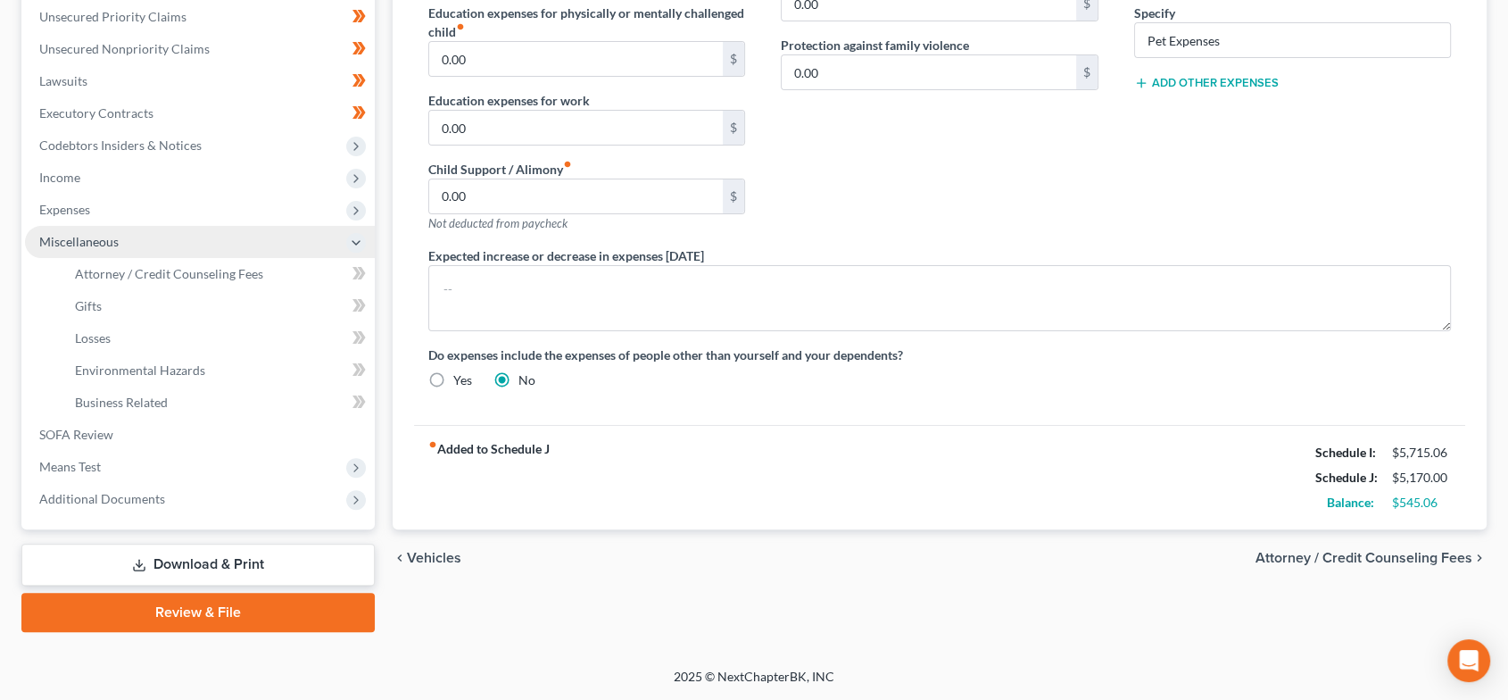
scroll to position [408, 0]
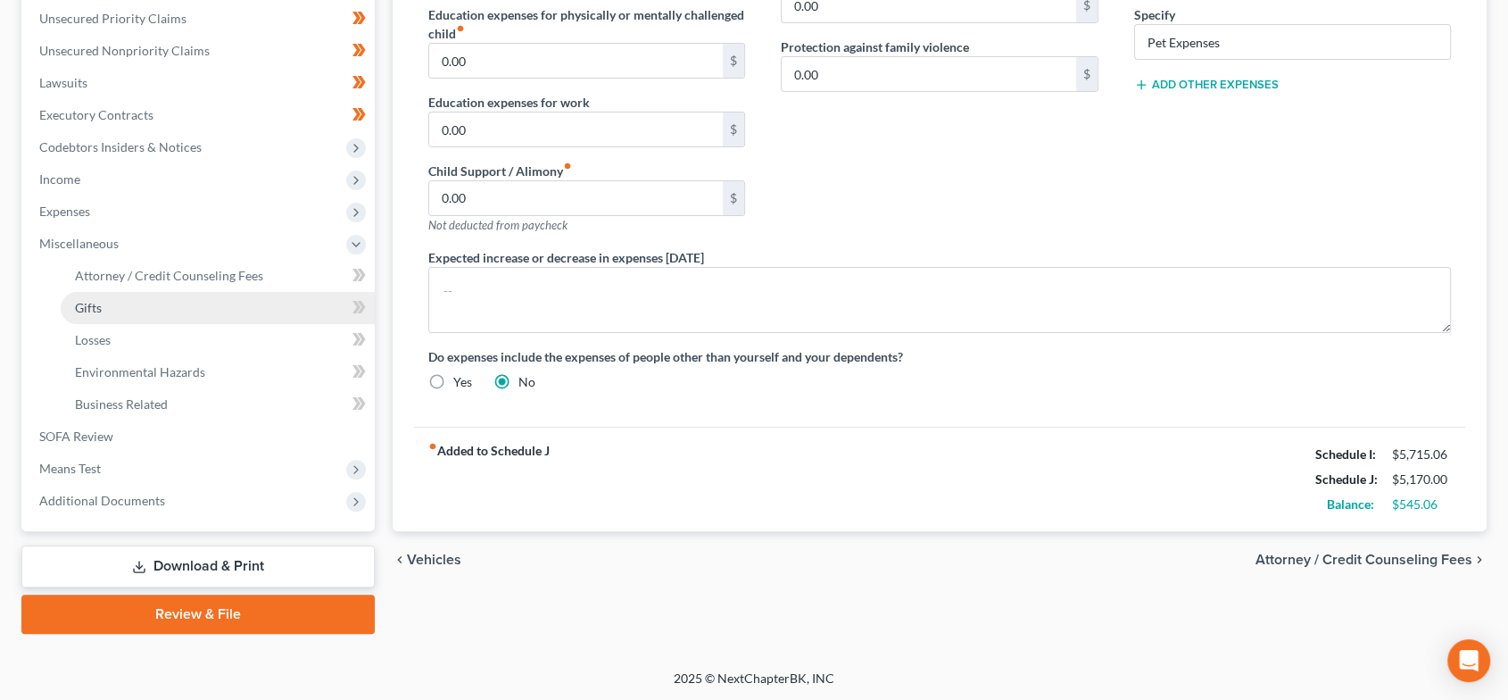
click at [108, 314] on link "Gifts" at bounding box center [218, 308] width 314 height 32
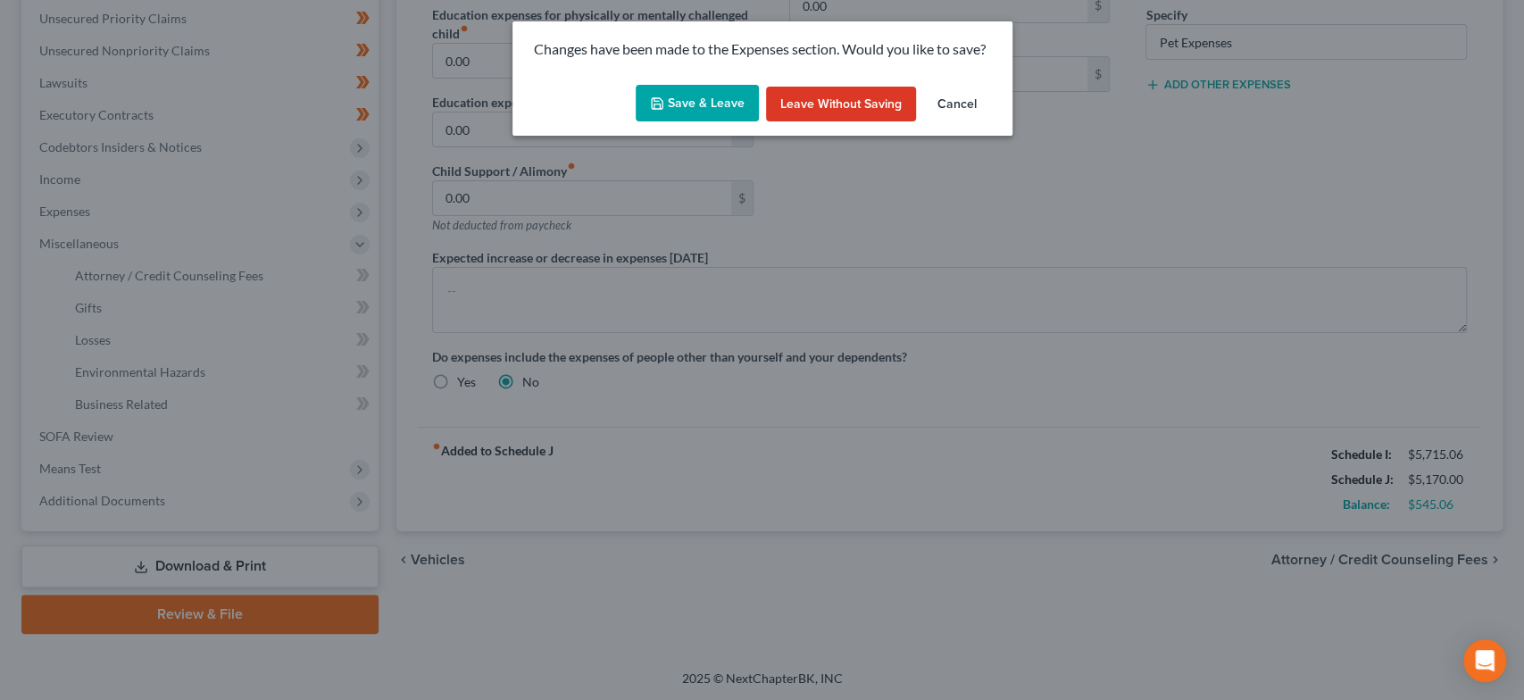
click at [698, 100] on button "Save & Leave" at bounding box center [696, 103] width 123 height 37
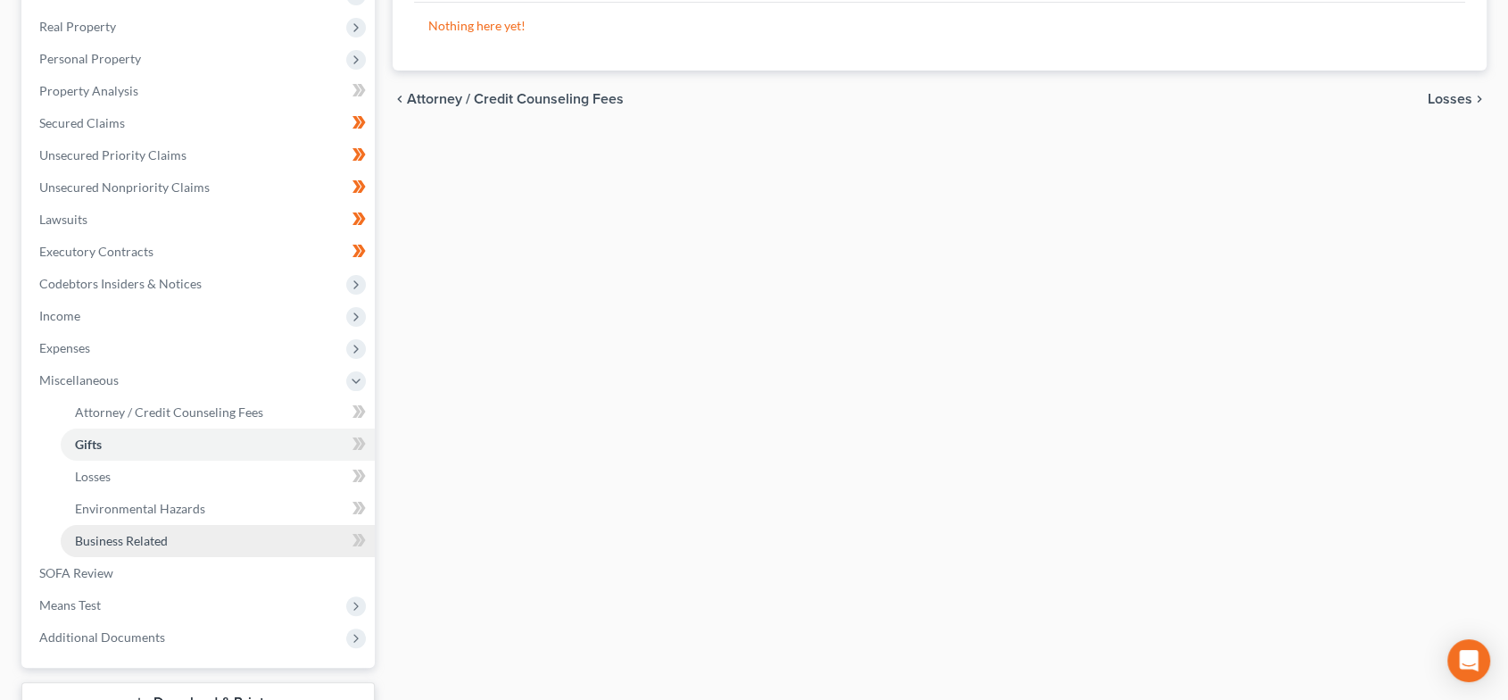
scroll to position [330, 0]
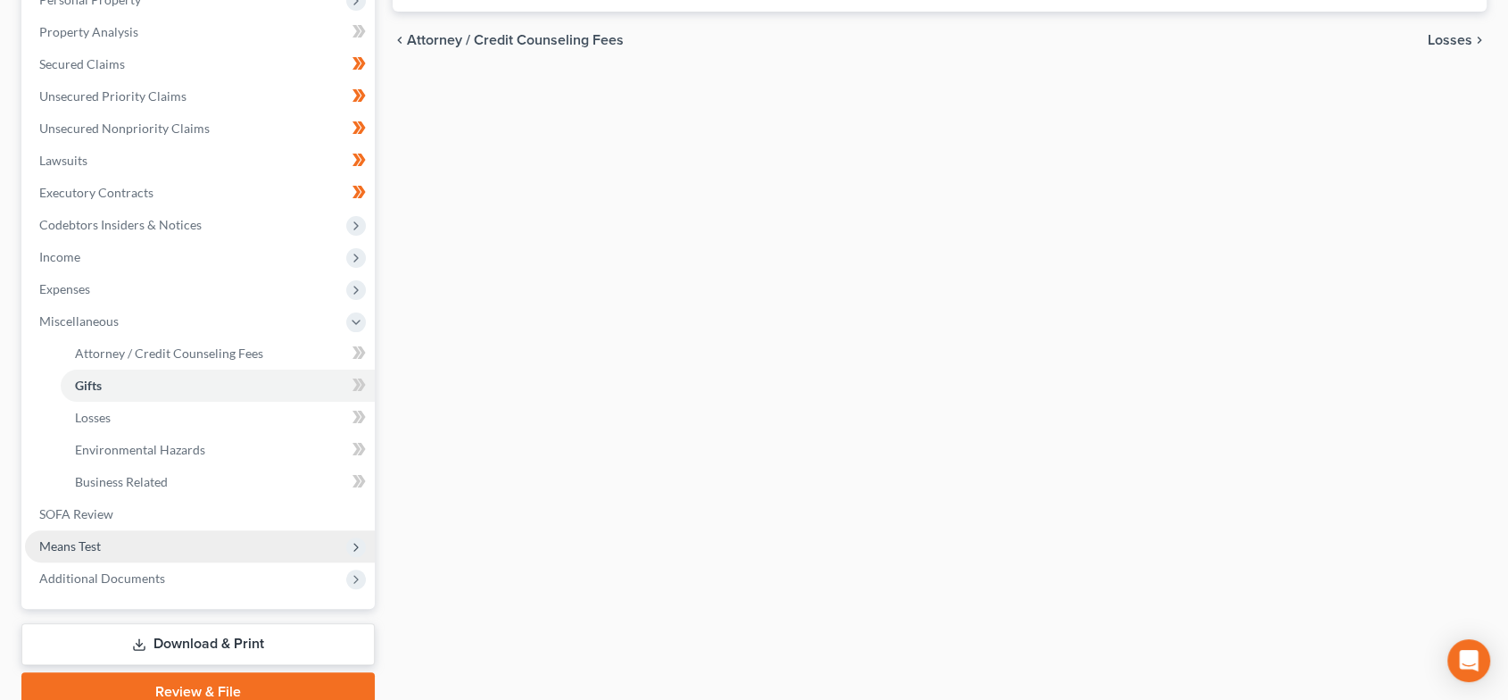
click at [48, 552] on span "Means Test" at bounding box center [200, 546] width 350 height 32
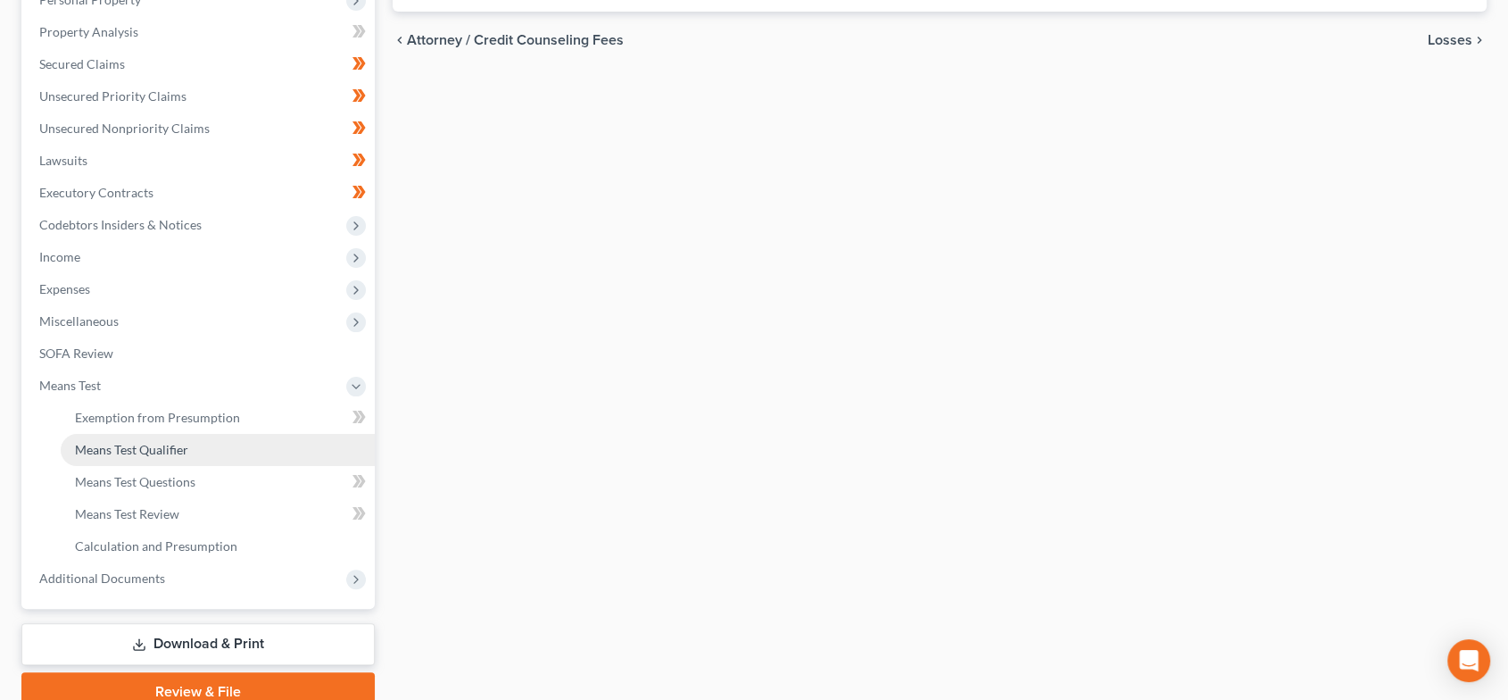
click at [157, 445] on span "Means Test Qualifier" at bounding box center [131, 449] width 113 height 15
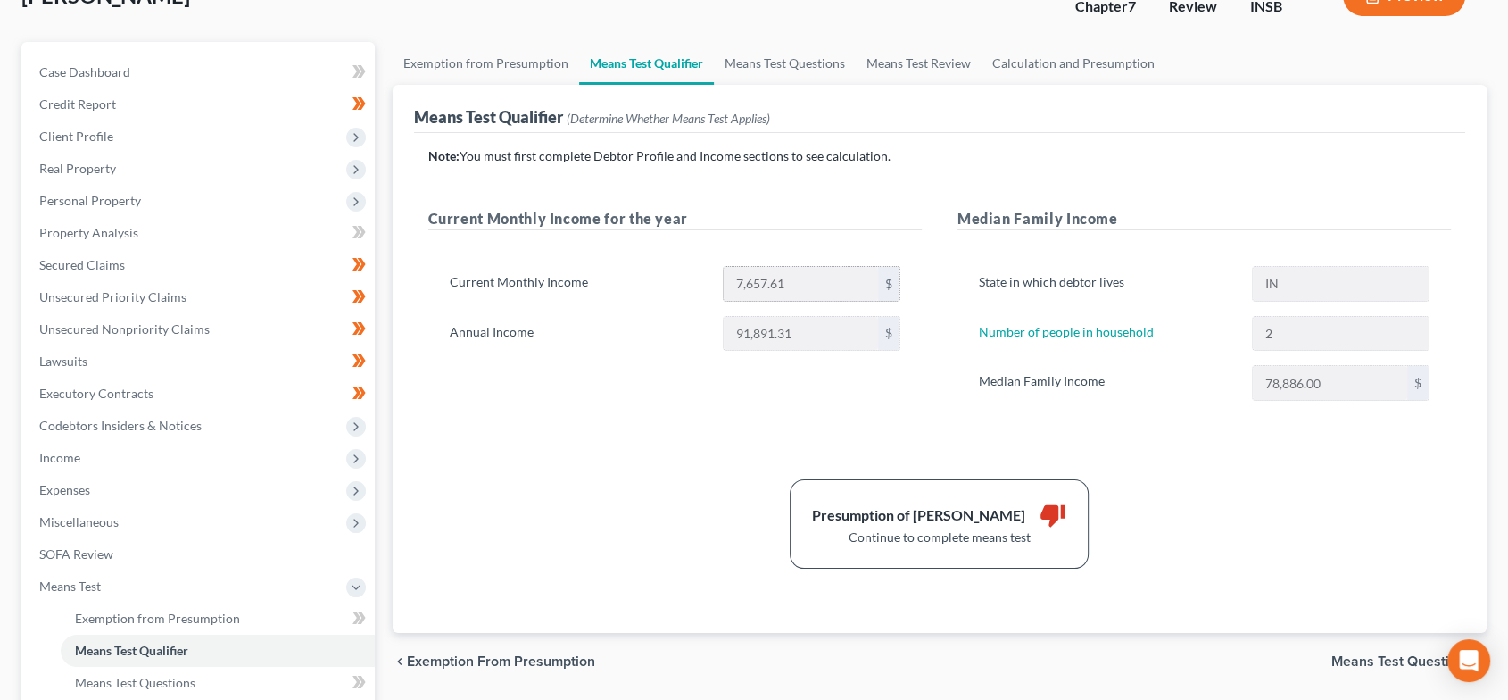
scroll to position [132, 0]
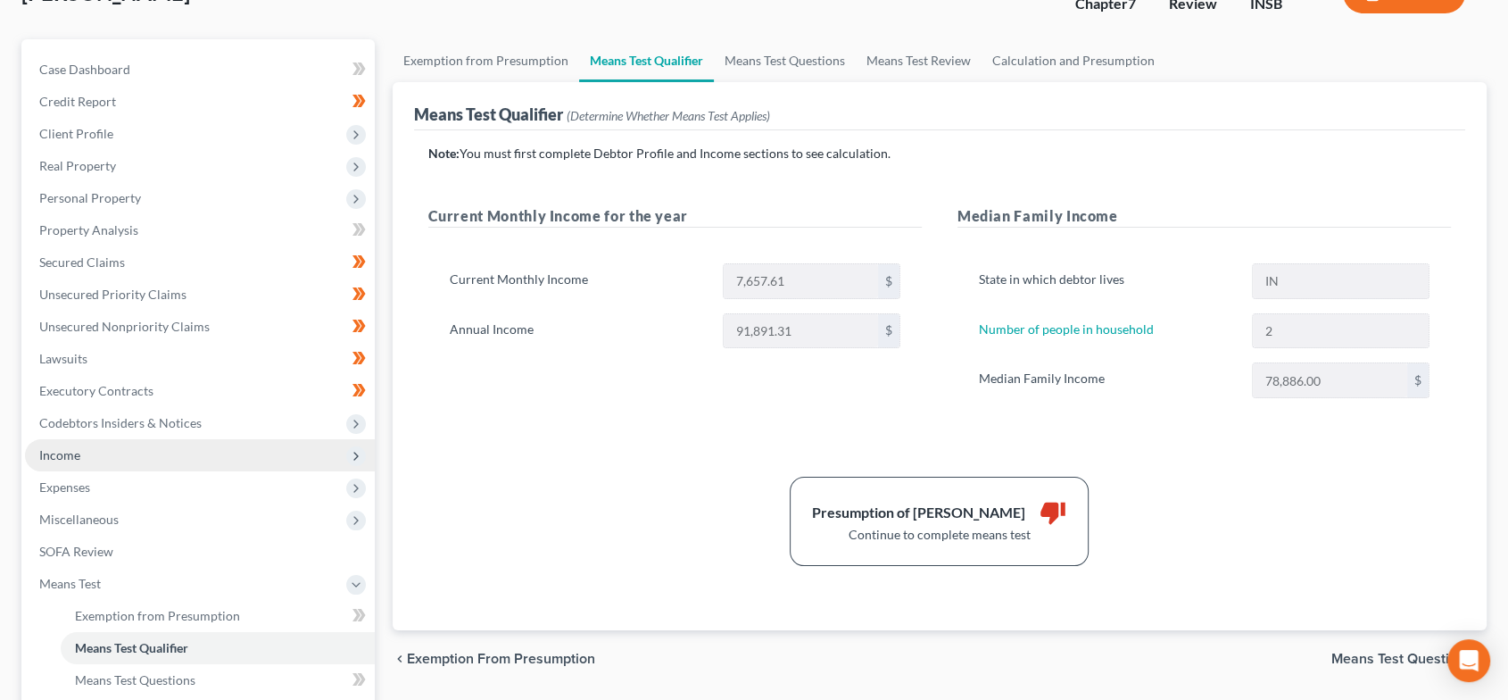
click at [187, 451] on span "Income" at bounding box center [200, 455] width 350 height 32
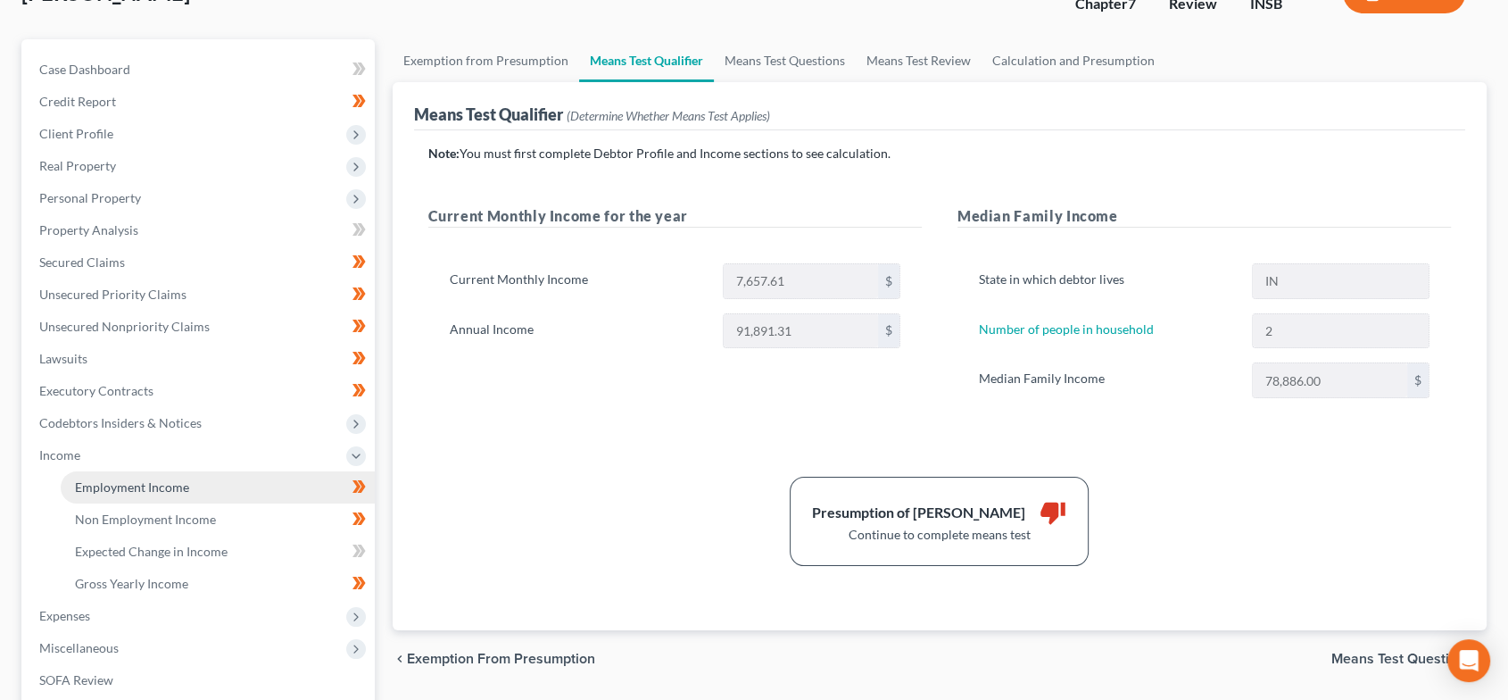
click at [175, 480] on span "Employment Income" at bounding box center [132, 486] width 114 height 15
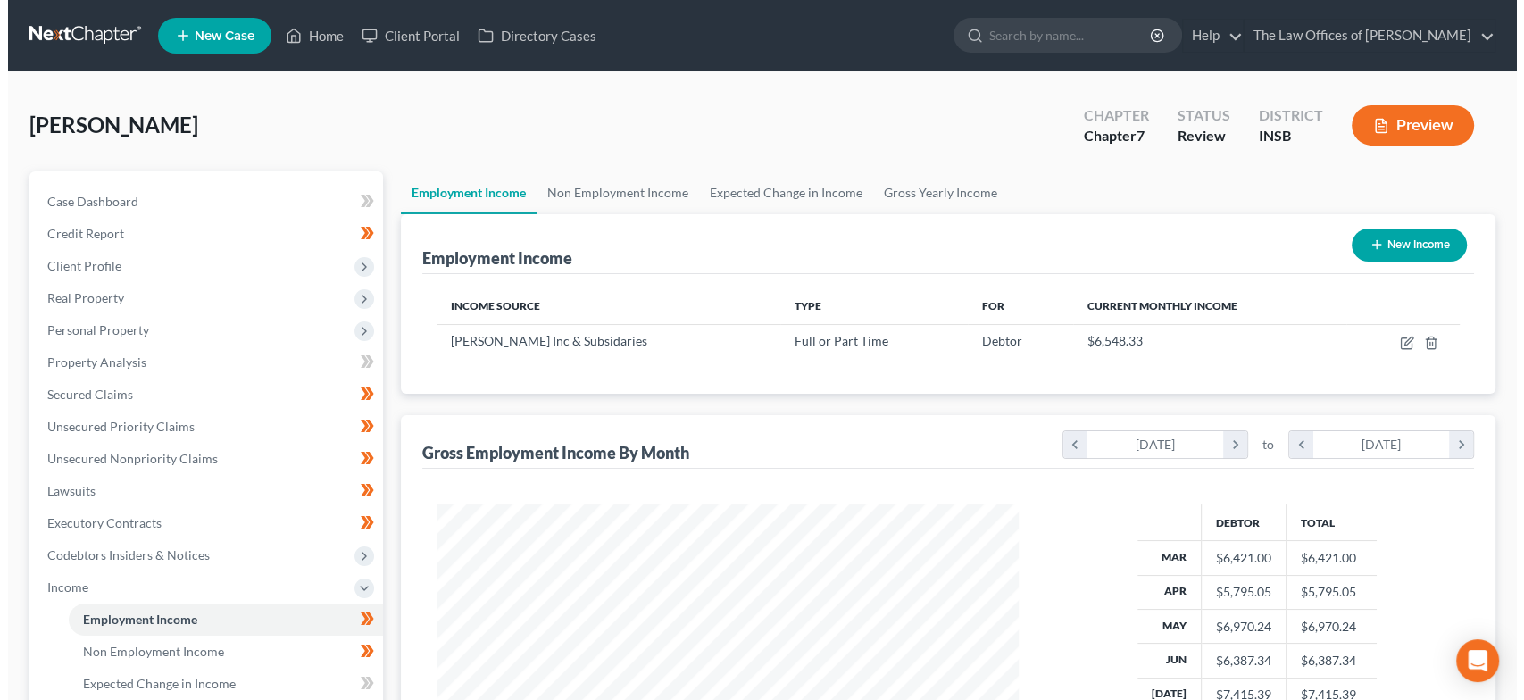
scroll to position [319, 617]
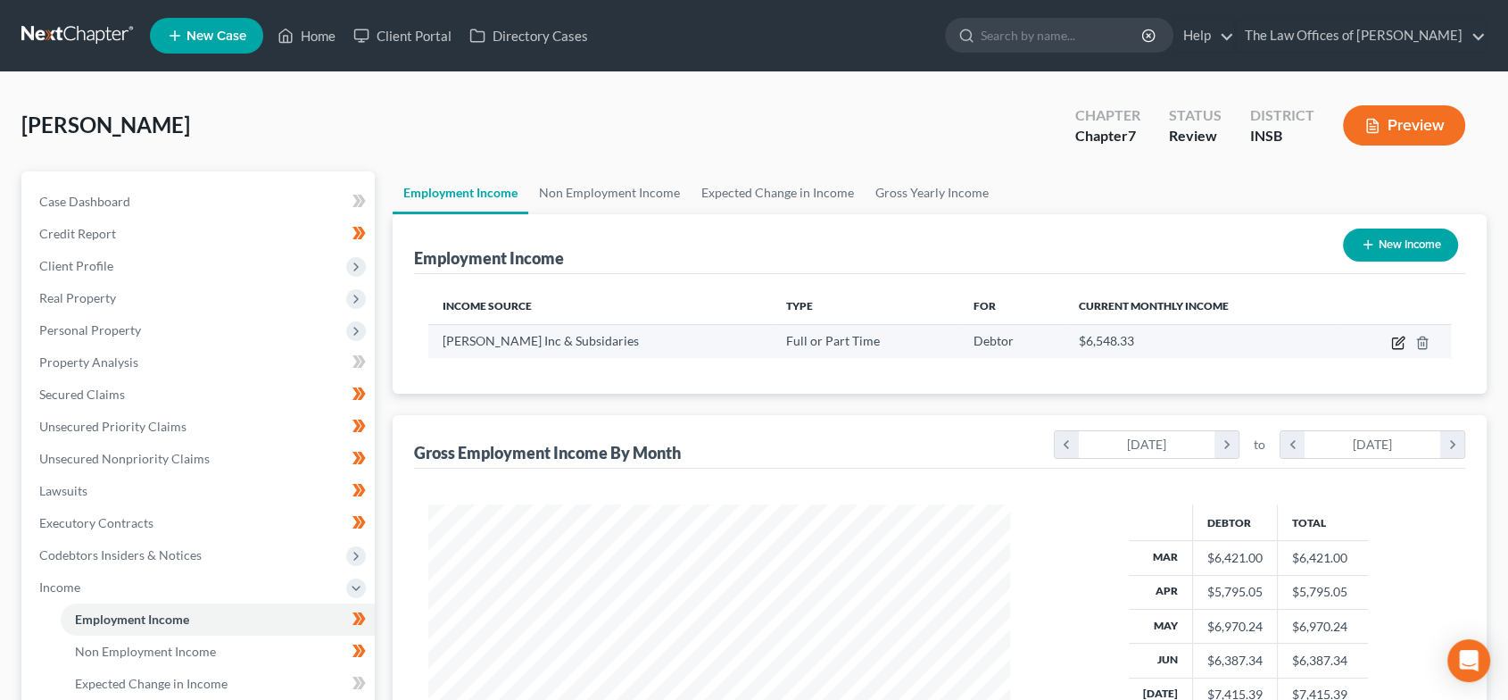
click at [1401, 342] on icon "button" at bounding box center [1398, 343] width 14 height 14
select select "0"
select select "15"
select select "3"
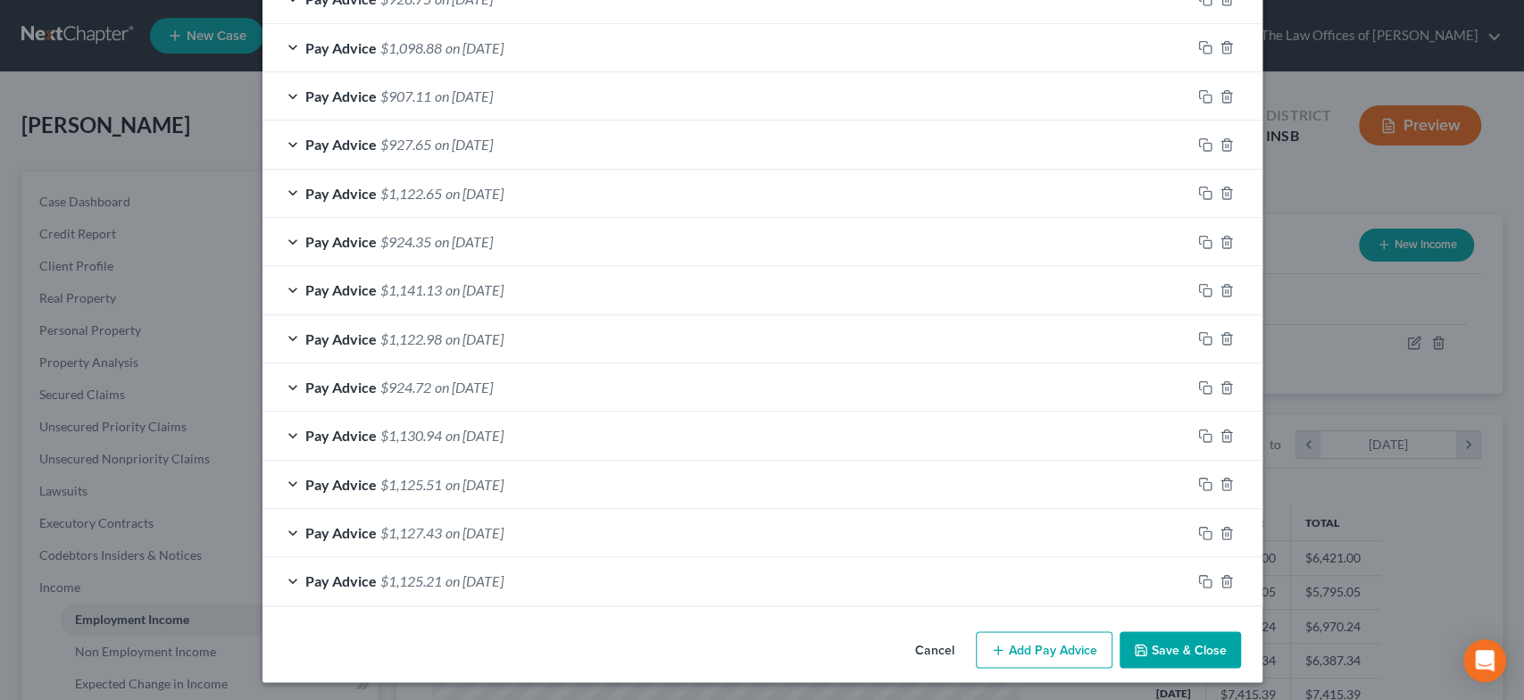
scroll to position [1259, 0]
click at [1157, 642] on button "Save & Close" at bounding box center [1179, 648] width 121 height 37
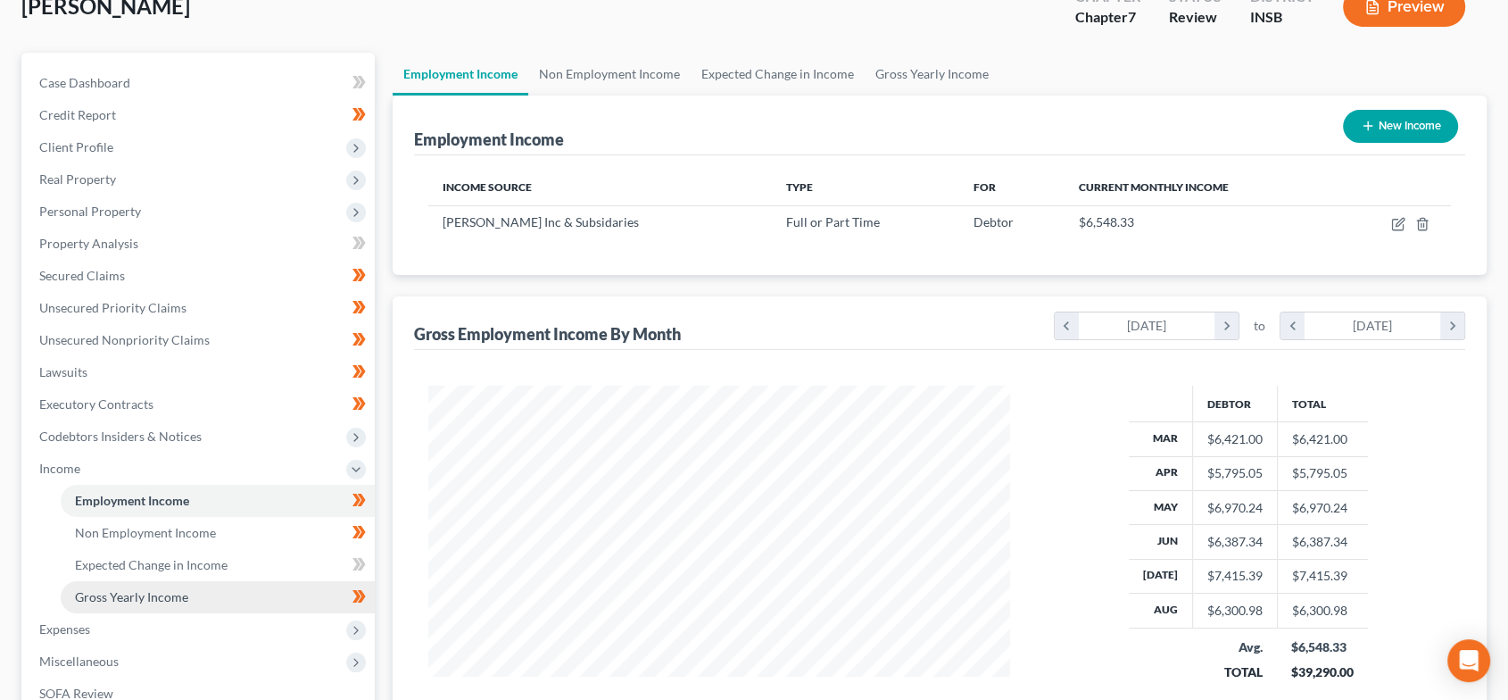
scroll to position [198, 0]
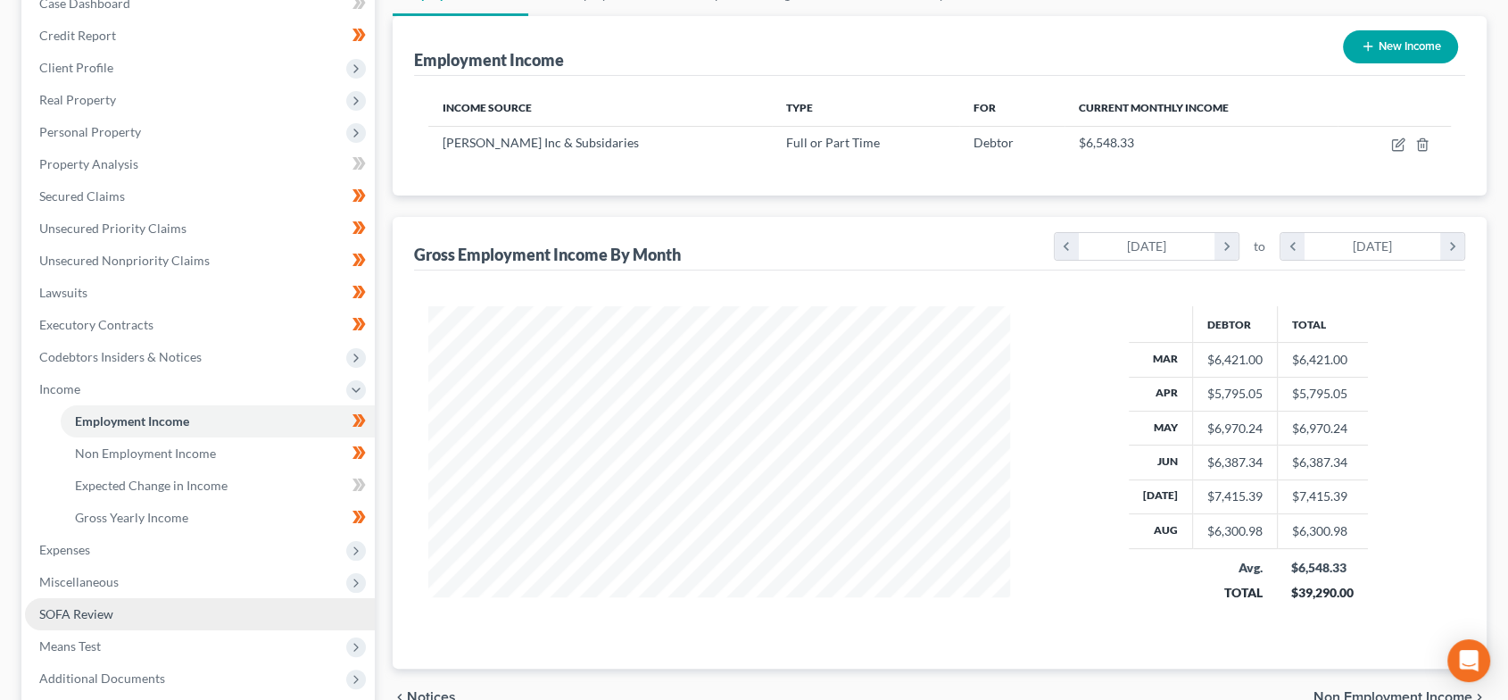
drag, startPoint x: 114, startPoint y: 635, endPoint x: 147, endPoint y: 622, distance: 35.6
click at [114, 635] on span "Means Test" at bounding box center [200, 646] width 350 height 32
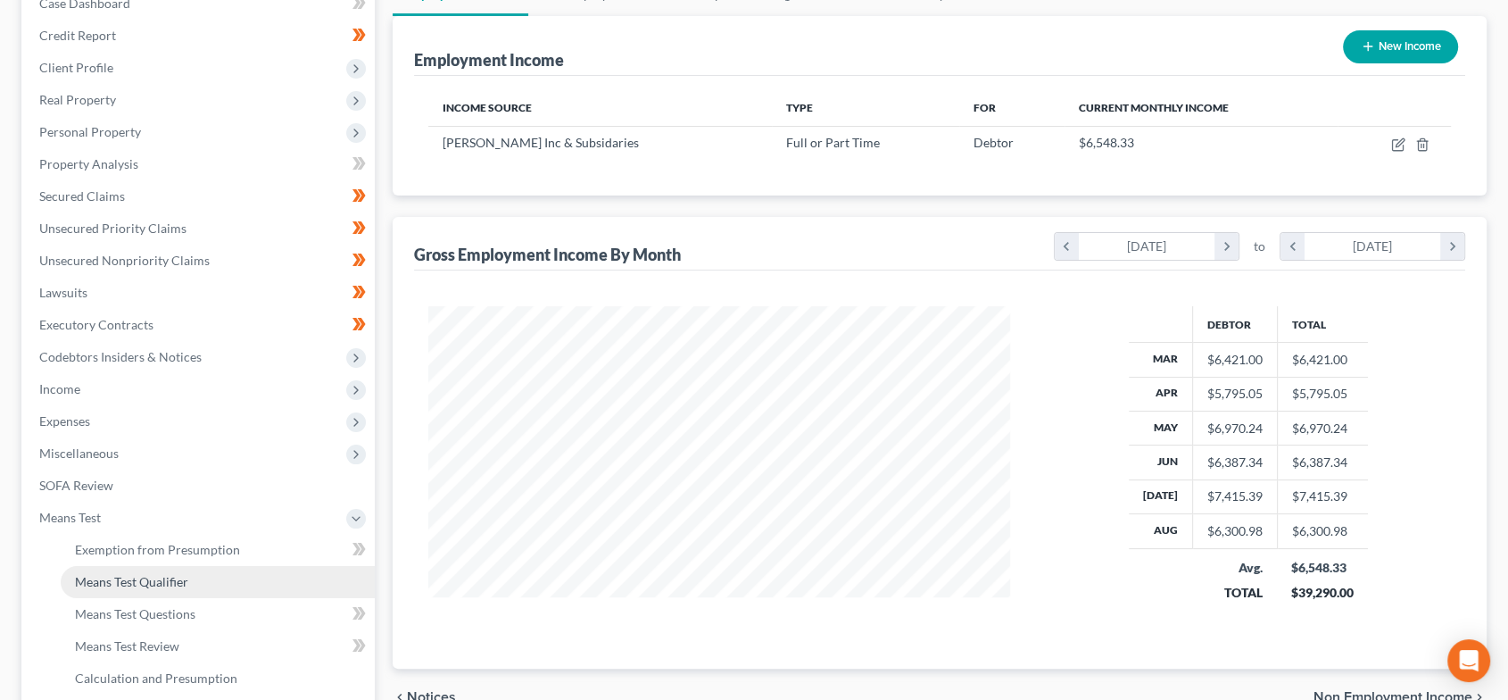
click at [150, 574] on span "Means Test Qualifier" at bounding box center [131, 581] width 113 height 15
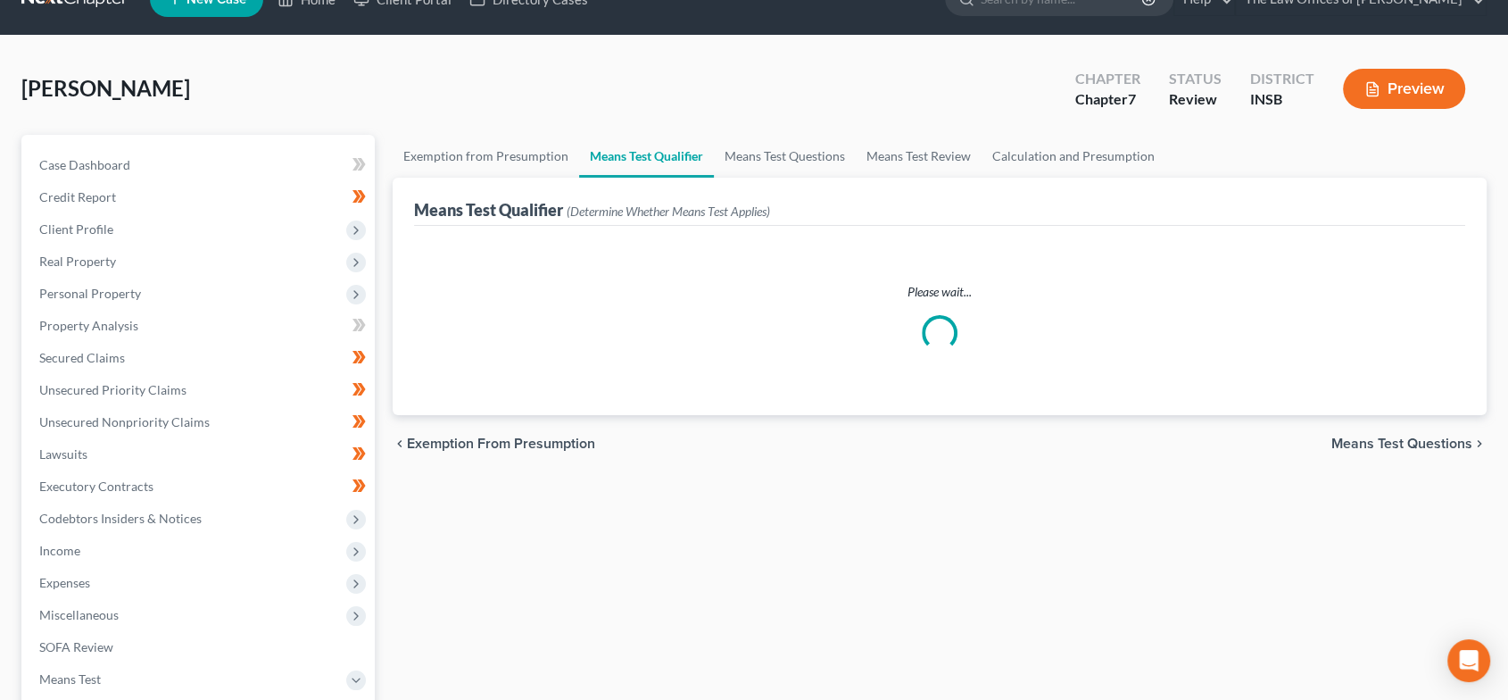
scroll to position [7, 0]
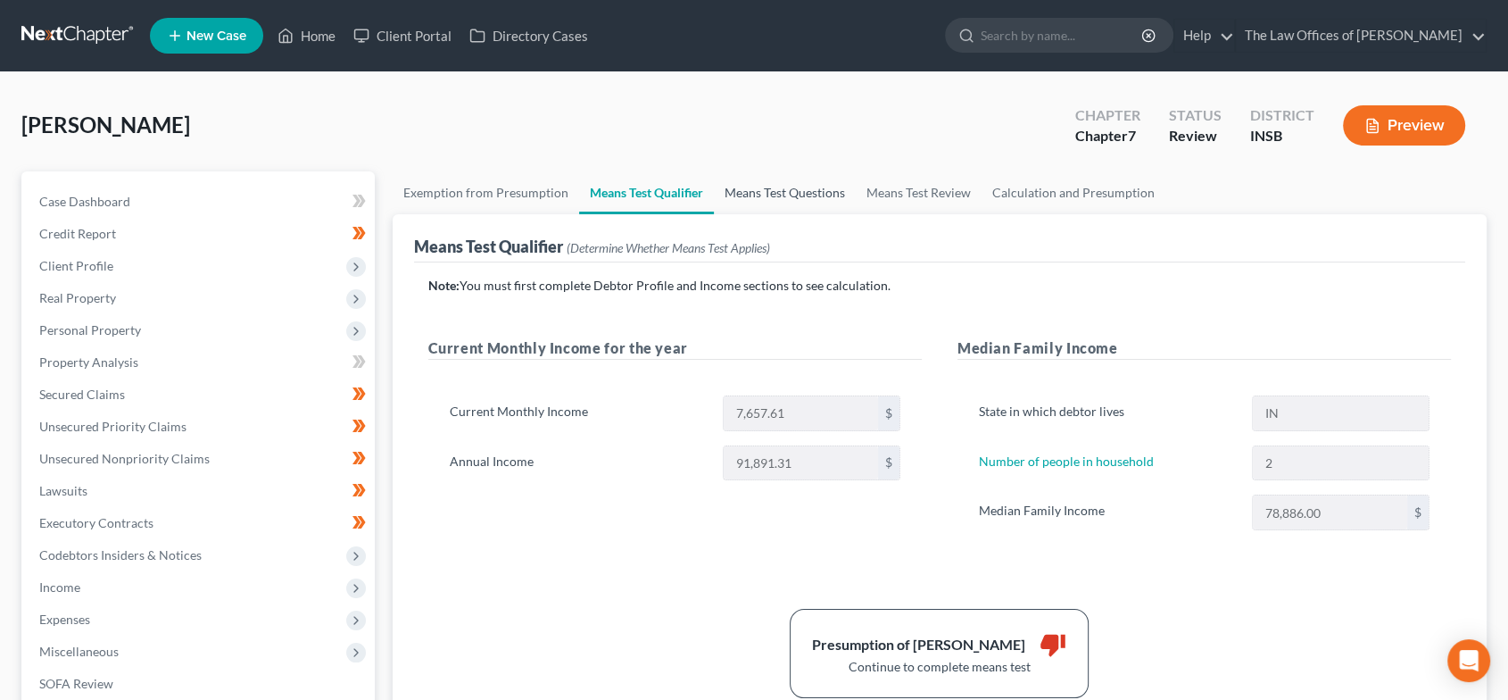
click at [768, 193] on link "Means Test Questions" at bounding box center [785, 192] width 142 height 43
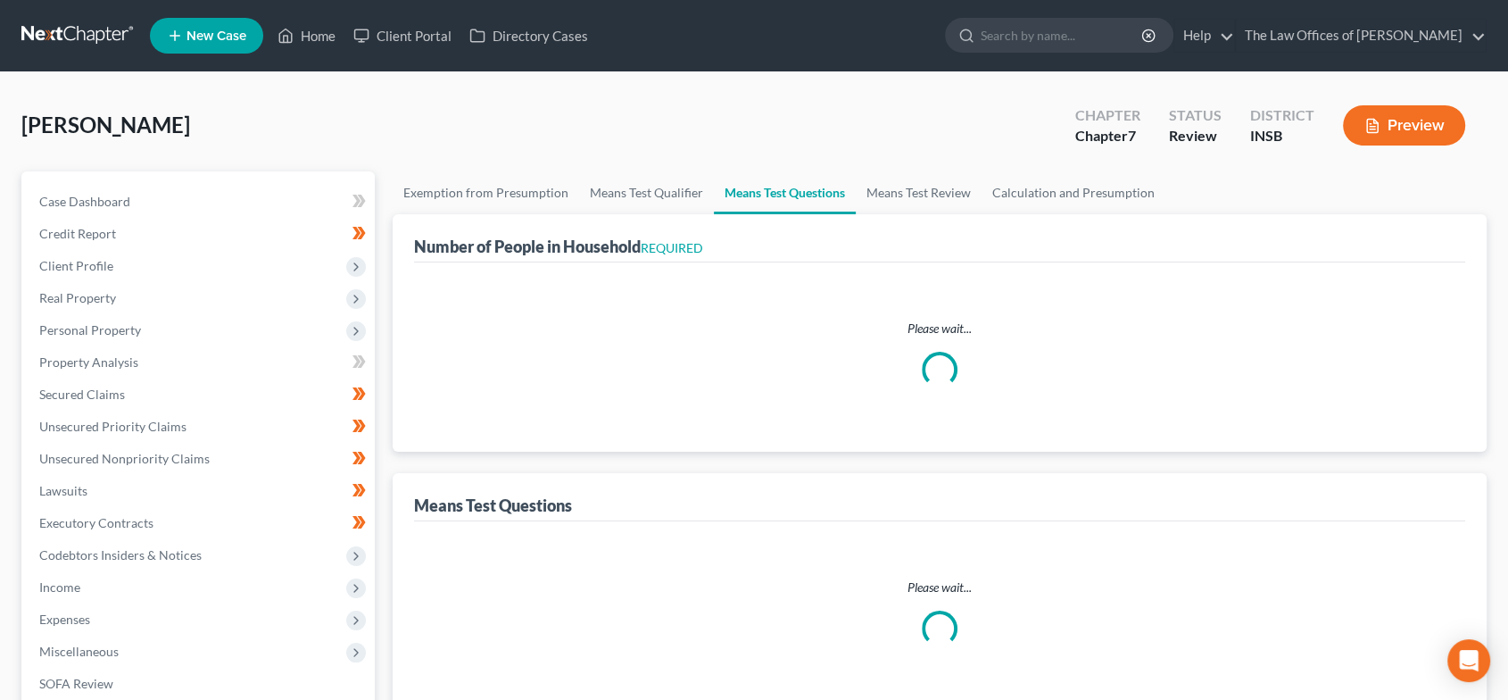
select select "1"
select select "60"
select select "1"
select select "60"
select select "2"
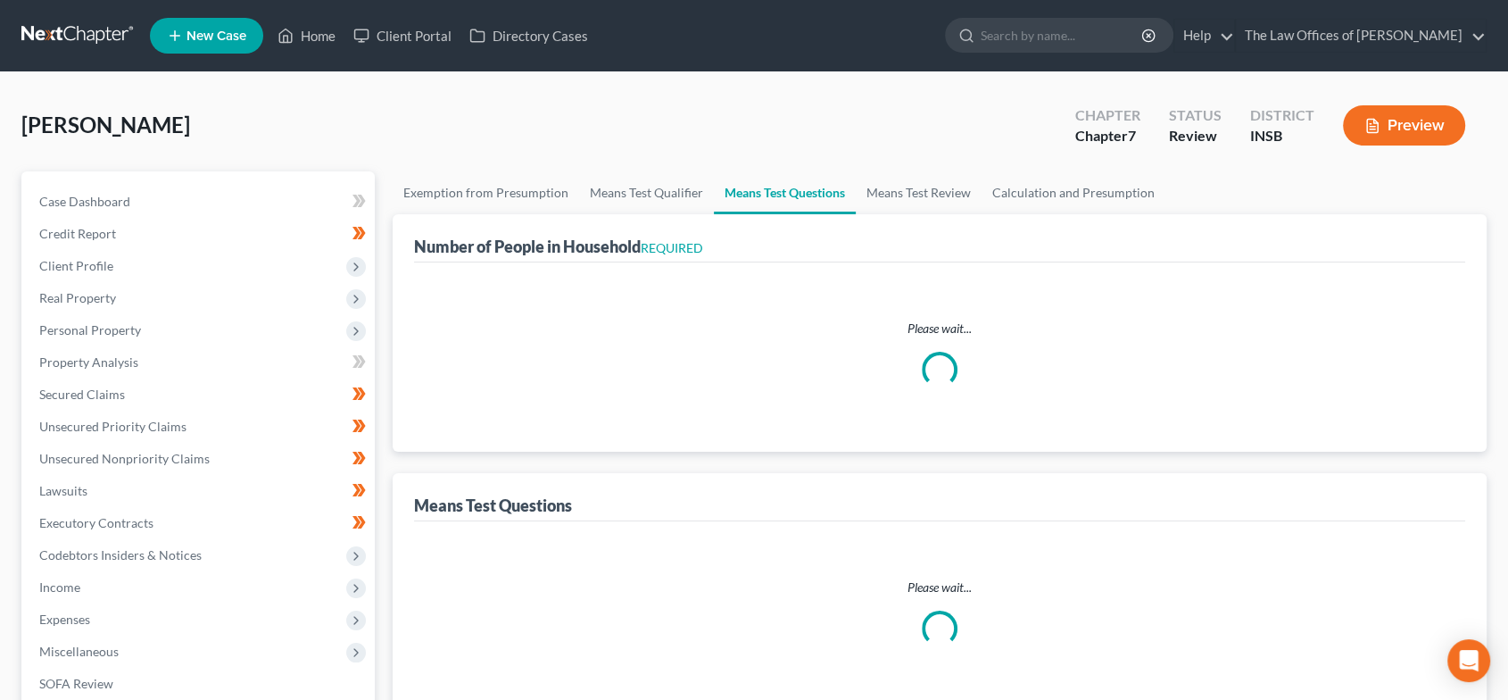
select select "2"
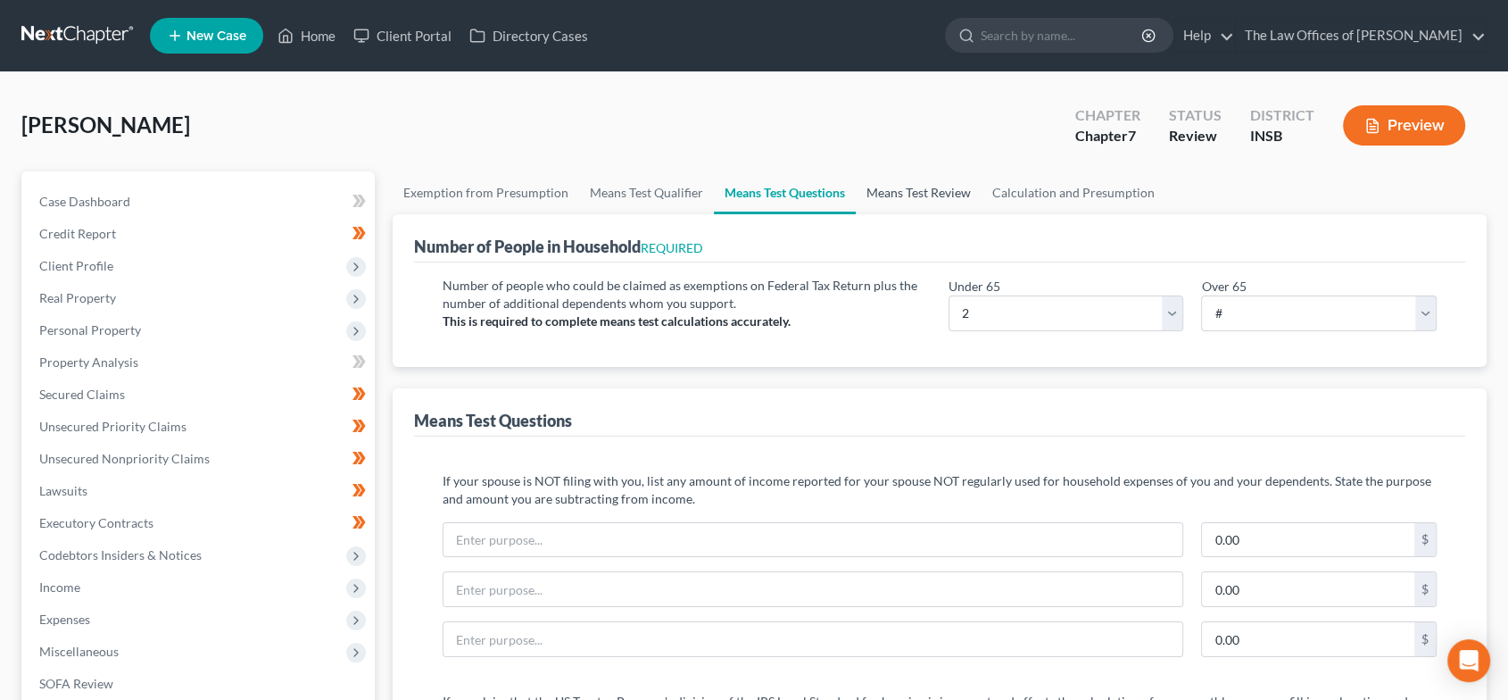
click at [914, 198] on link "Means Test Review" at bounding box center [919, 192] width 126 height 43
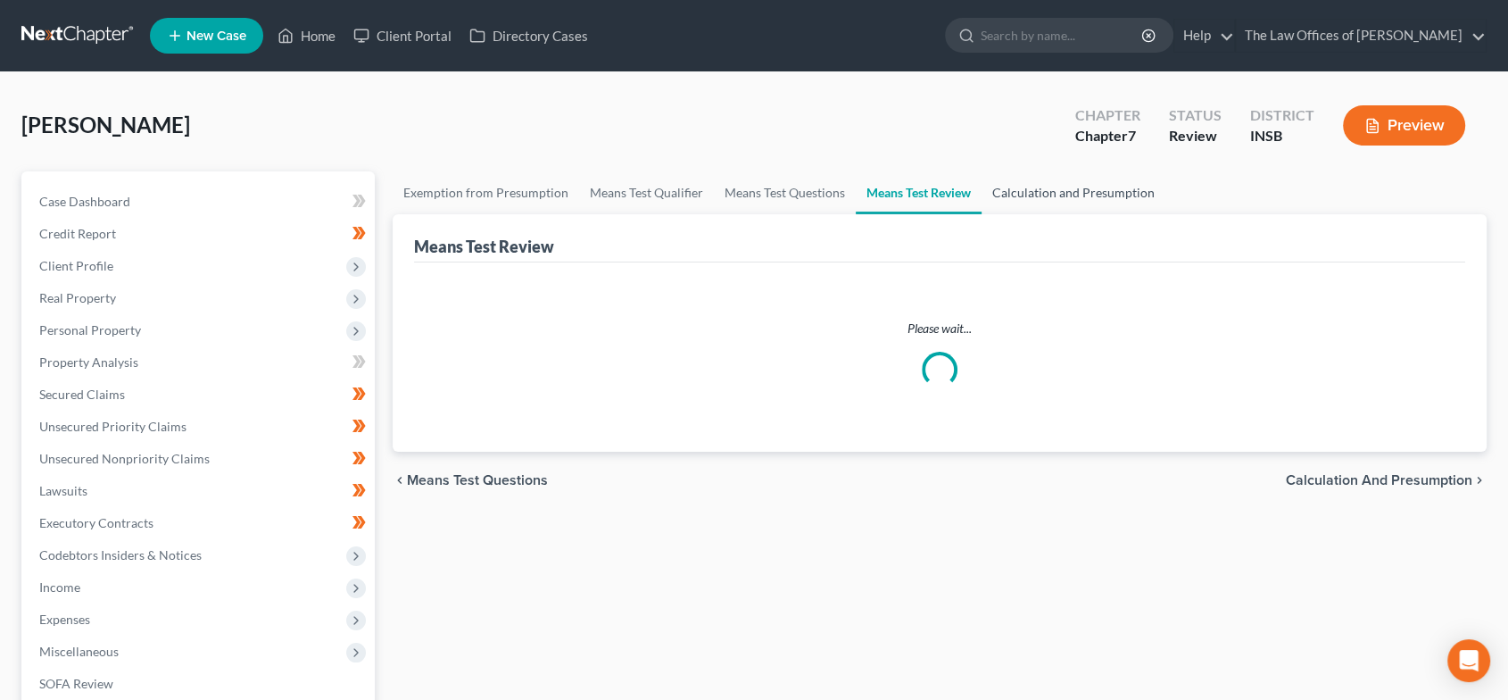
click at [1064, 195] on link "Calculation and Presumption" at bounding box center [1074, 192] width 184 height 43
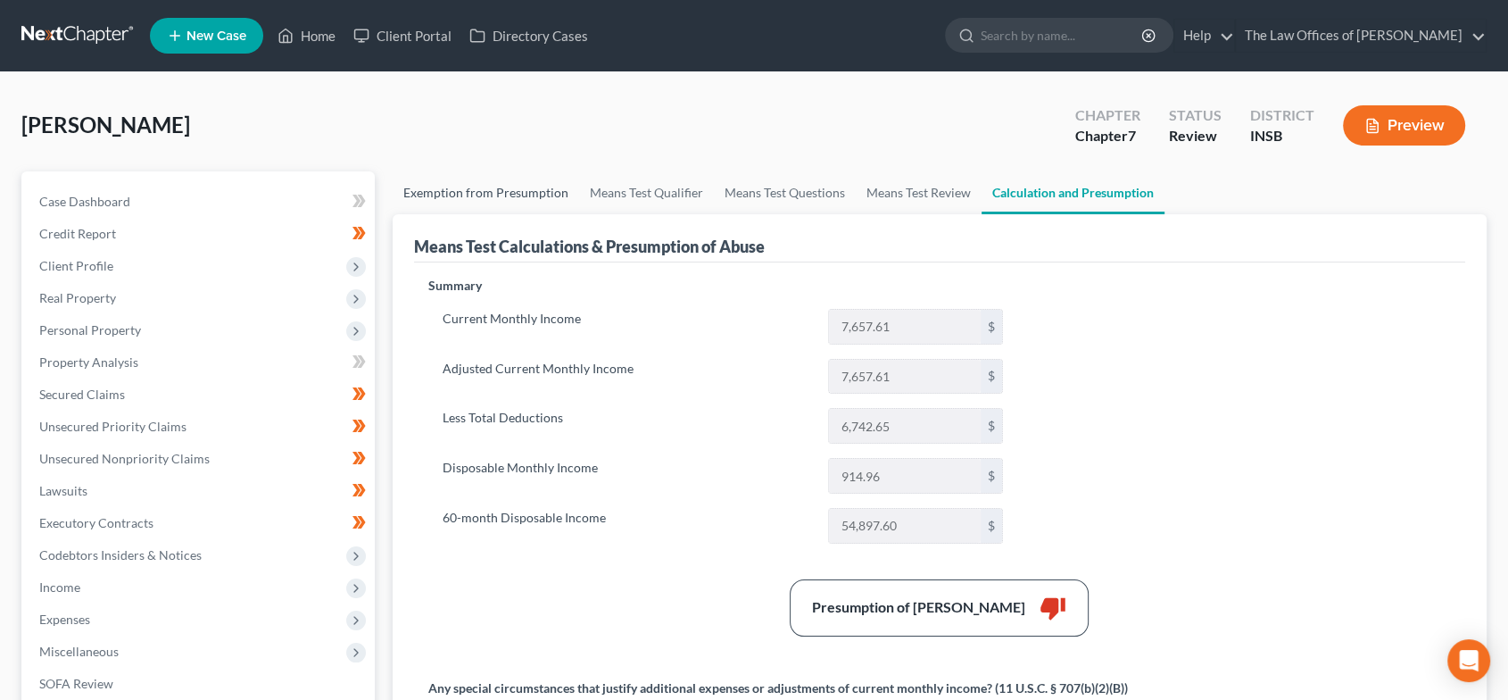
click at [492, 184] on link "Exemption from Presumption" at bounding box center [486, 192] width 187 height 43
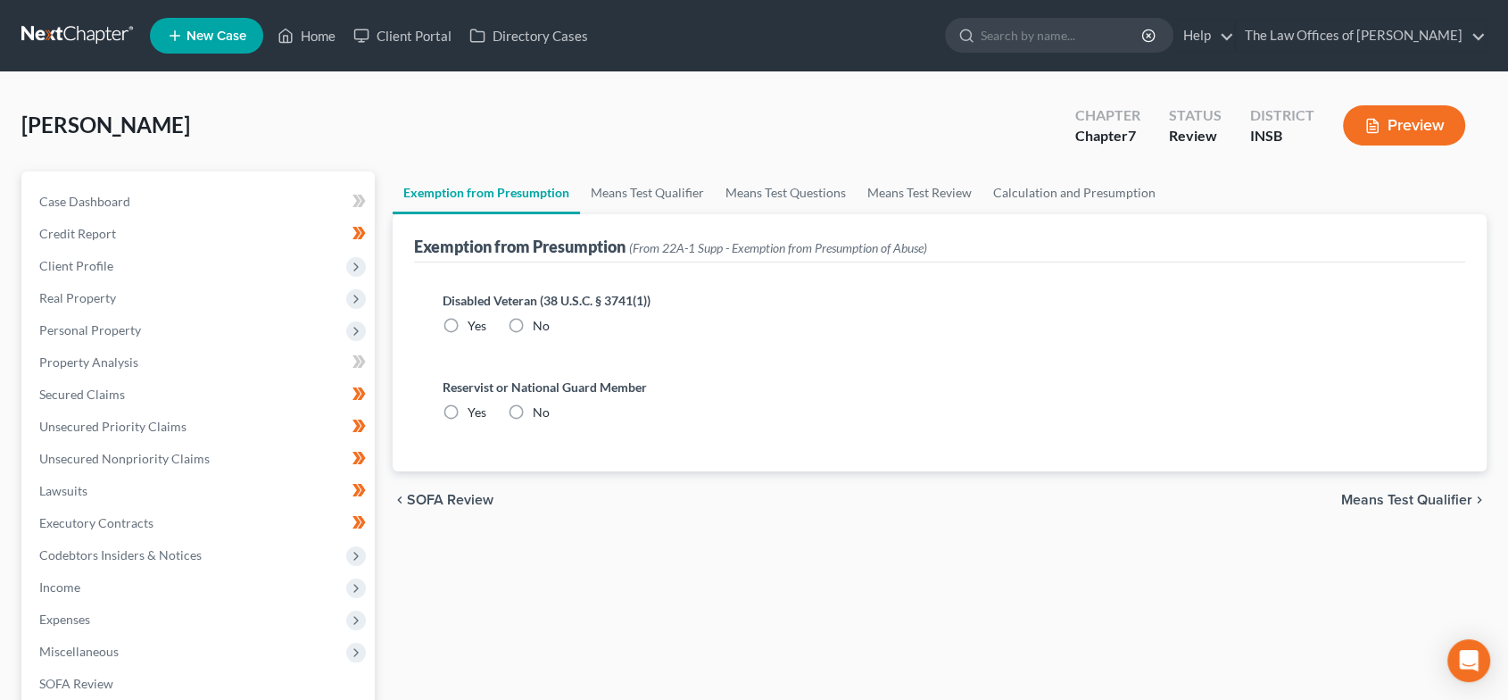
radio input "true"
click at [685, 195] on link "Means Test Qualifier" at bounding box center [647, 192] width 135 height 43
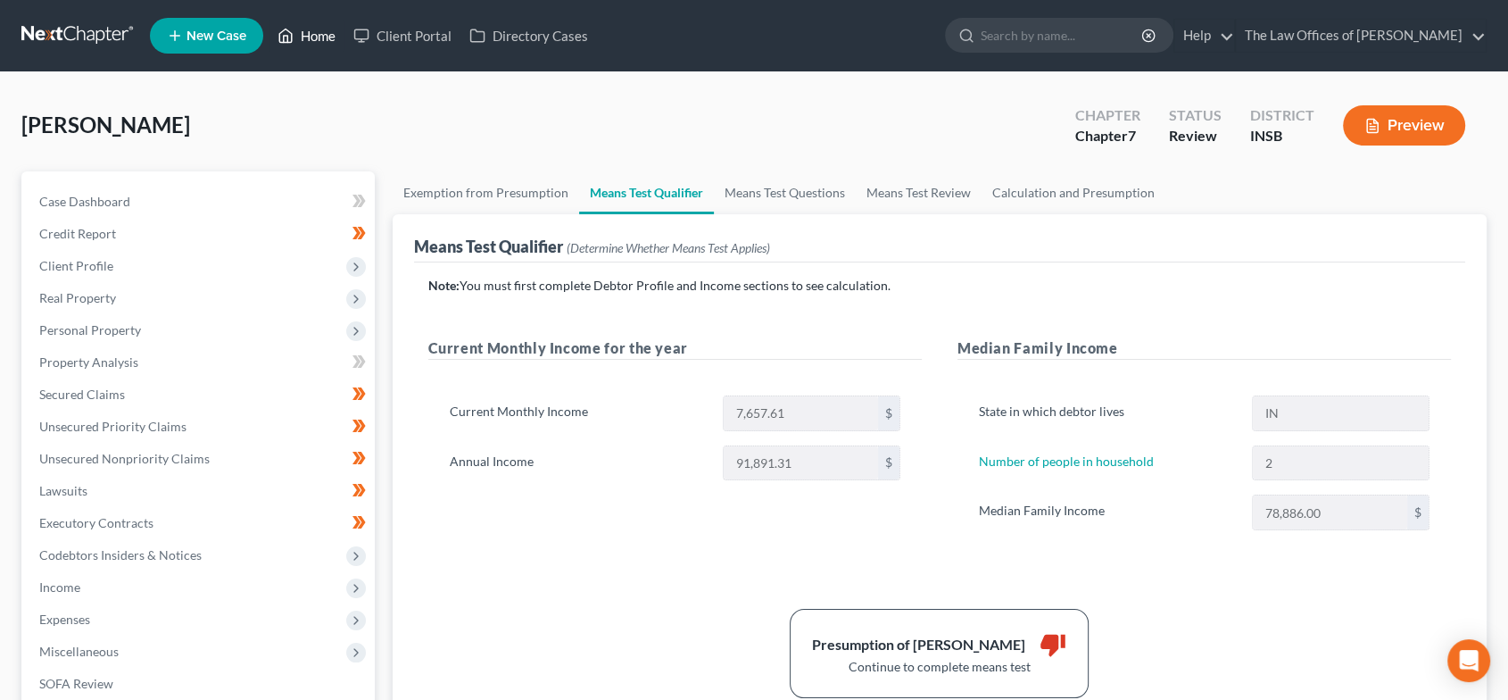
drag, startPoint x: 312, startPoint y: 41, endPoint x: 46, endPoint y: 146, distance: 286.1
click at [312, 41] on link "Home" at bounding box center [307, 36] width 76 height 32
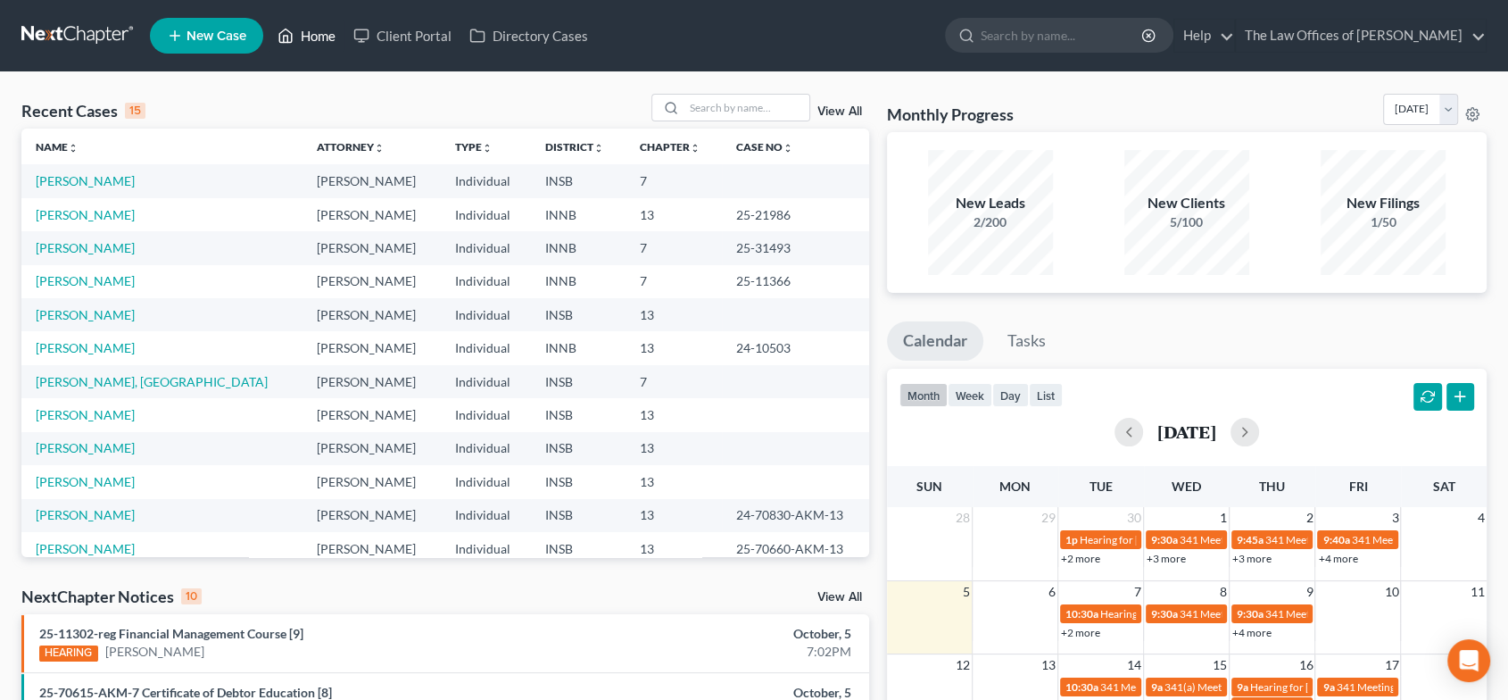
click at [293, 34] on icon at bounding box center [286, 35] width 12 height 13
